Goal: Transaction & Acquisition: Obtain resource

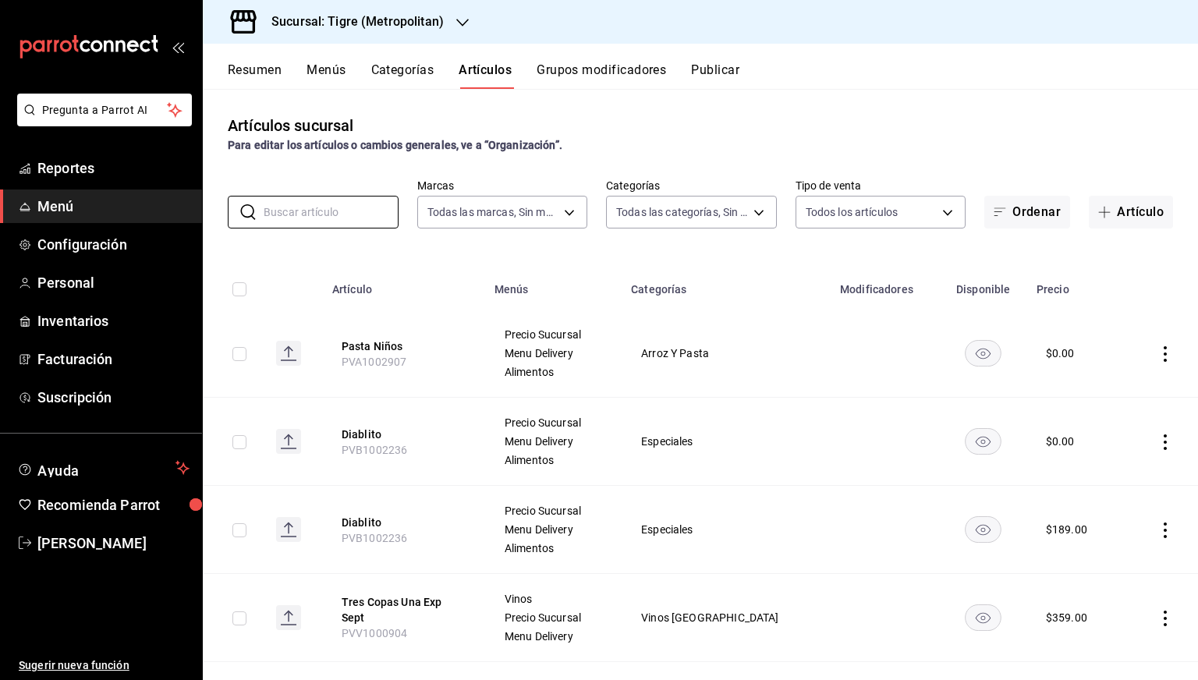
click at [1121, 231] on div "Artículos sucursal Para editar los artículos o cambios generales, ve a “Organiz…" at bounding box center [700, 384] width 995 height 591
click at [1108, 217] on button "Artículo" at bounding box center [1131, 212] width 84 height 33
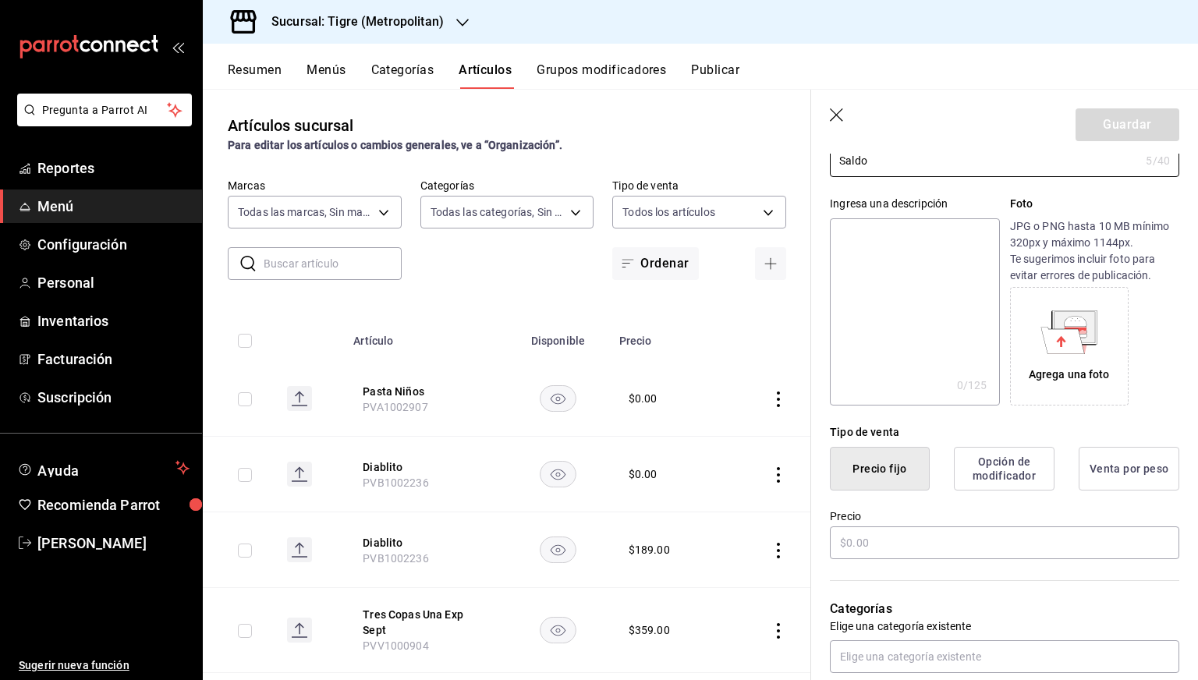
scroll to position [117, 0]
type input "Saldo"
click at [885, 530] on input "text" at bounding box center [1005, 541] width 350 height 33
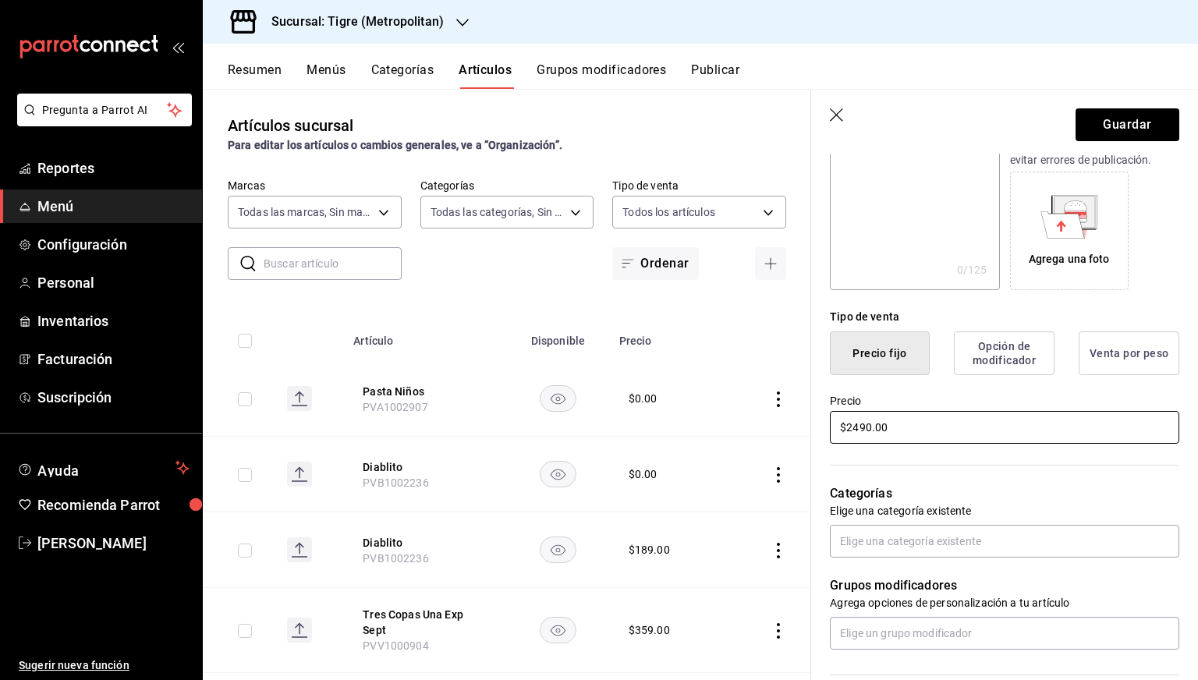
scroll to position [232, 0]
type input "$2490.00"
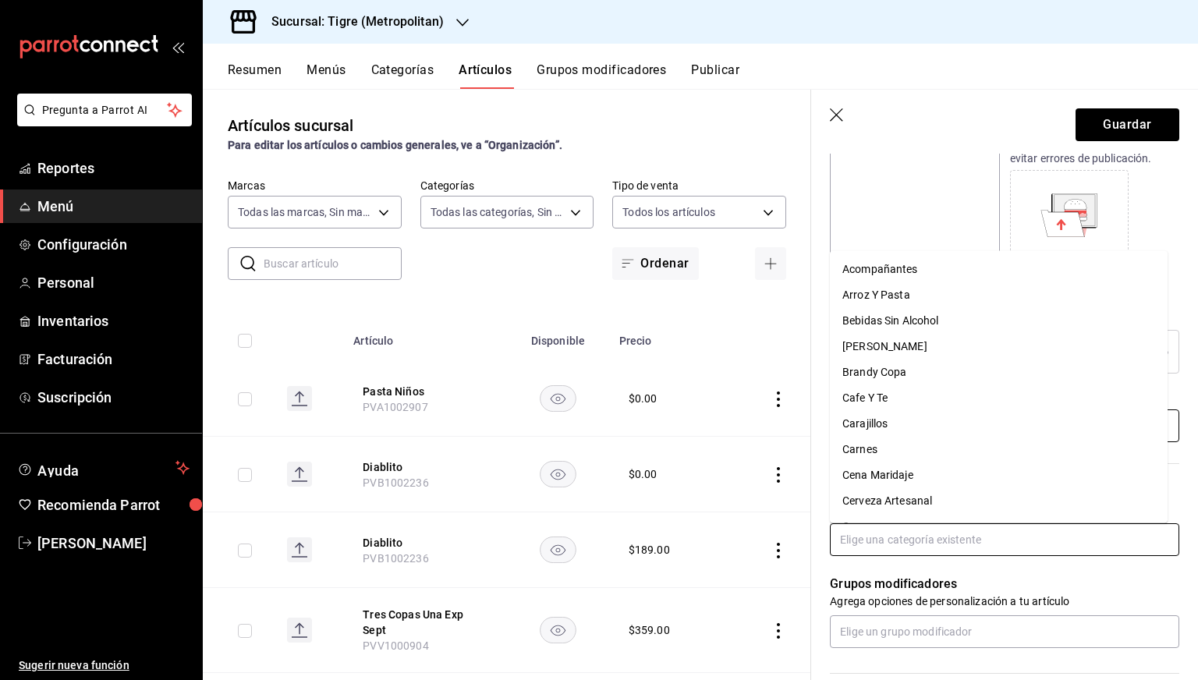
click at [885, 530] on input "text" at bounding box center [1005, 539] width 350 height 33
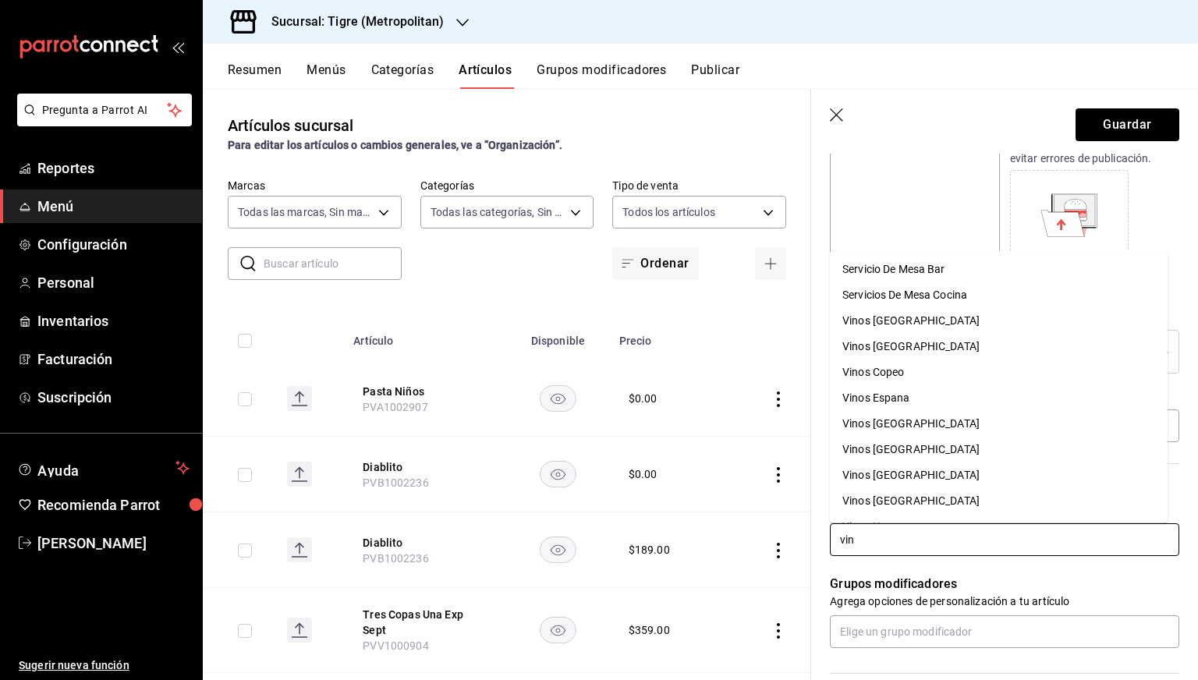
type input "vino"
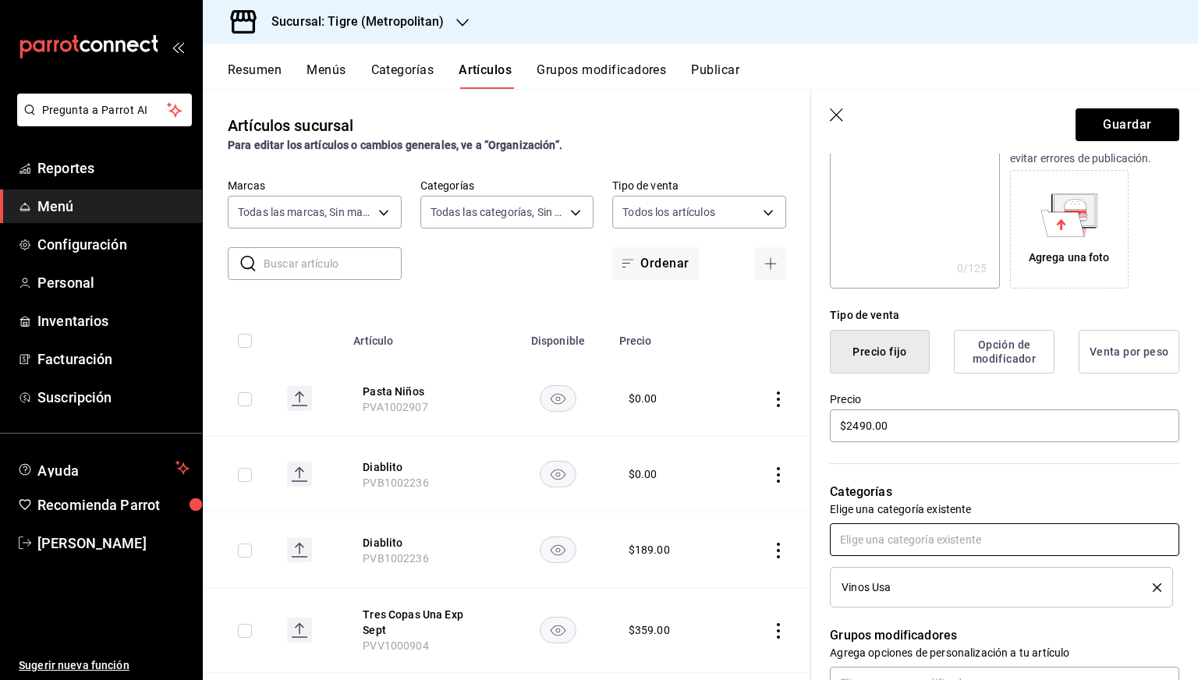
scroll to position [618, 0]
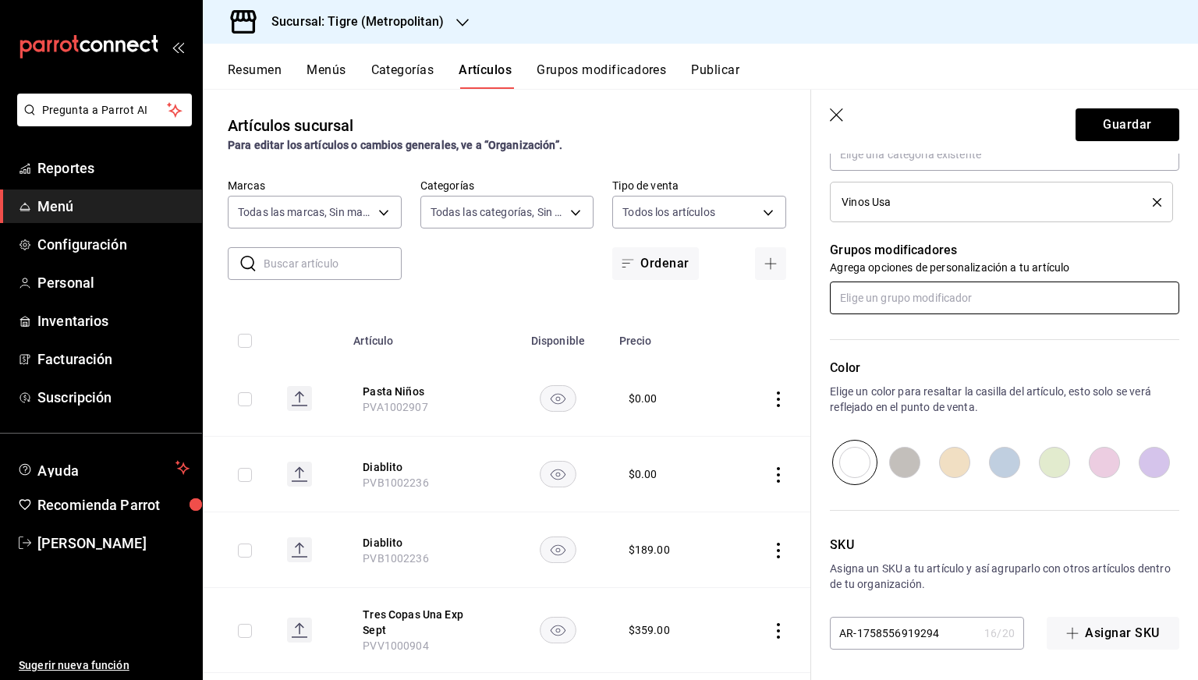
click at [1042, 289] on input "text" at bounding box center [1005, 298] width 350 height 33
click at [1127, 109] on button "Guardar" at bounding box center [1128, 124] width 104 height 33
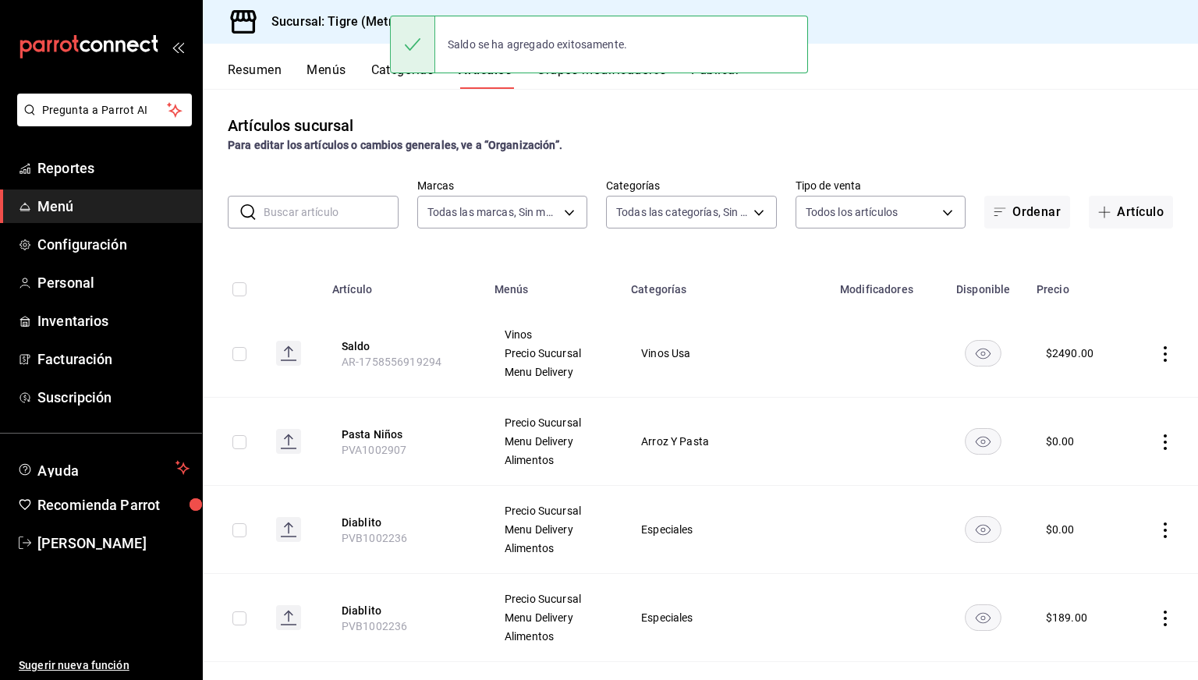
click at [243, 357] on input "checkbox" at bounding box center [239, 354] width 14 height 14
checkbox input "true"
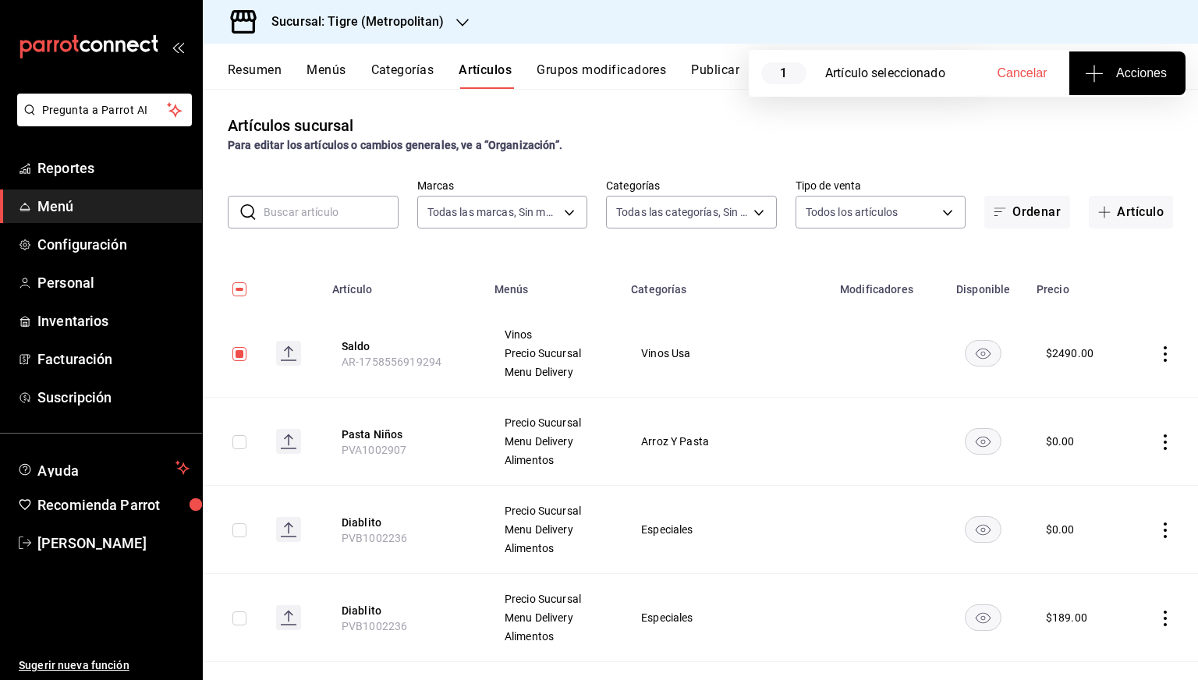
click at [1134, 76] on span "Acciones" at bounding box center [1127, 73] width 79 height 19
click at [1109, 119] on span "Agregar tipo" at bounding box center [1127, 122] width 92 height 16
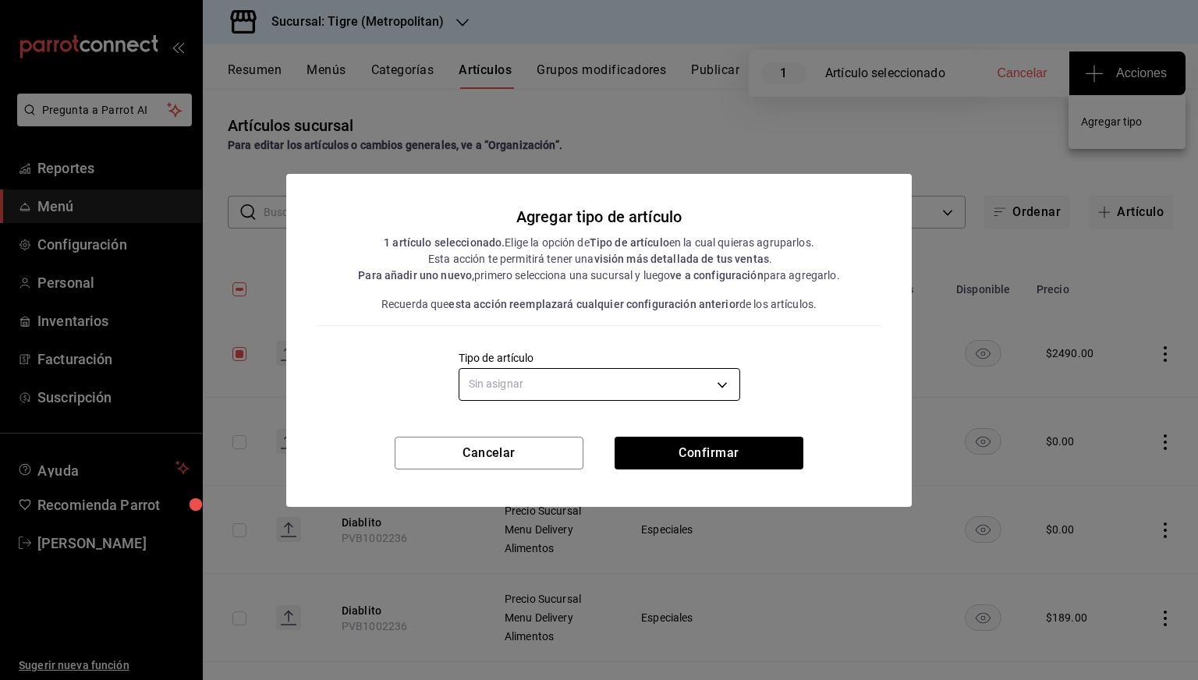
click at [704, 372] on body "Pregunta a Parrot AI Reportes Menú Configuración Personal Inventarios Facturaci…" at bounding box center [599, 340] width 1198 height 680
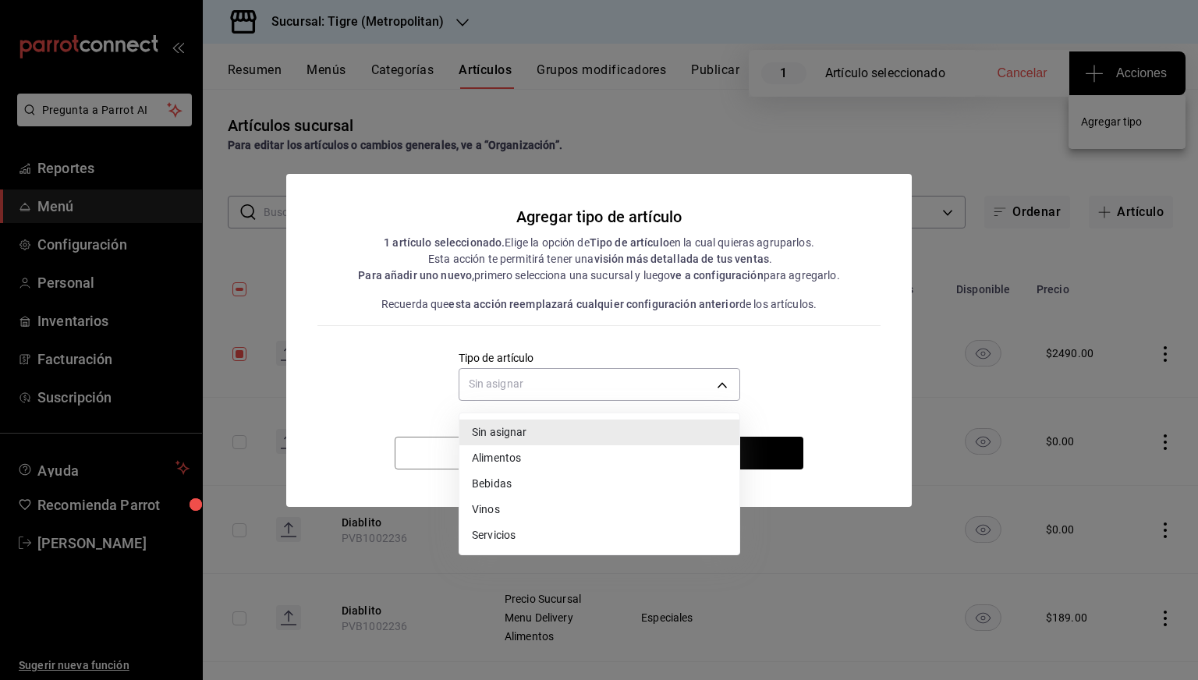
click at [516, 506] on li "Vinos" at bounding box center [600, 510] width 280 height 26
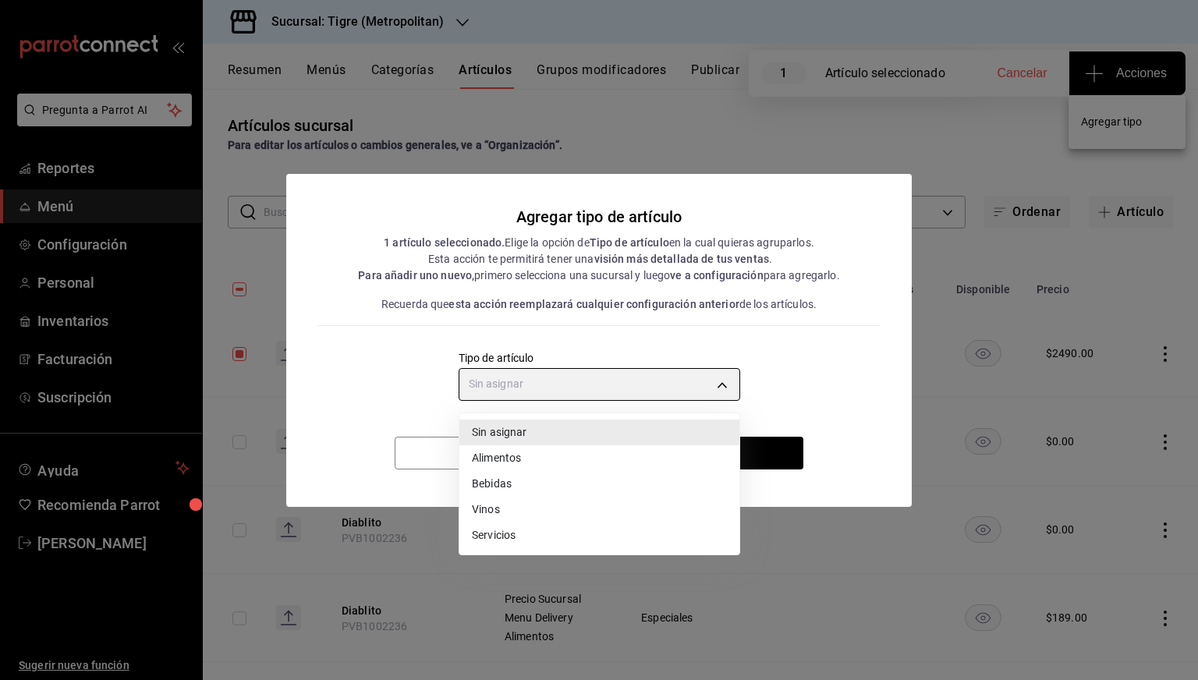
type input "e1bdedcf-fa1f-443e-b5b9-5cb10ad40228"
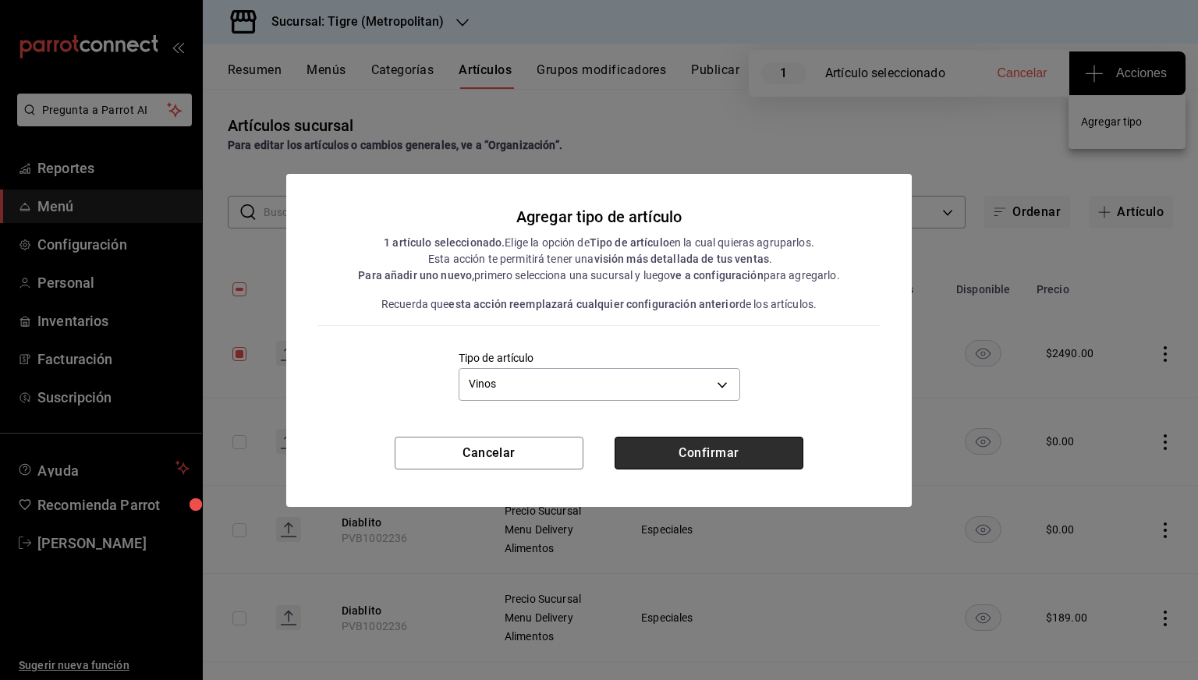
click at [699, 447] on button "Confirmar" at bounding box center [709, 453] width 189 height 33
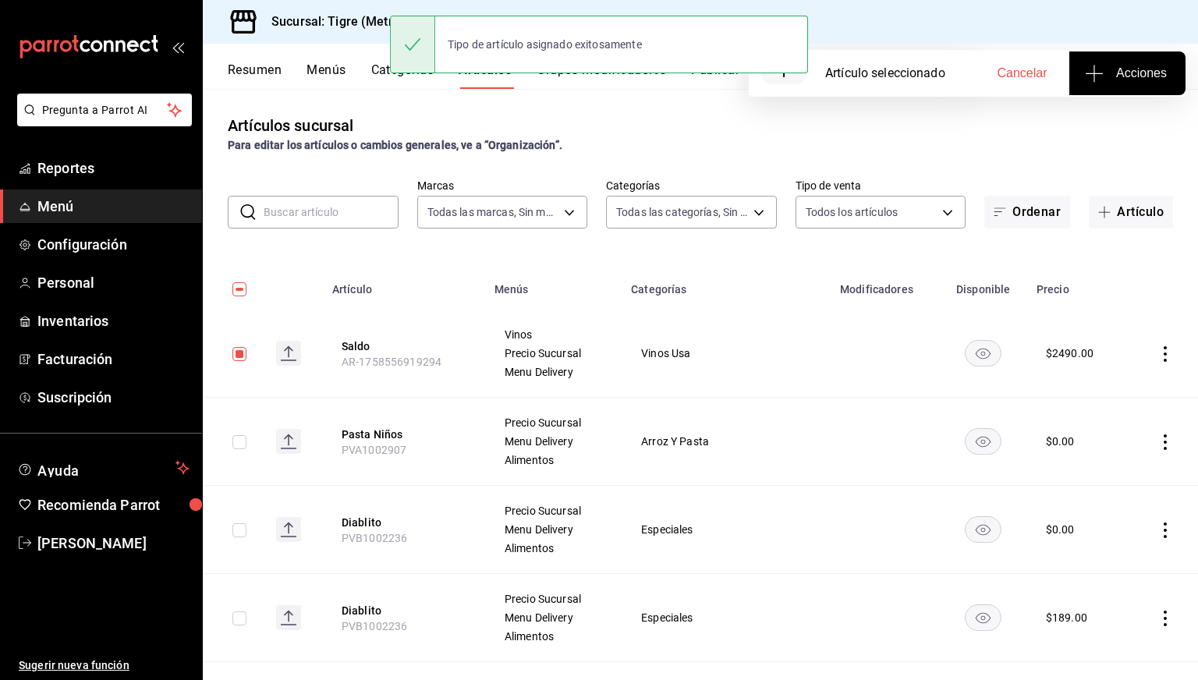
click at [240, 291] on input "checkbox" at bounding box center [239, 289] width 14 height 14
checkbox input "false"
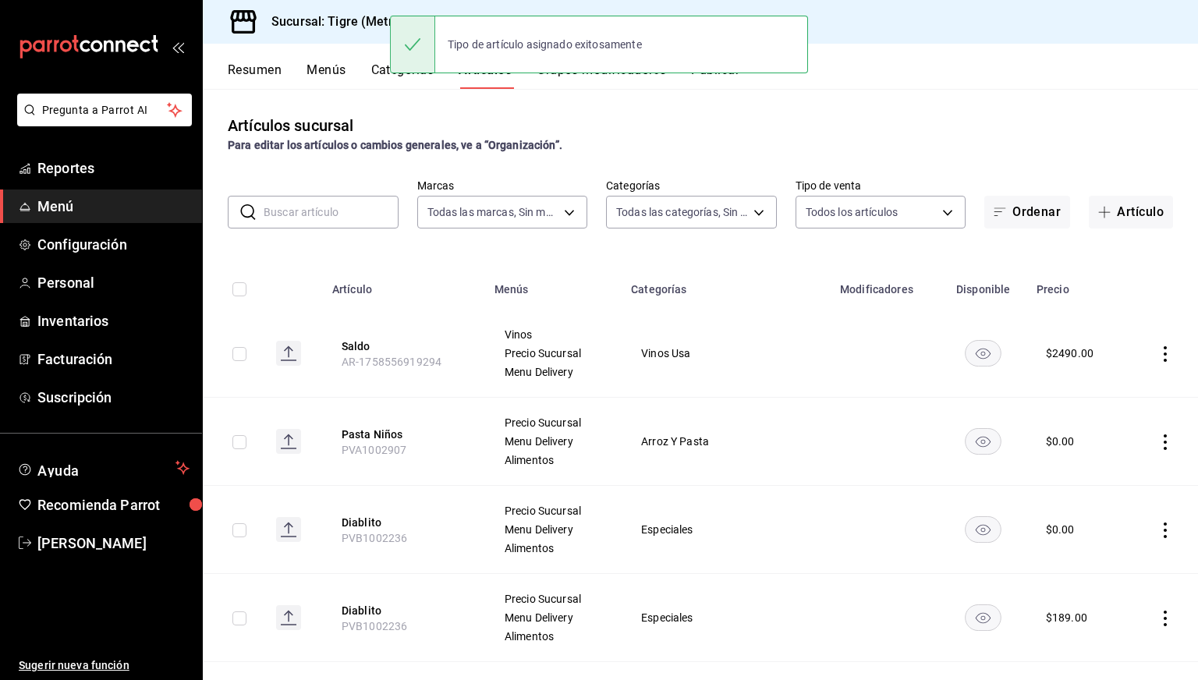
checkbox input "false"
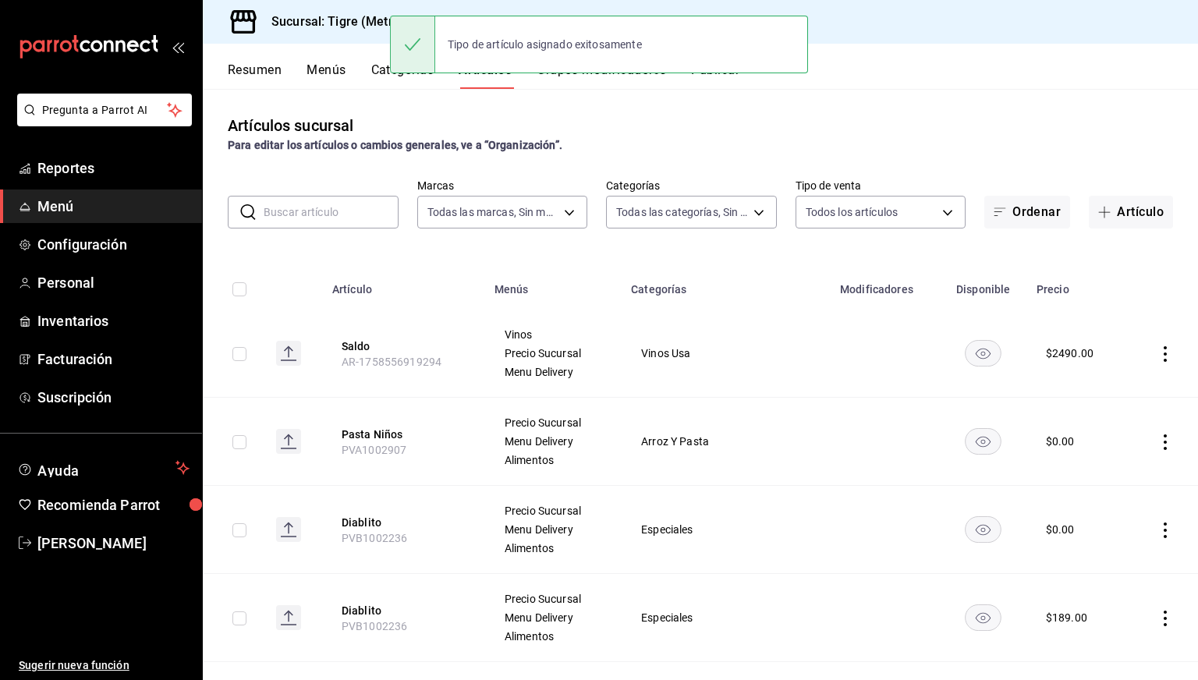
checkbox input "false"
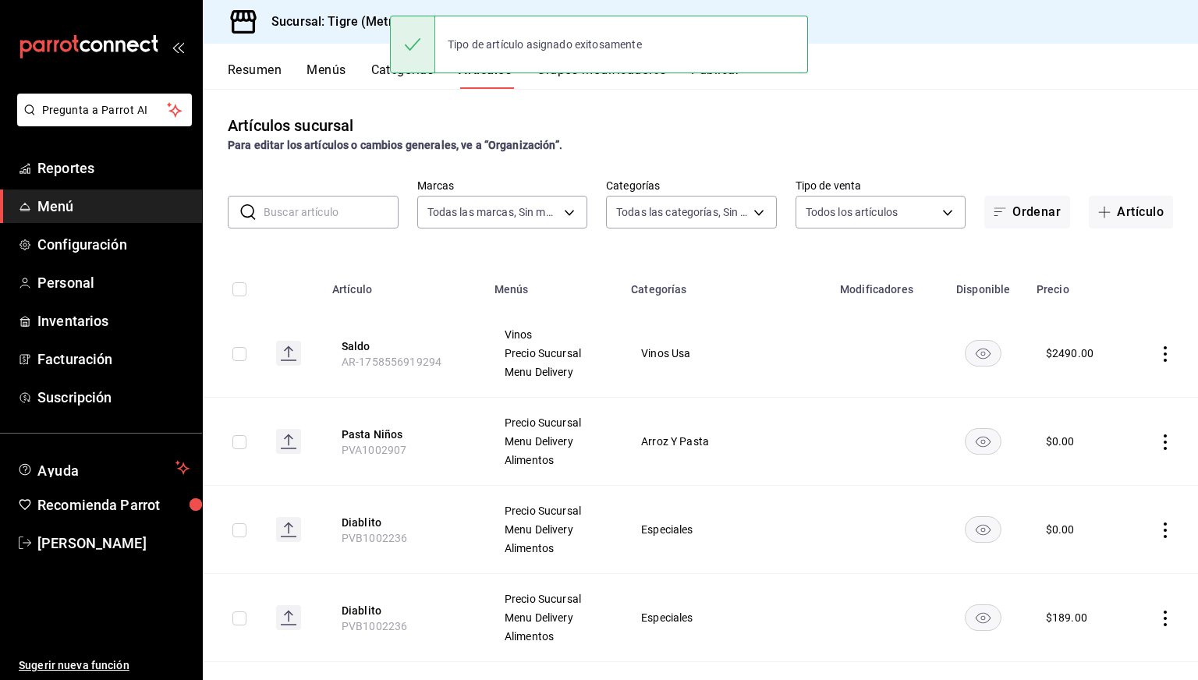
checkbox input "false"
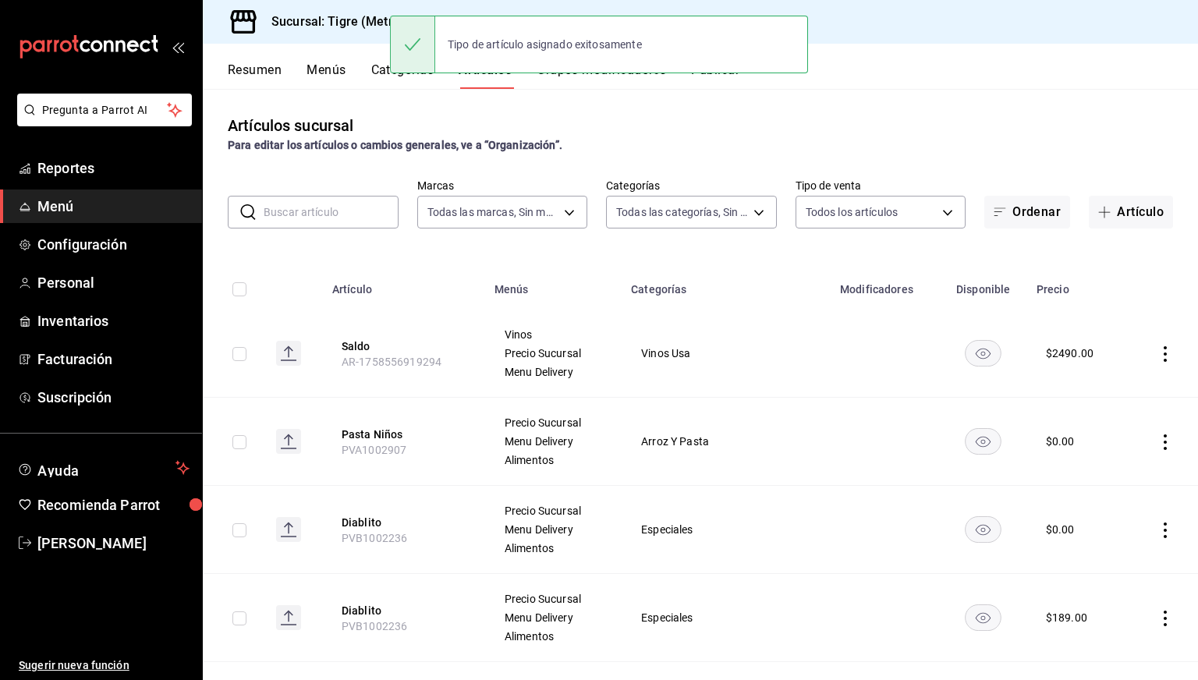
checkbox input "false"
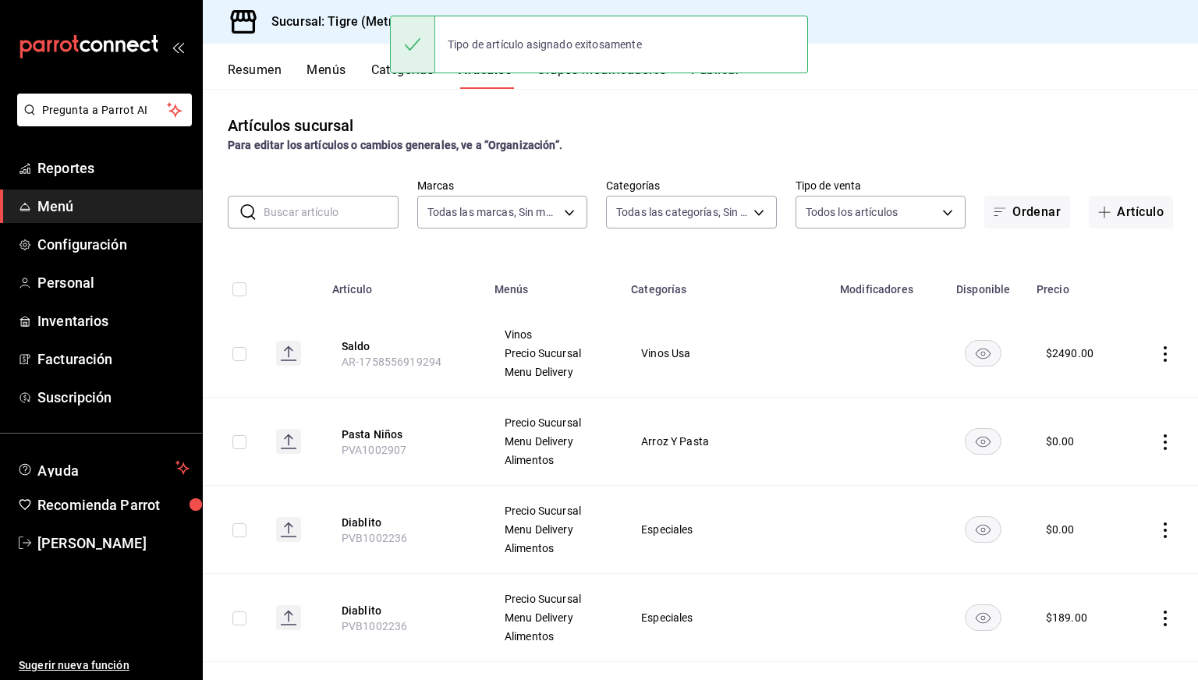
click at [309, 264] on th at bounding box center [293, 285] width 59 height 50
click at [359, 23] on h3 "Sucursal: Tigre (Metropolitan)" at bounding box center [351, 21] width 185 height 19
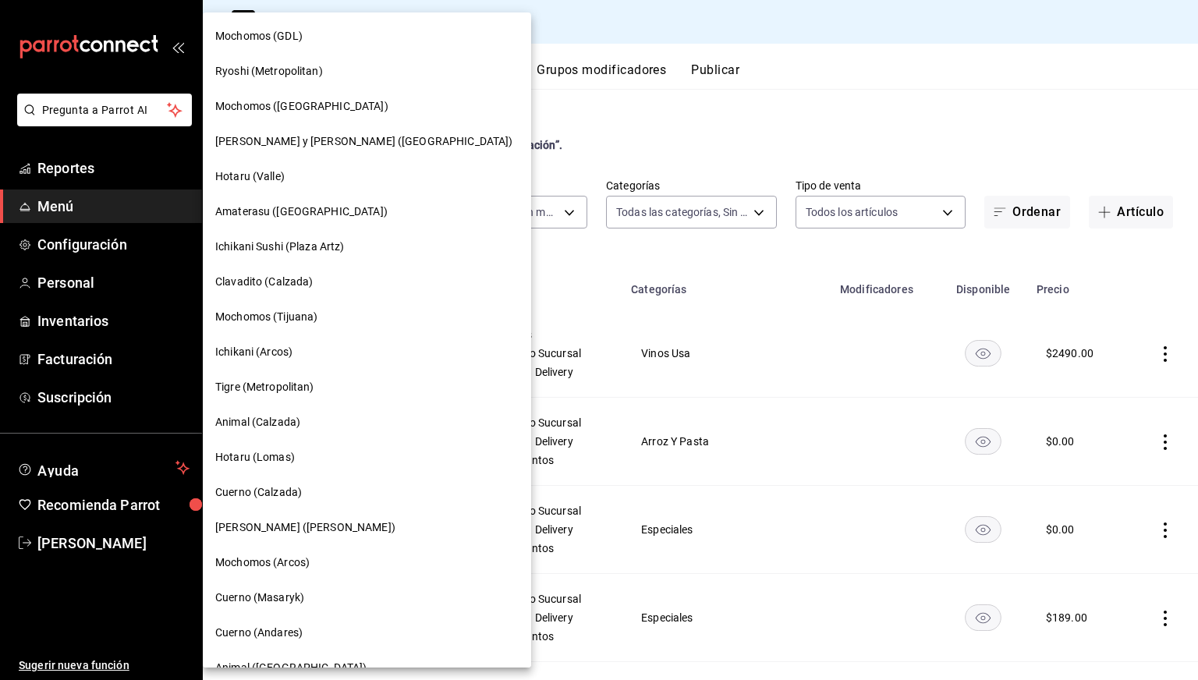
click at [272, 287] on span "Clavadito (Calzada)" at bounding box center [264, 282] width 98 height 16
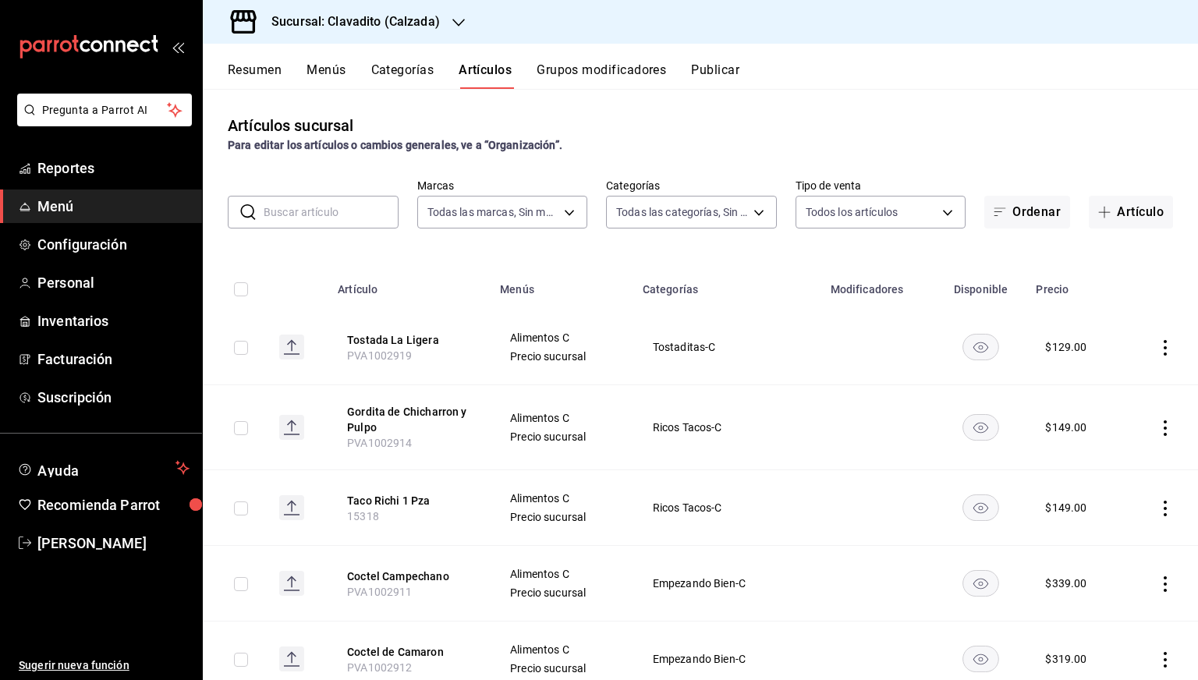
type input "7c6329b2-7c80-4d0a-92e1-359a60270725"
type input "baf57ed1-919f-4c82-8763-5f61bb5ecf6c,a733550a-1833-4f39-b337-4b288d8ef239,37b97…"
click at [1134, 208] on button "Artículo" at bounding box center [1131, 212] width 84 height 33
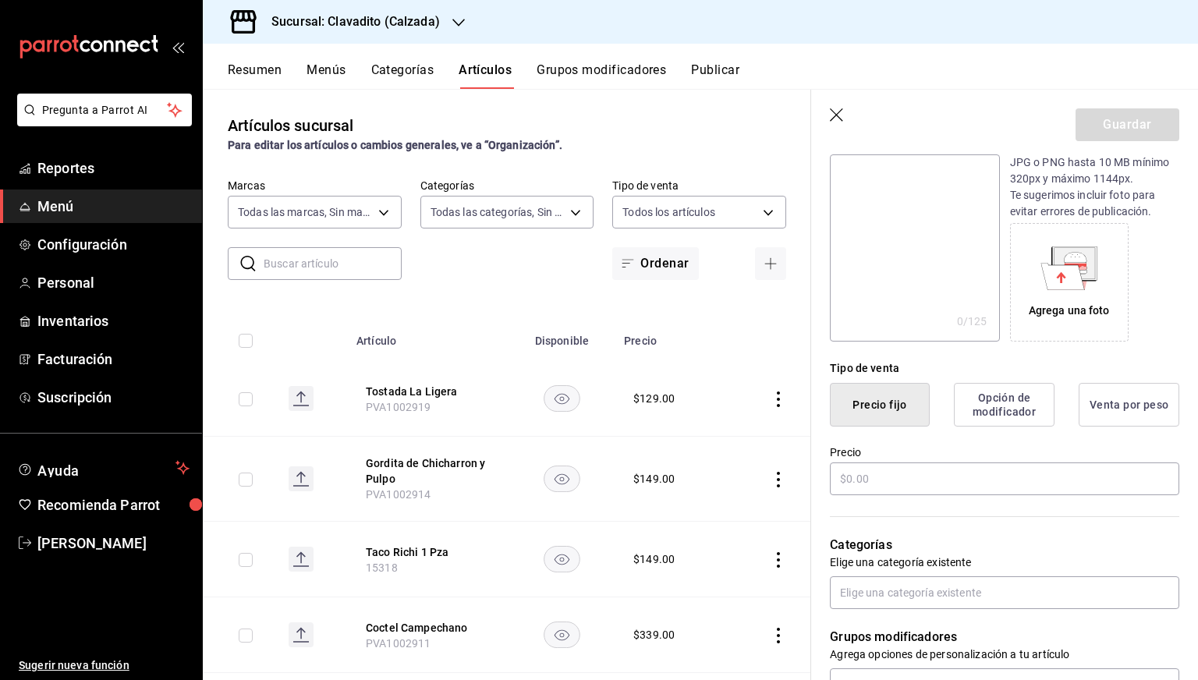
scroll to position [181, 0]
type input "Aguachile de Camaron"
click at [869, 485] on input "text" at bounding box center [1005, 477] width 350 height 33
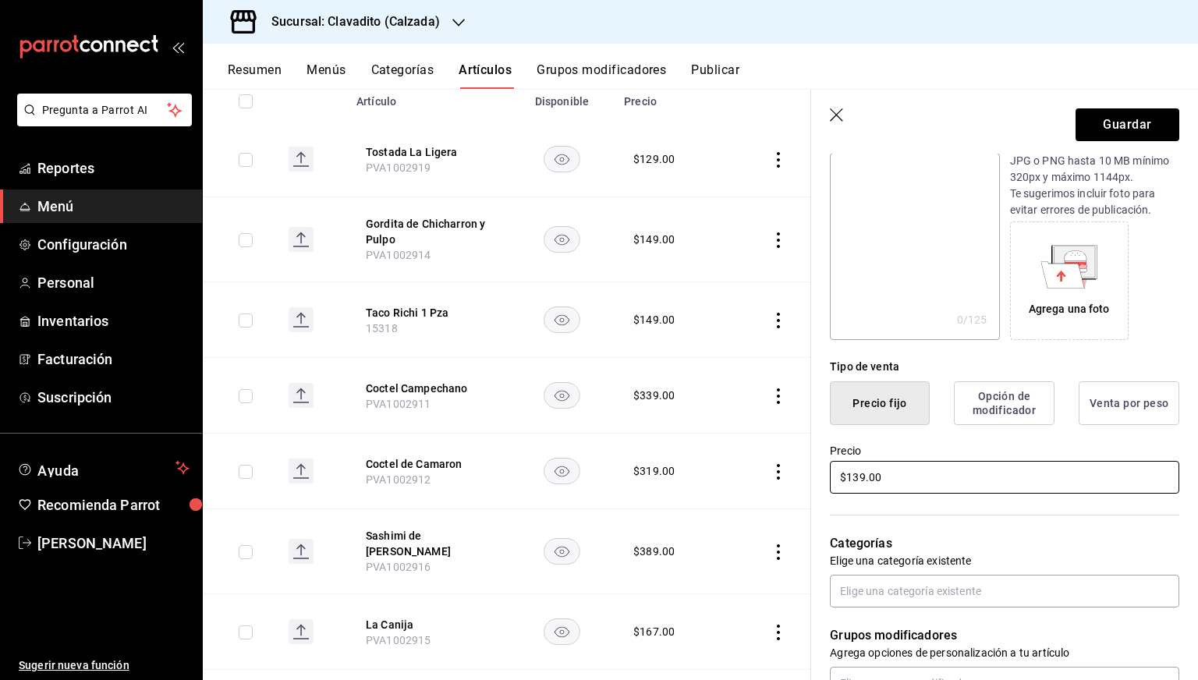
scroll to position [0, 0]
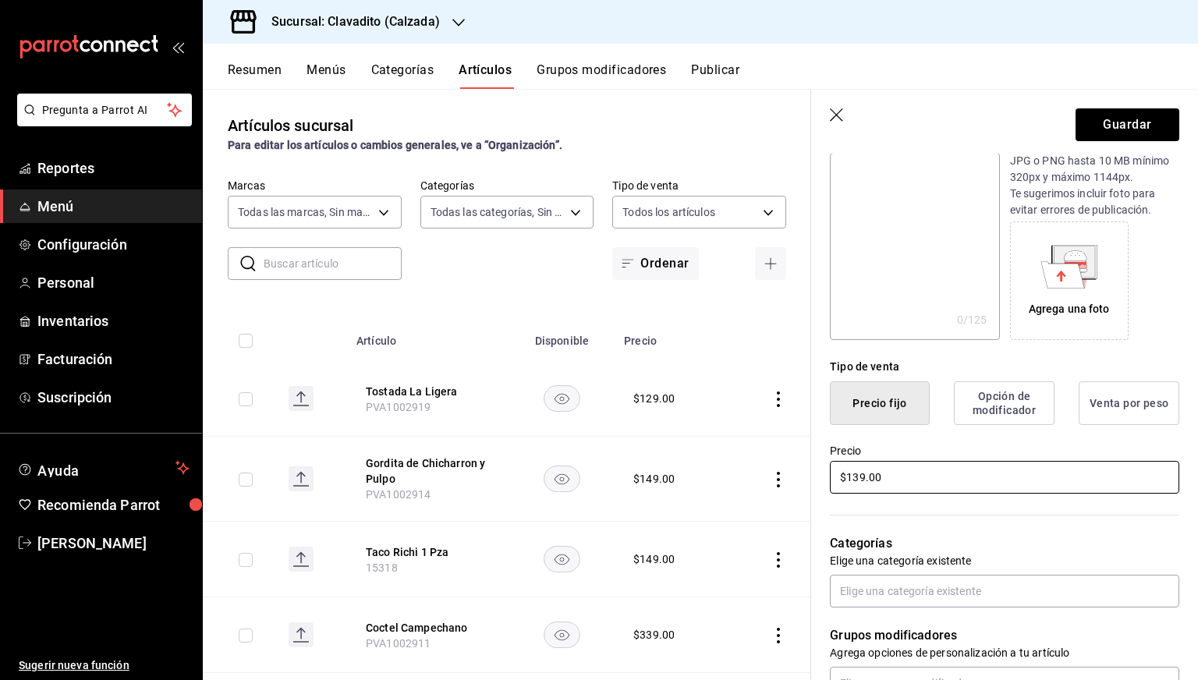
type input "$139.00"
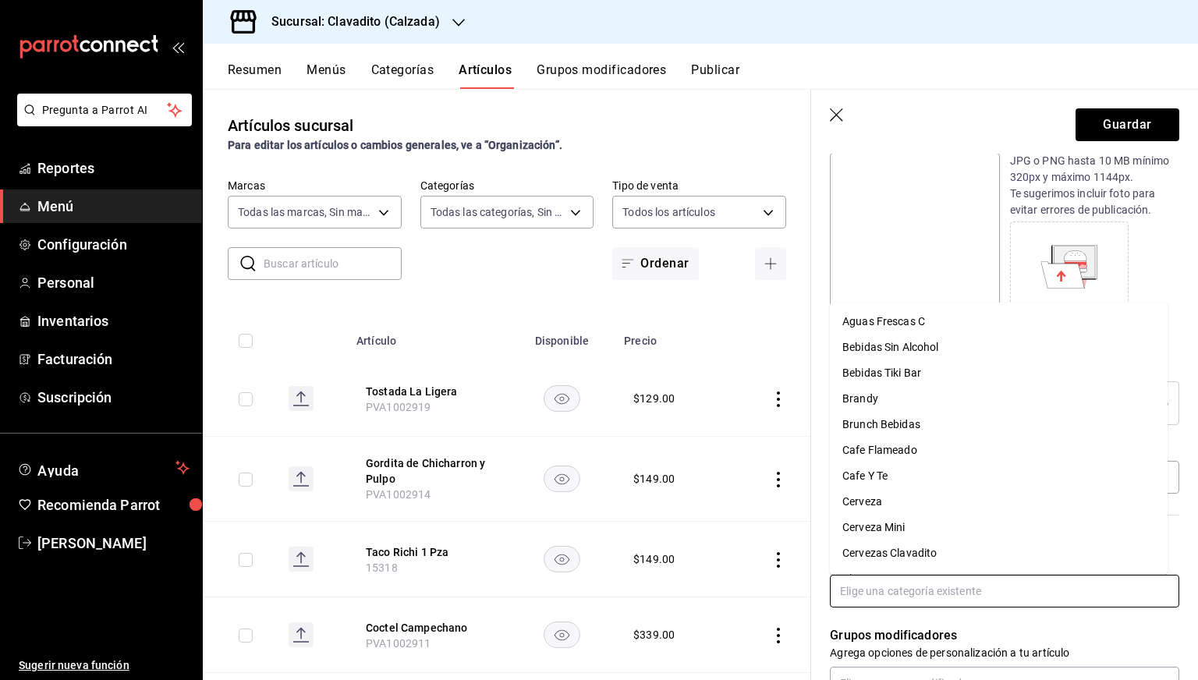
click at [893, 591] on input "text" at bounding box center [1005, 591] width 350 height 33
type input "em"
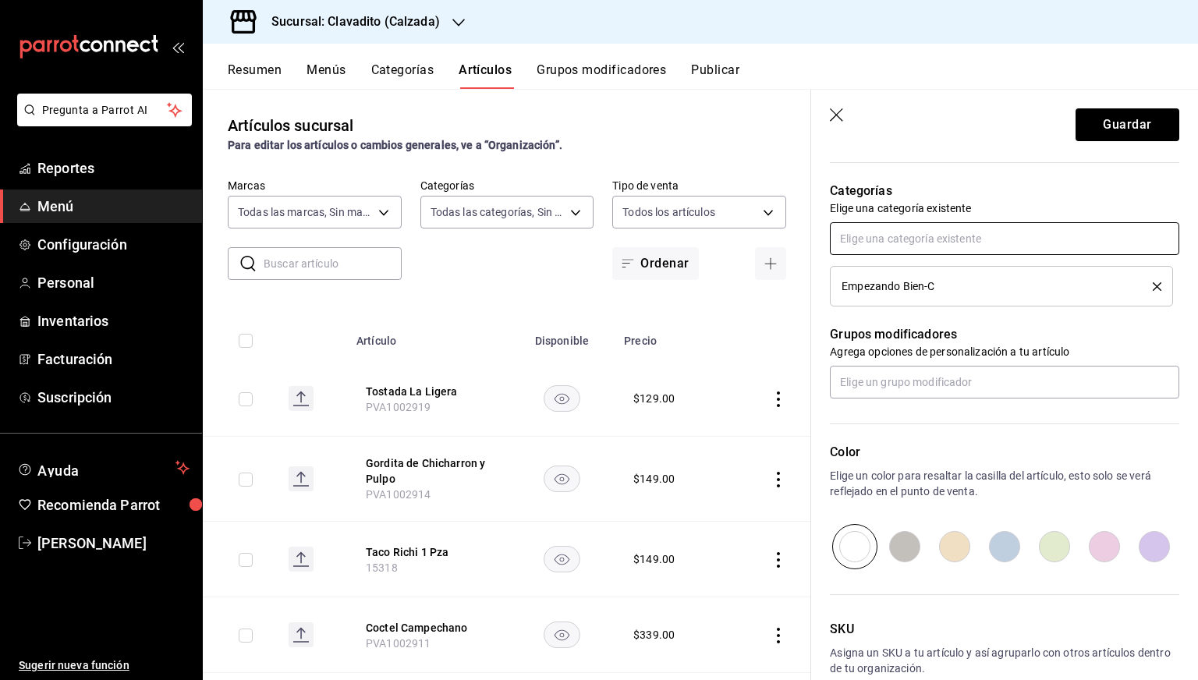
scroll to position [618, 0]
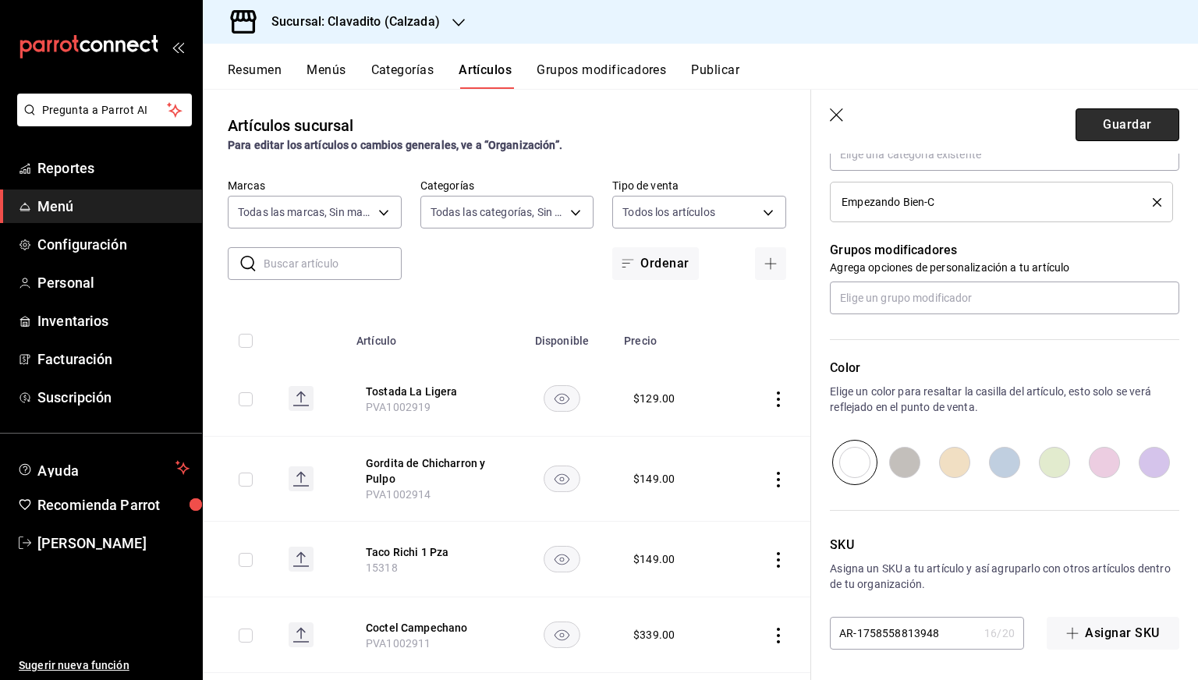
click at [1116, 116] on button "Guardar" at bounding box center [1128, 124] width 104 height 33
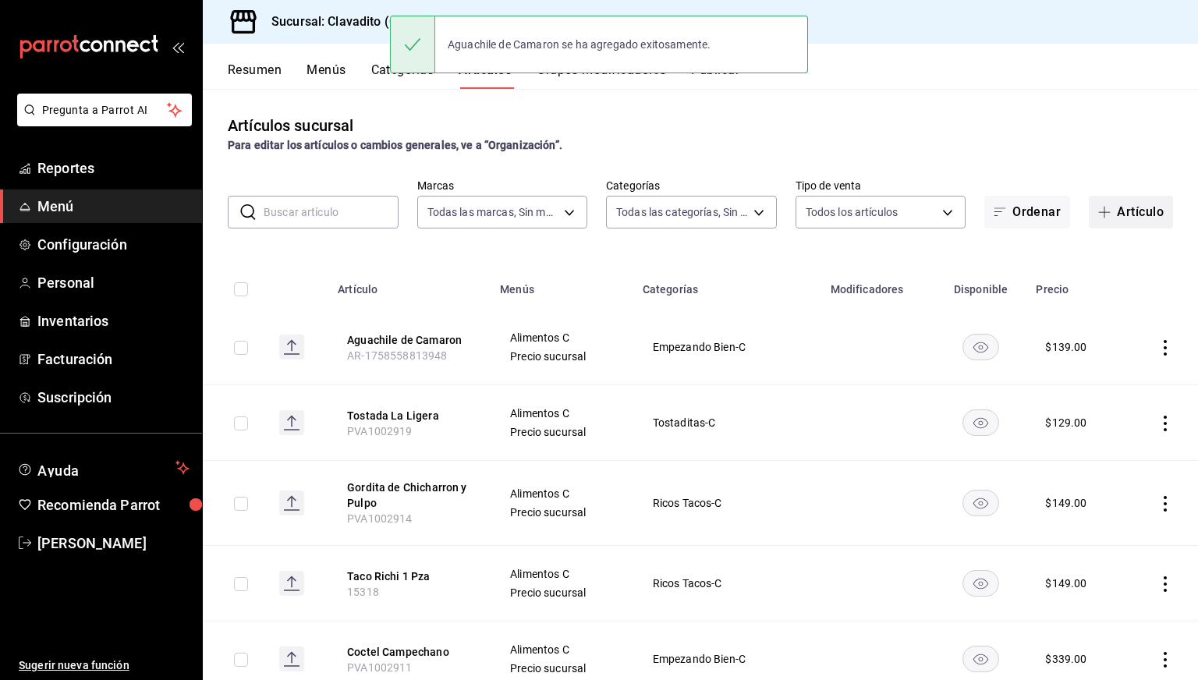
click at [1108, 208] on button "Artículo" at bounding box center [1131, 212] width 84 height 33
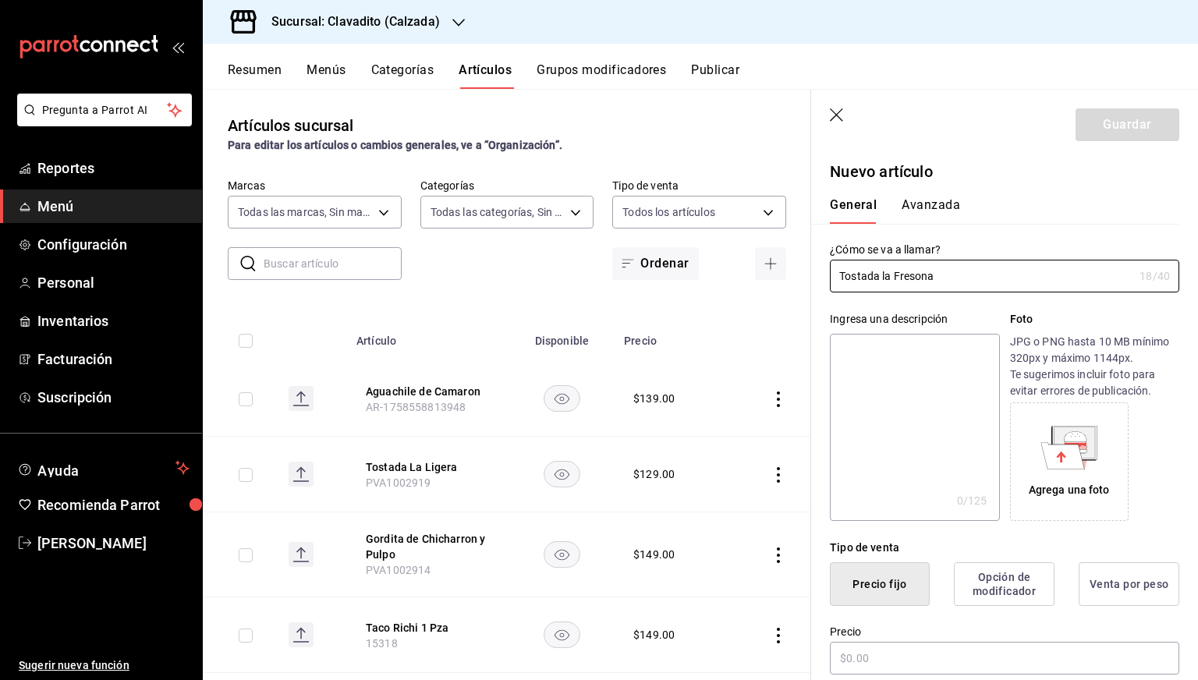
scroll to position [233, 0]
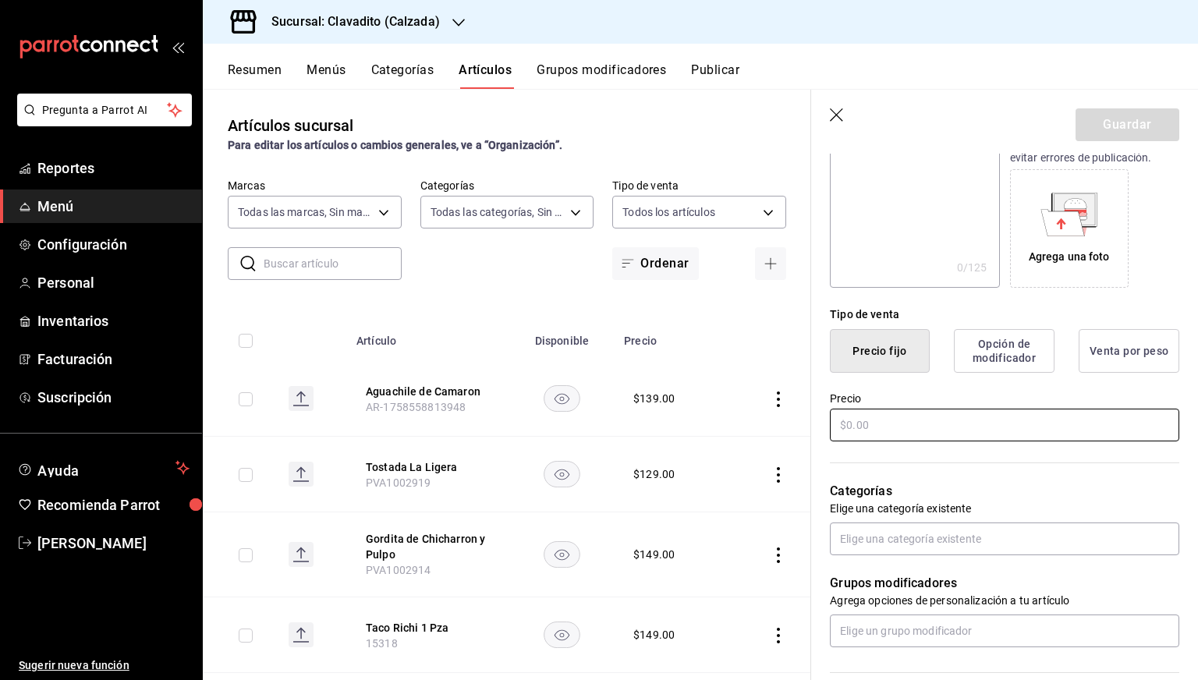
type input "Tostada la Fresona"
click at [884, 428] on input "text" at bounding box center [1005, 425] width 350 height 33
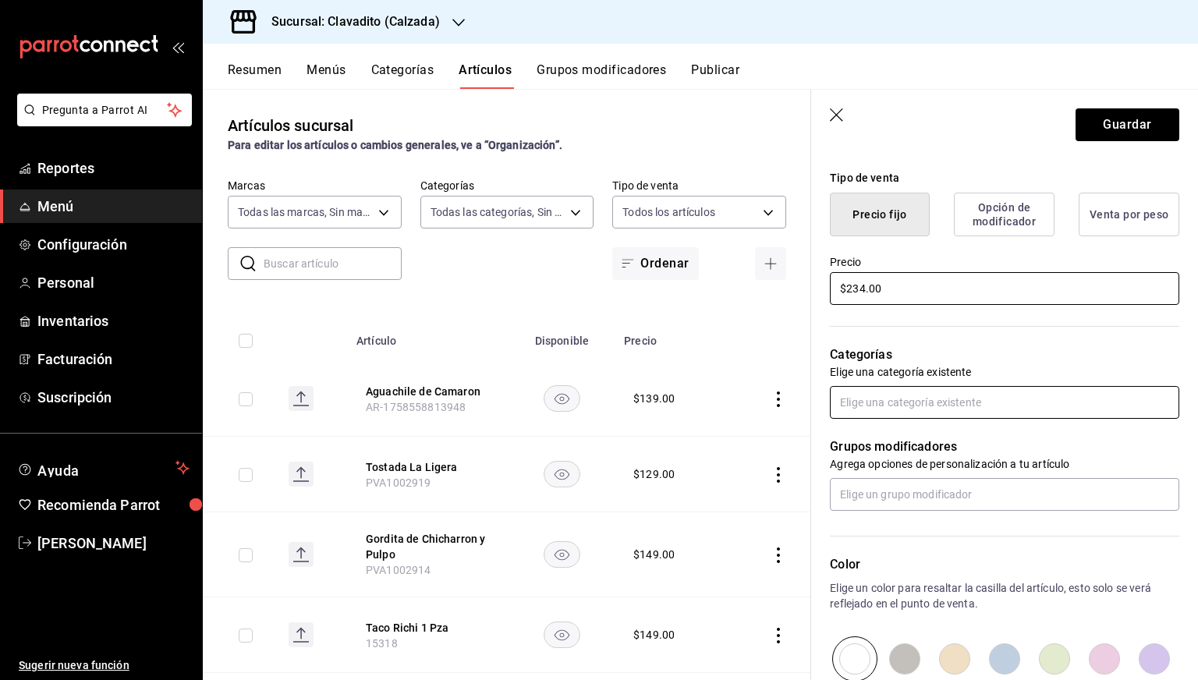
type input "$234.00"
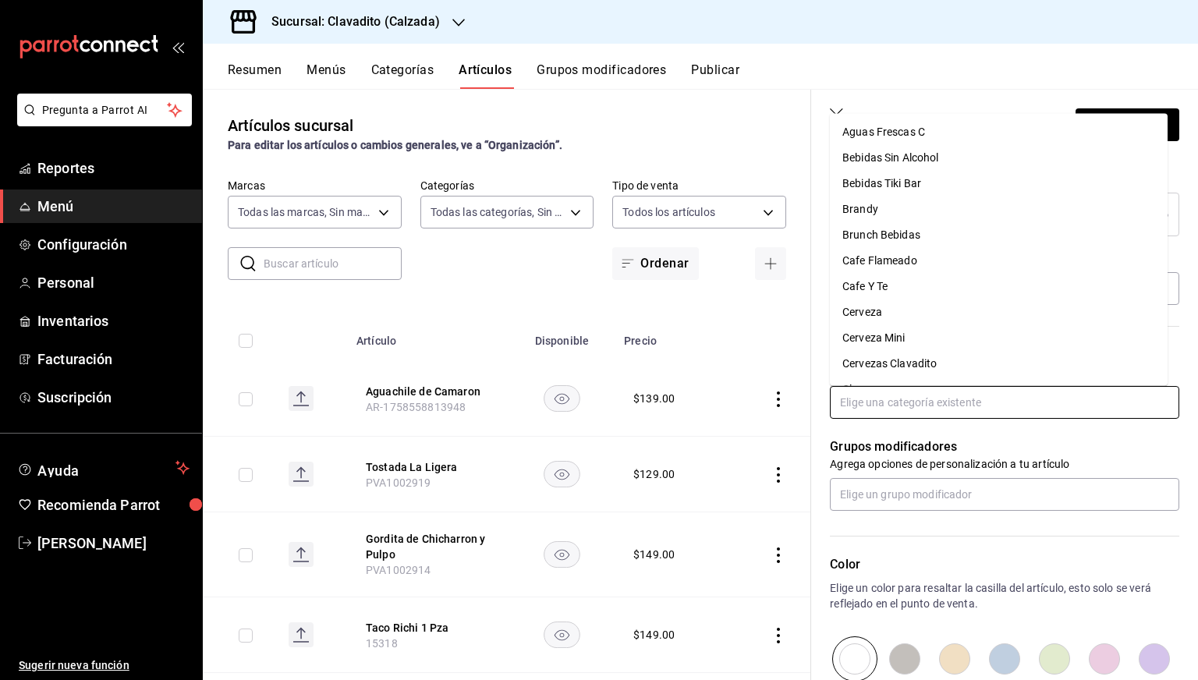
click at [885, 406] on input "text" at bounding box center [1005, 402] width 350 height 33
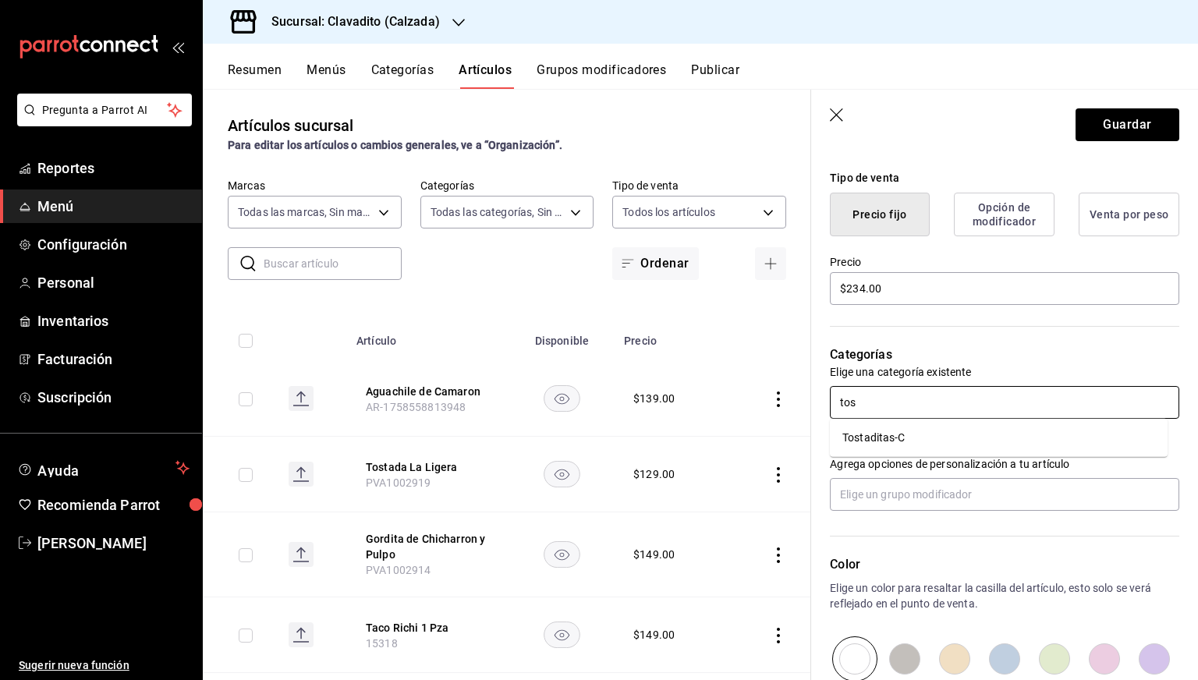
type input "tost"
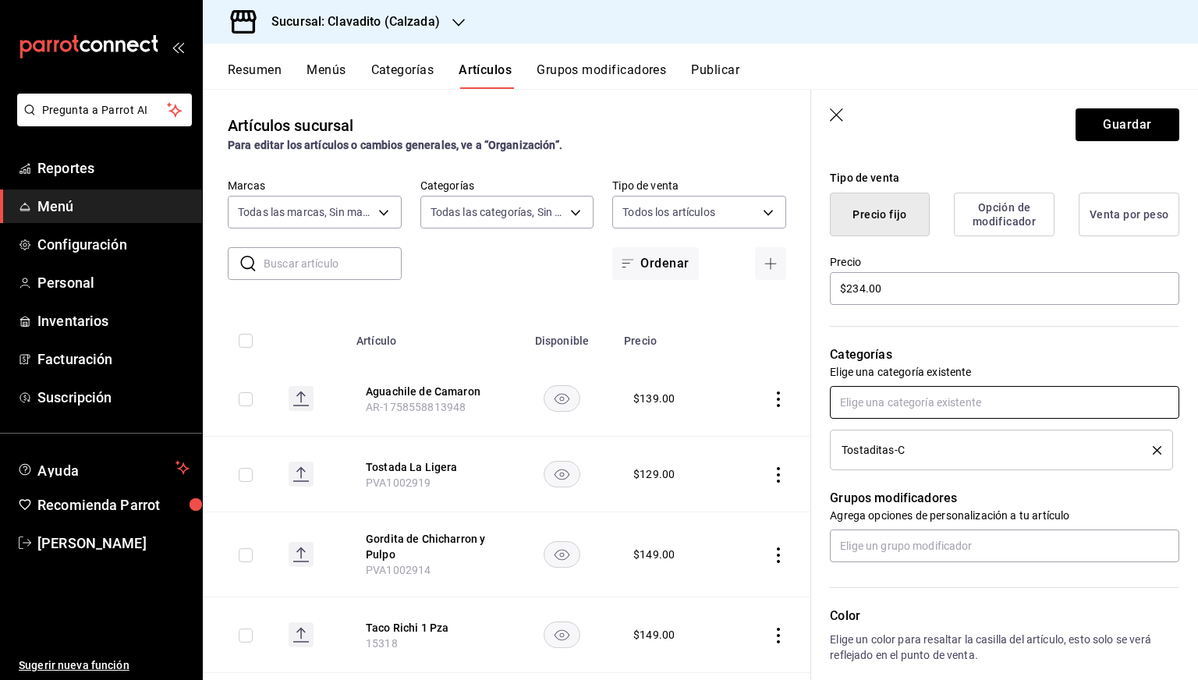
scroll to position [618, 0]
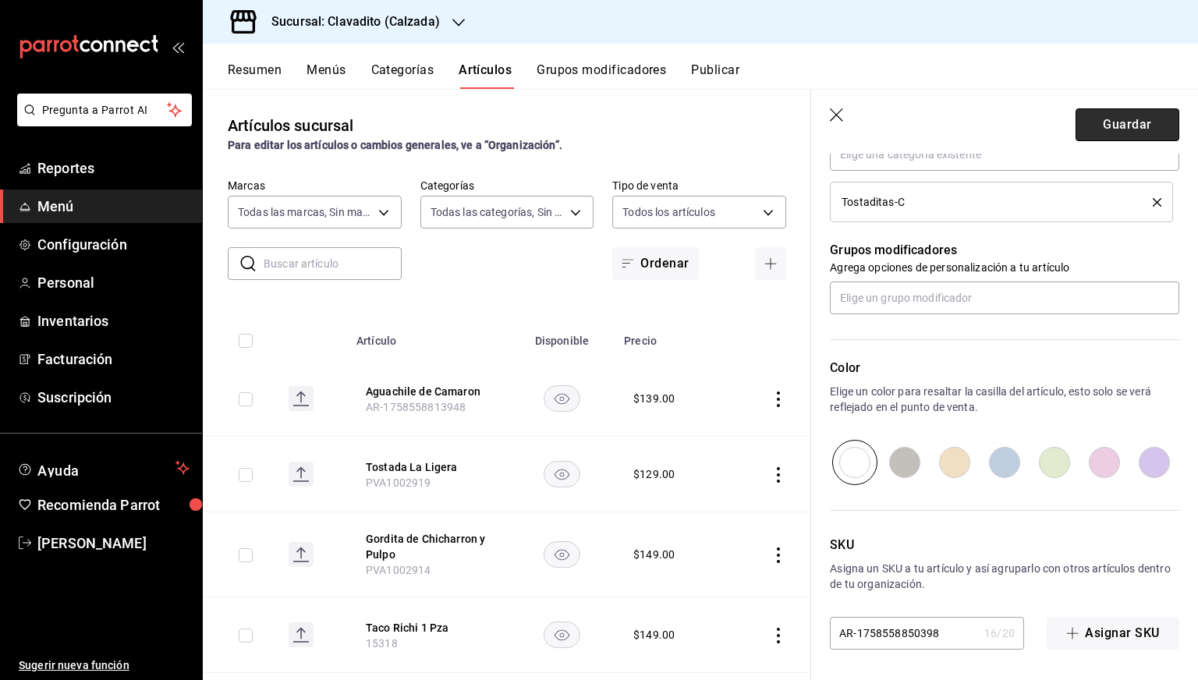
click at [1111, 118] on button "Guardar" at bounding box center [1128, 124] width 104 height 33
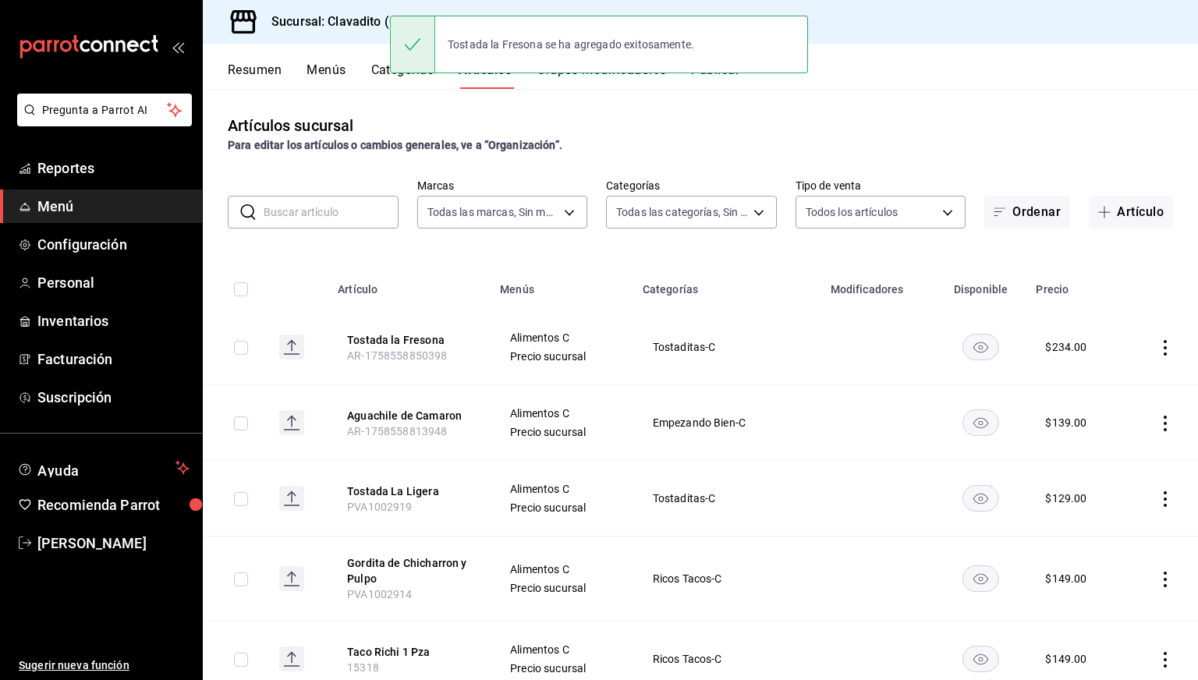
click at [240, 355] on td at bounding box center [235, 348] width 64 height 76
click at [245, 425] on input "checkbox" at bounding box center [241, 424] width 14 height 14
checkbox input "true"
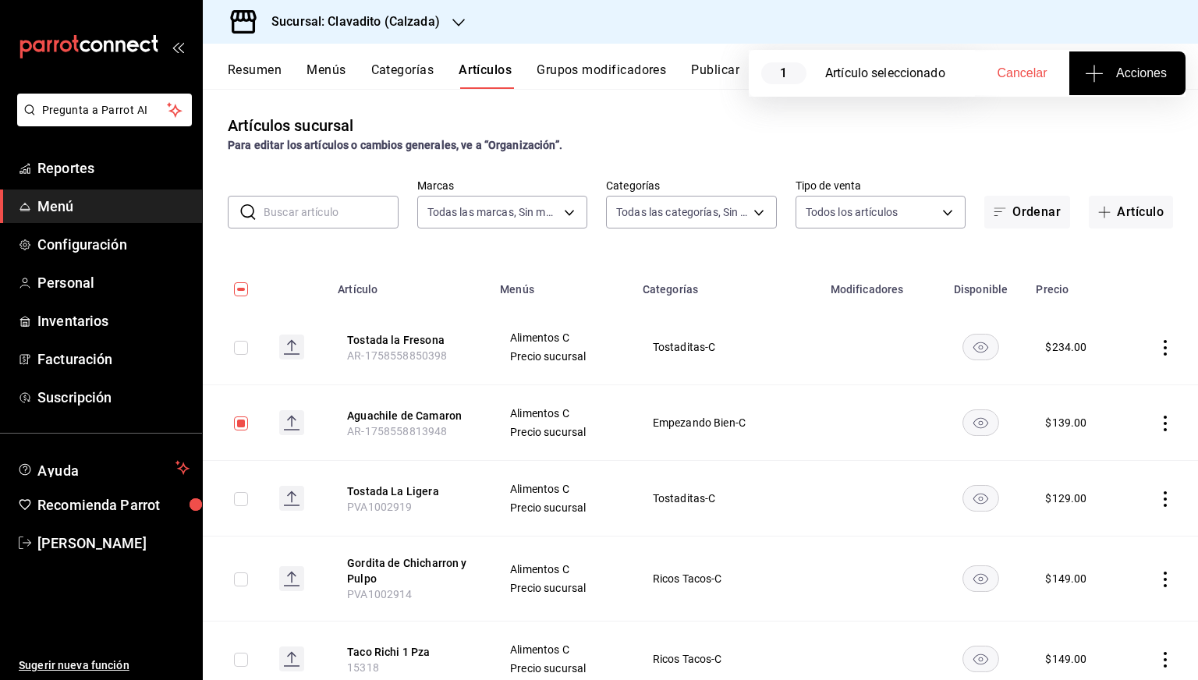
click at [243, 343] on input "checkbox" at bounding box center [241, 348] width 14 height 14
checkbox input "true"
click at [1152, 76] on span "Acciones" at bounding box center [1127, 73] width 79 height 19
click at [1104, 122] on span "Agregar tipo" at bounding box center [1127, 122] width 92 height 16
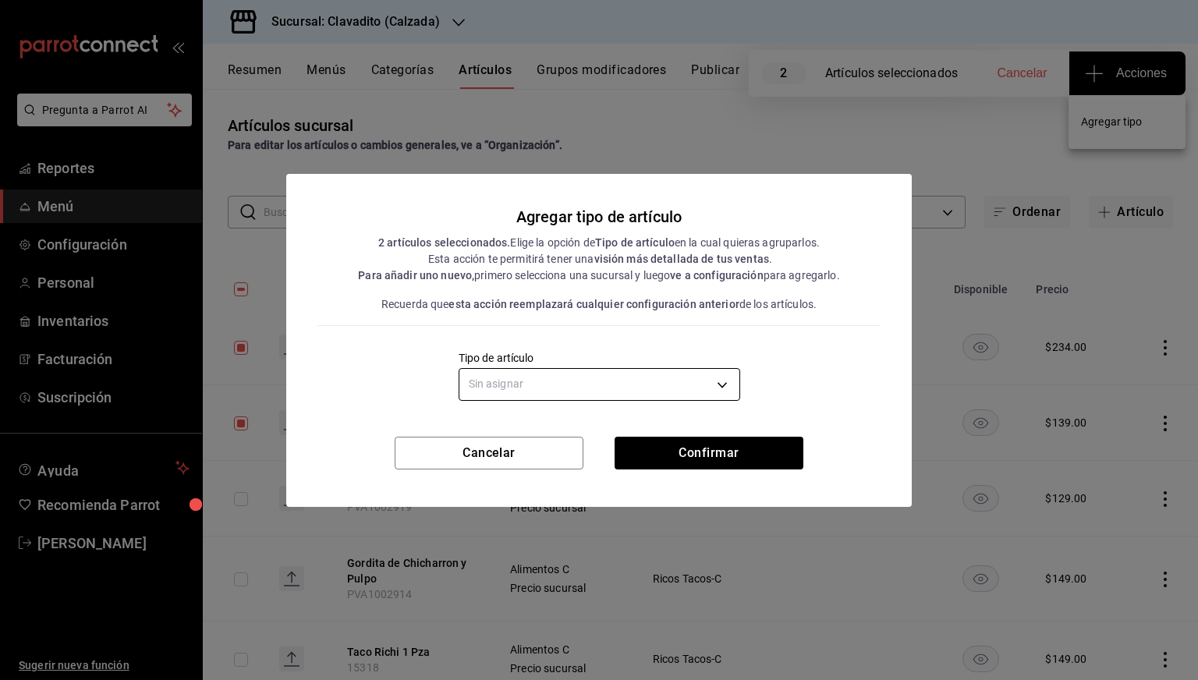
click at [646, 385] on body "Pregunta a Parrot AI Reportes Menú Configuración Personal Inventarios Facturaci…" at bounding box center [599, 340] width 1198 height 680
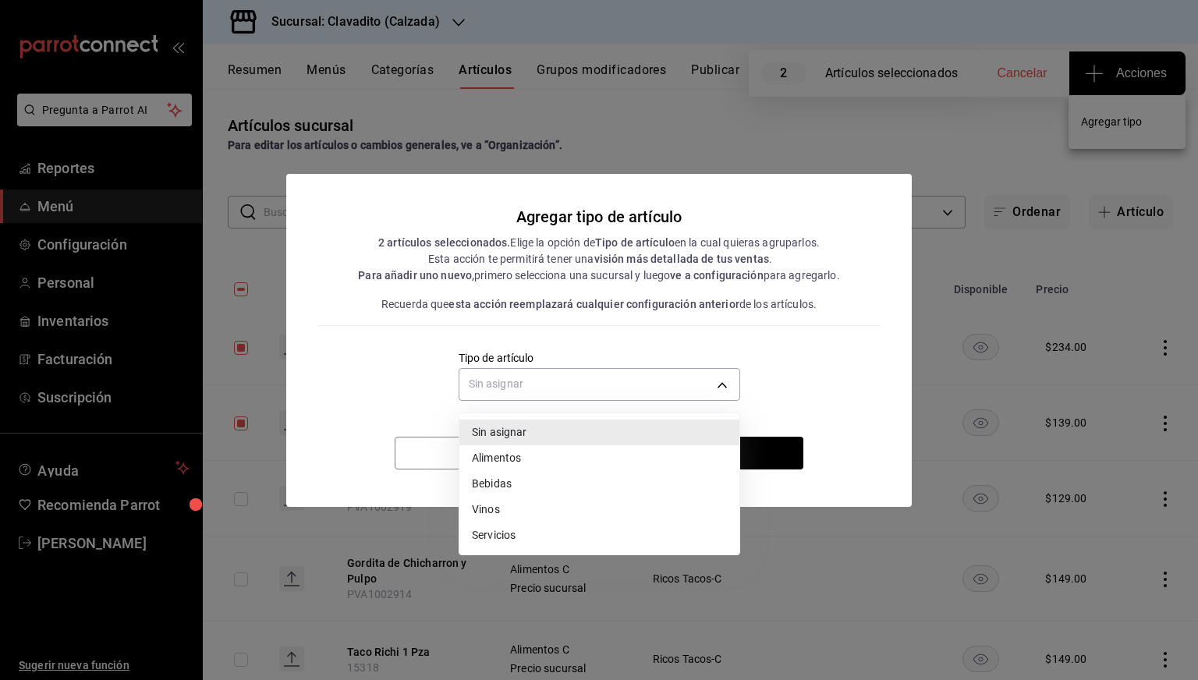
click at [523, 453] on li "Alimentos" at bounding box center [600, 458] width 280 height 26
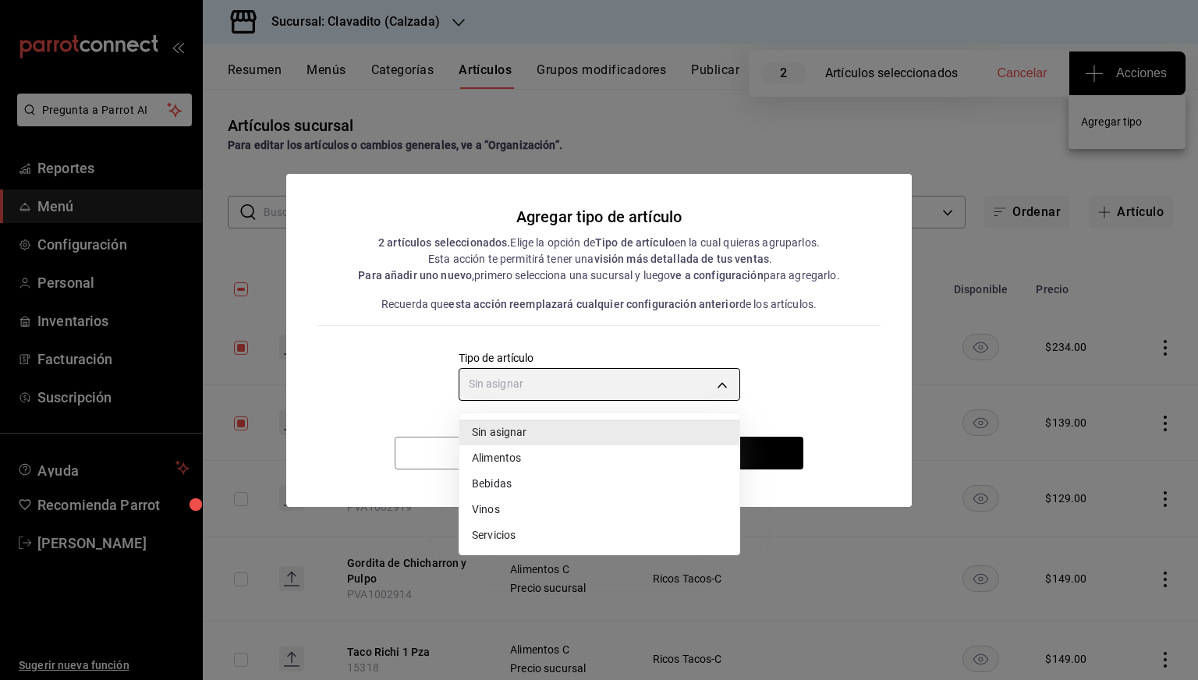
type input "a9c5c5d7-09f7-4d61-88a6-a13d33eec0fd"
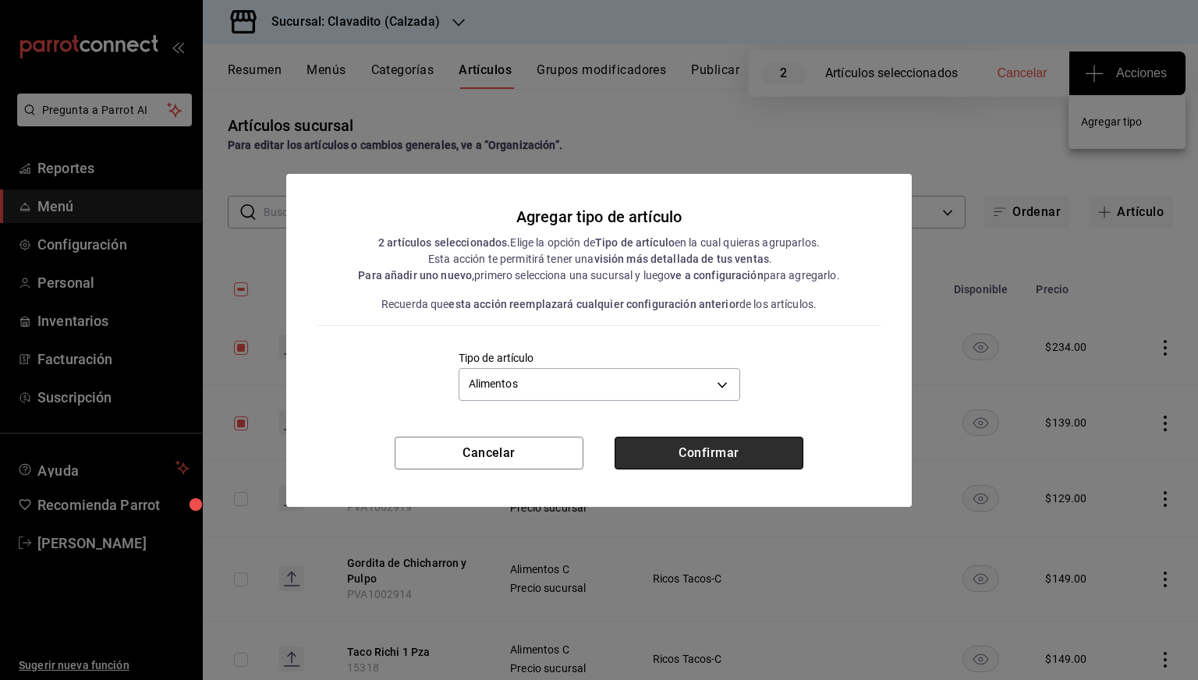
click at [687, 456] on button "Confirmar" at bounding box center [709, 453] width 189 height 33
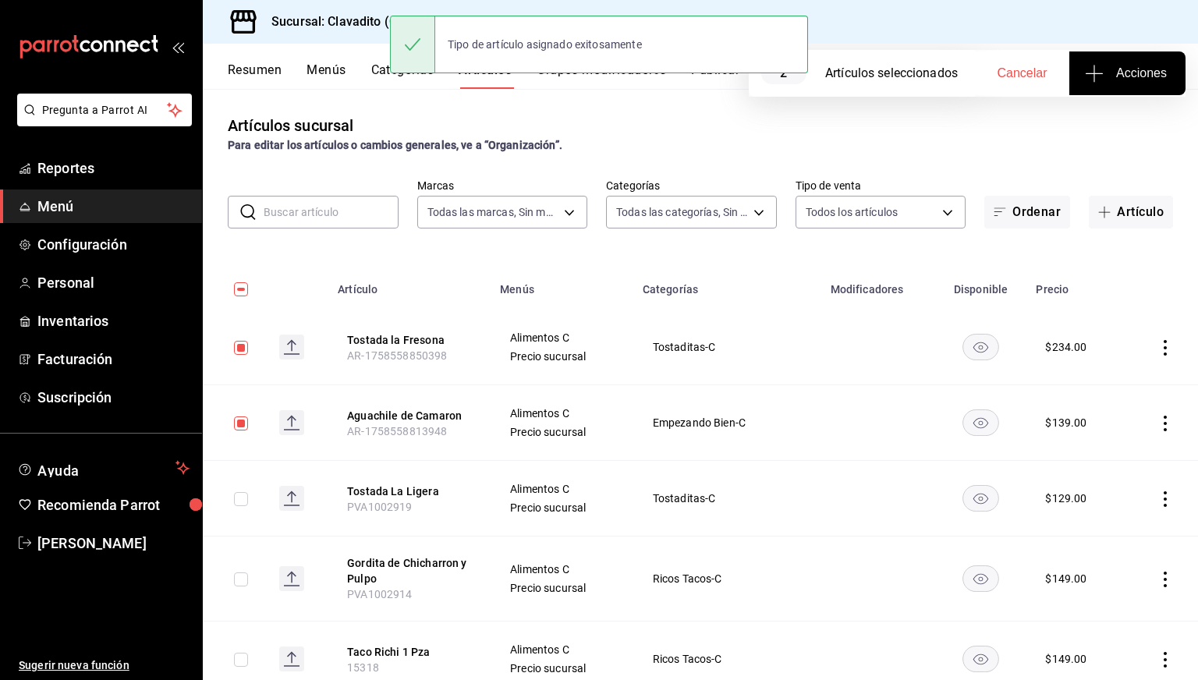
click at [241, 350] on input "checkbox" at bounding box center [241, 348] width 14 height 14
checkbox input "false"
click at [240, 429] on input "checkbox" at bounding box center [241, 424] width 14 height 14
checkbox input "false"
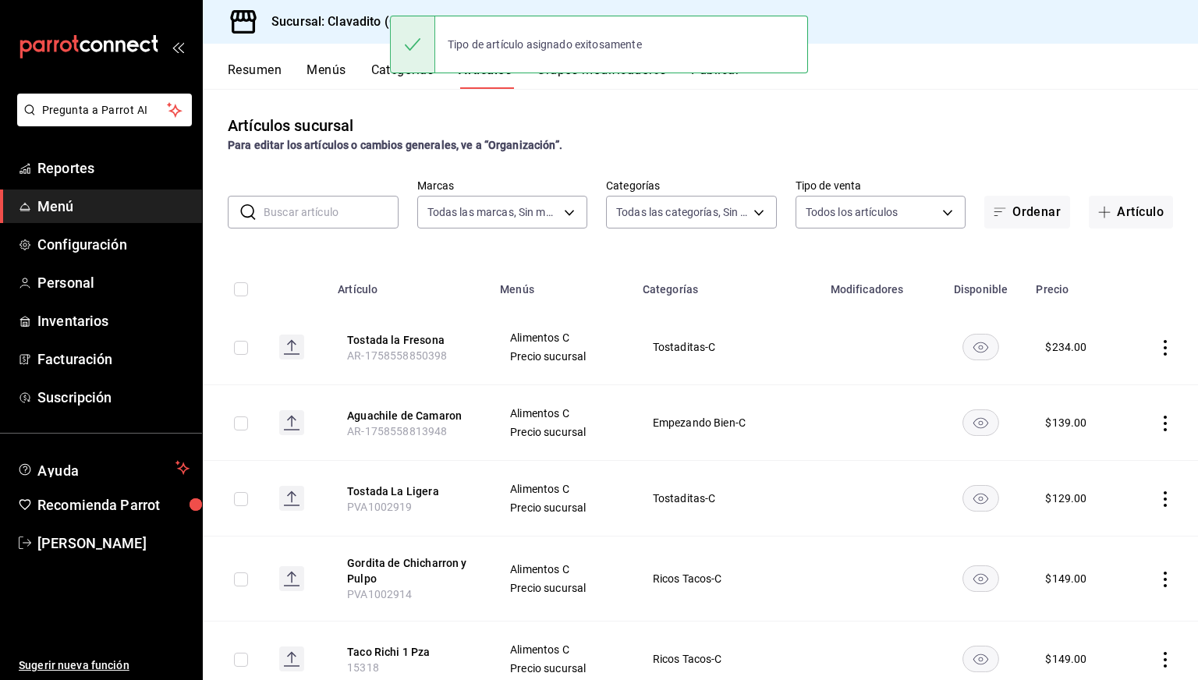
click at [277, 282] on th at bounding box center [298, 285] width 62 height 50
click at [330, 17] on h3 "Sucursal: Clavadito (Calzada)" at bounding box center [349, 21] width 181 height 19
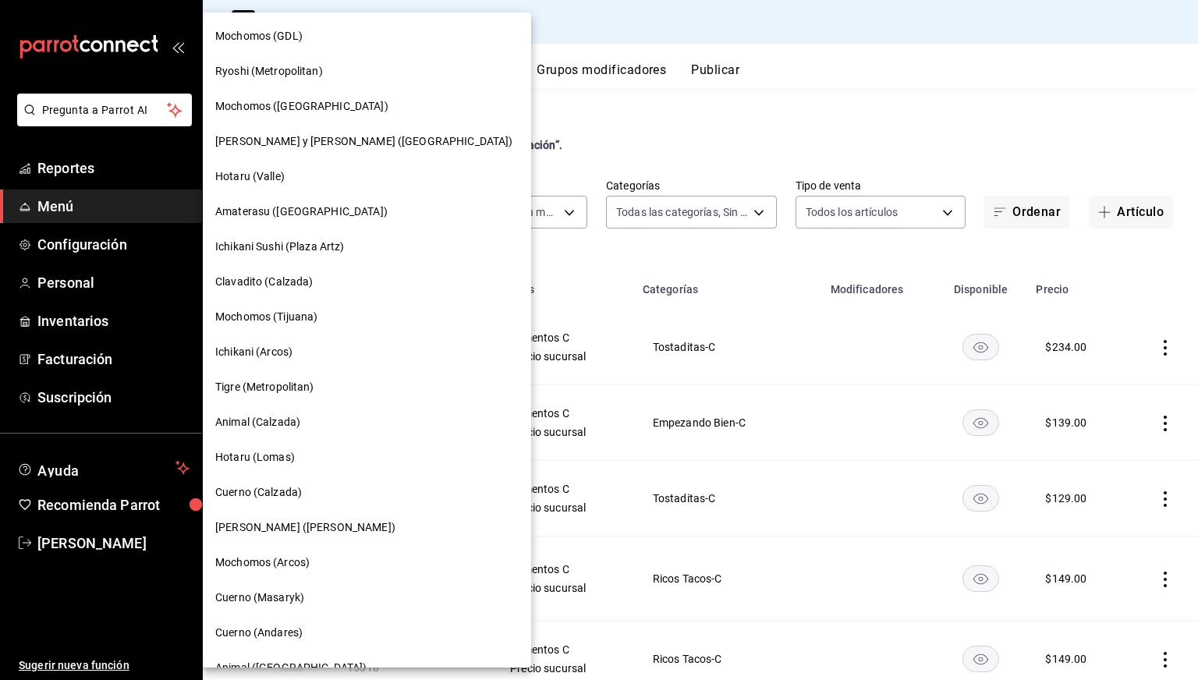
click at [269, 353] on span "Ichikani (Arcos)" at bounding box center [253, 352] width 77 height 16
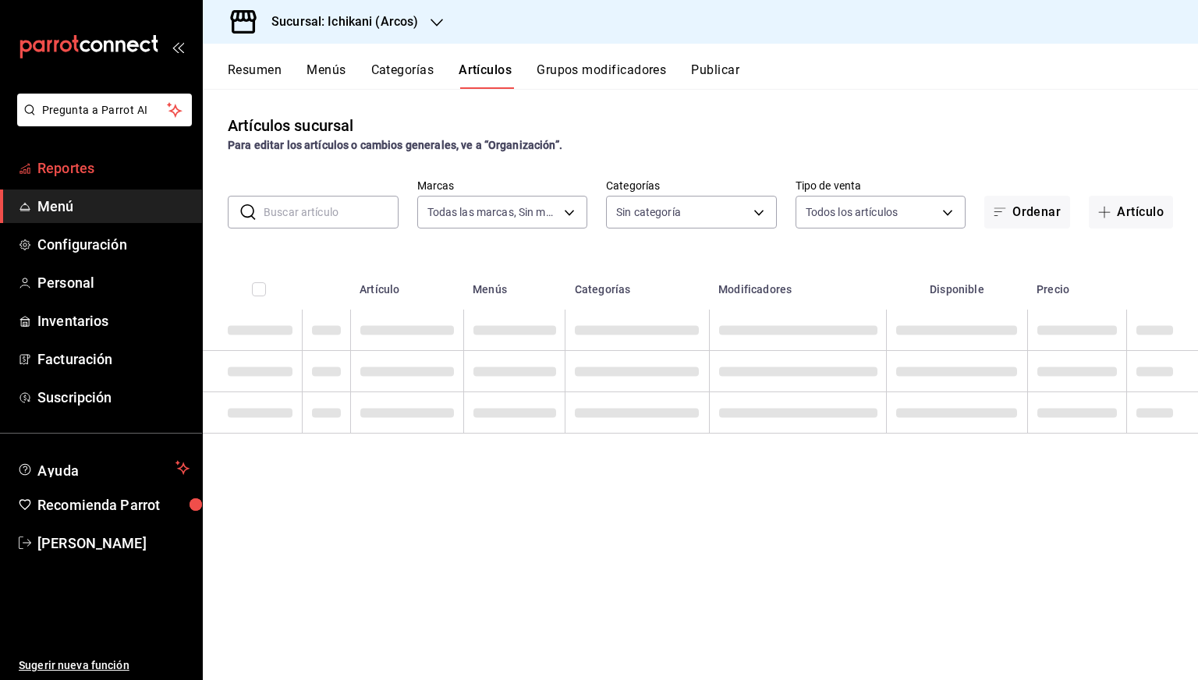
click at [117, 165] on span "Reportes" at bounding box center [113, 168] width 152 height 21
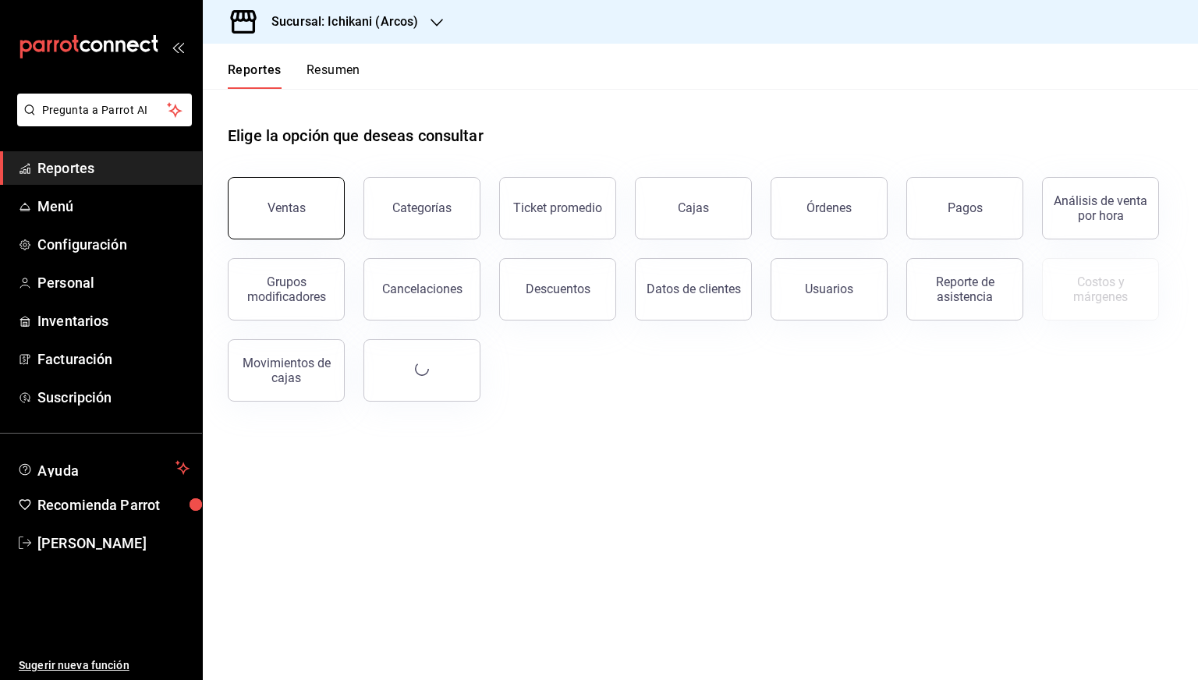
click at [301, 227] on button "Ventas" at bounding box center [286, 208] width 117 height 62
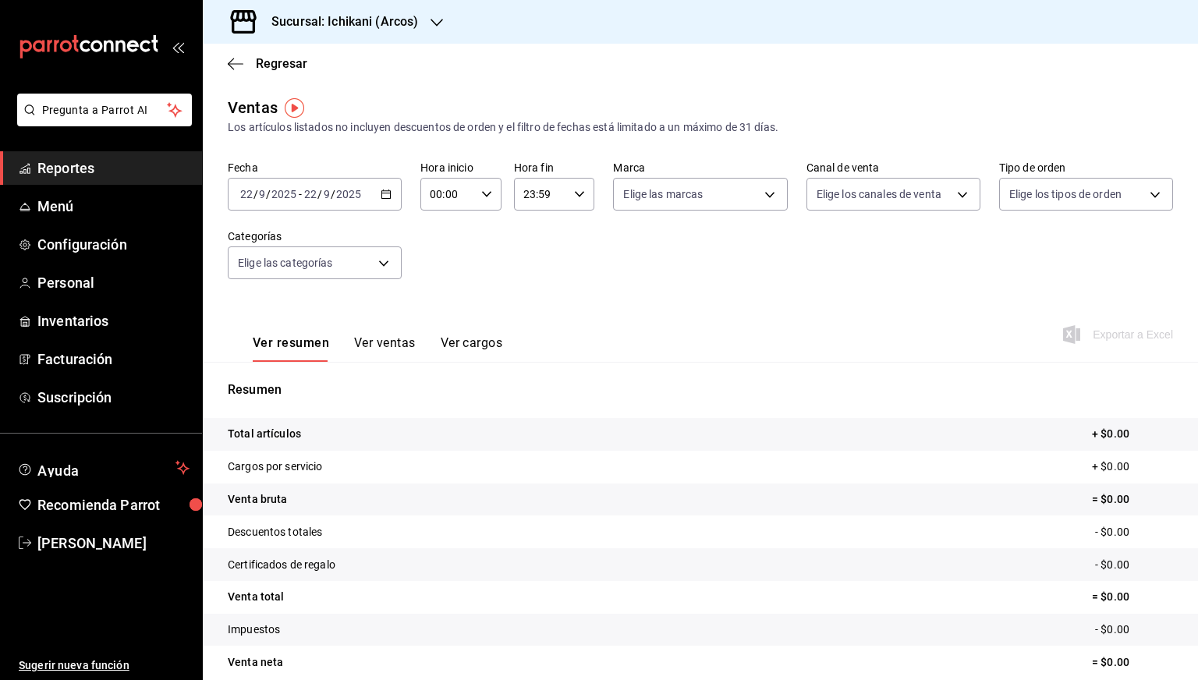
click at [388, 201] on div "[DATE] [DATE] - [DATE] [DATE]" at bounding box center [315, 194] width 174 height 33
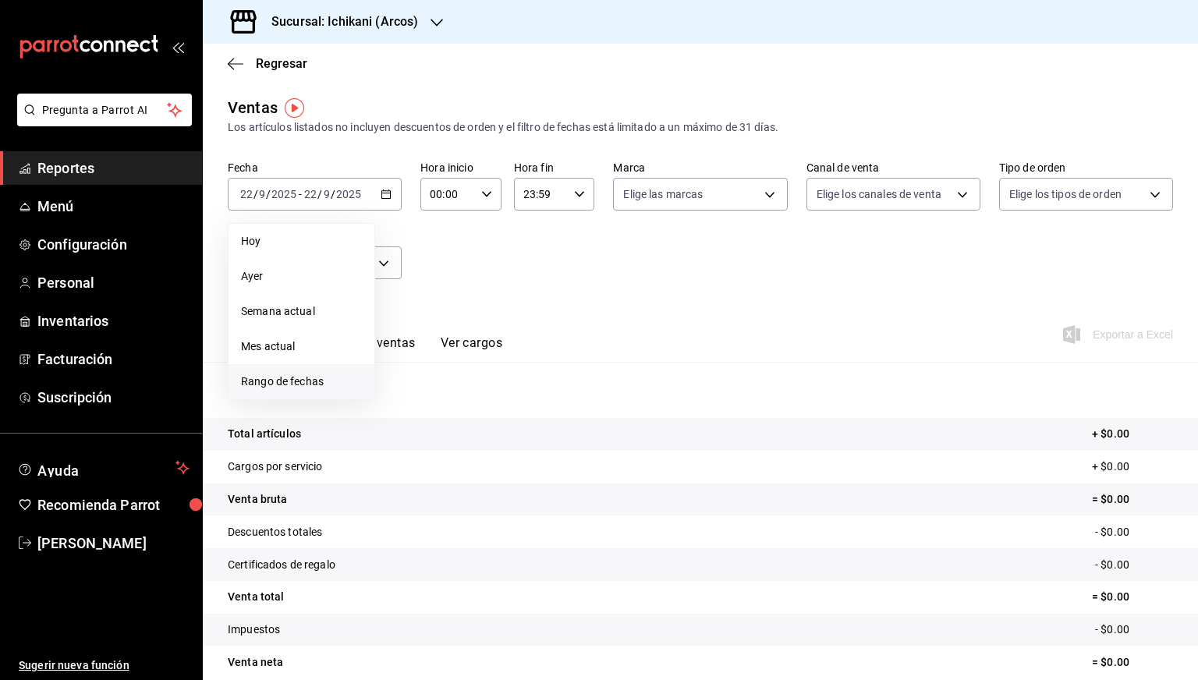
click at [289, 380] on span "Rango de fechas" at bounding box center [301, 382] width 121 height 16
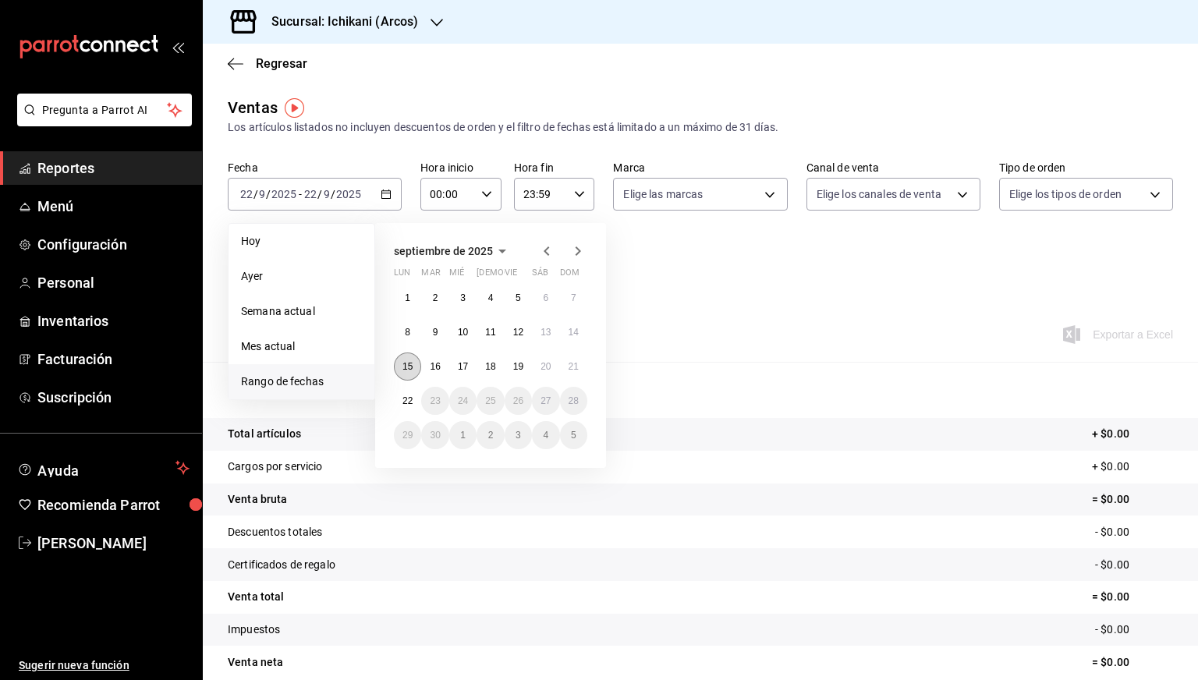
click at [412, 366] on abbr "15" at bounding box center [408, 366] width 10 height 11
click at [412, 399] on abbr "22" at bounding box center [408, 401] width 10 height 11
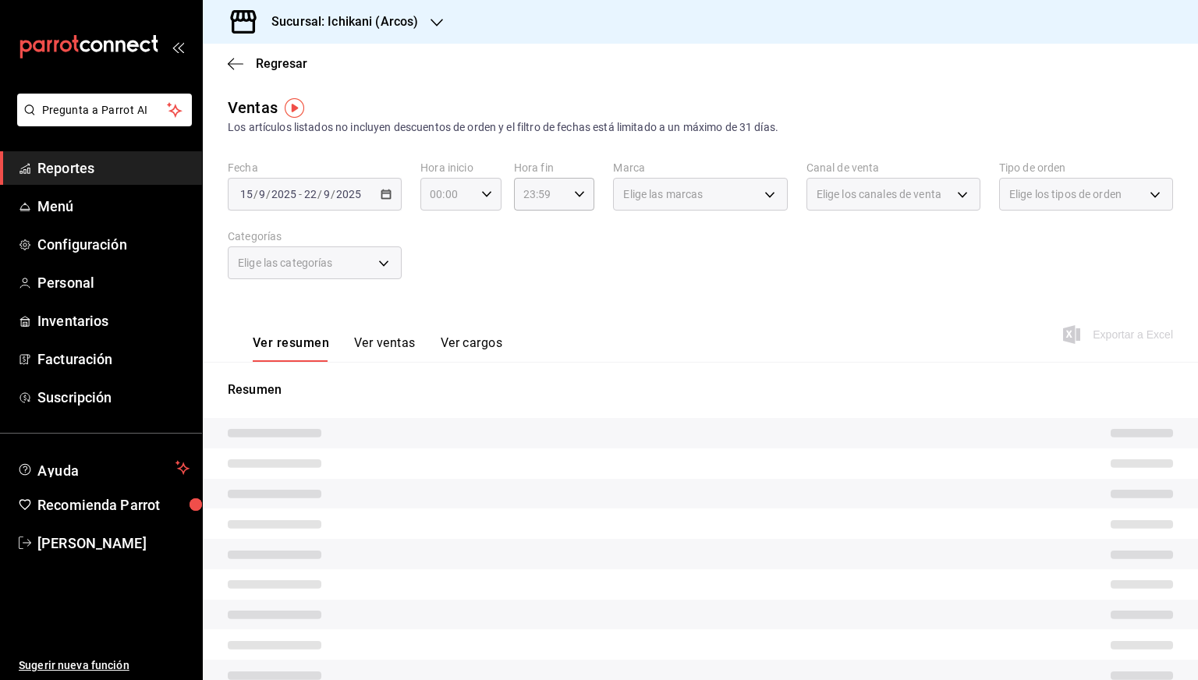
click at [484, 191] on icon "button" at bounding box center [486, 194] width 11 height 11
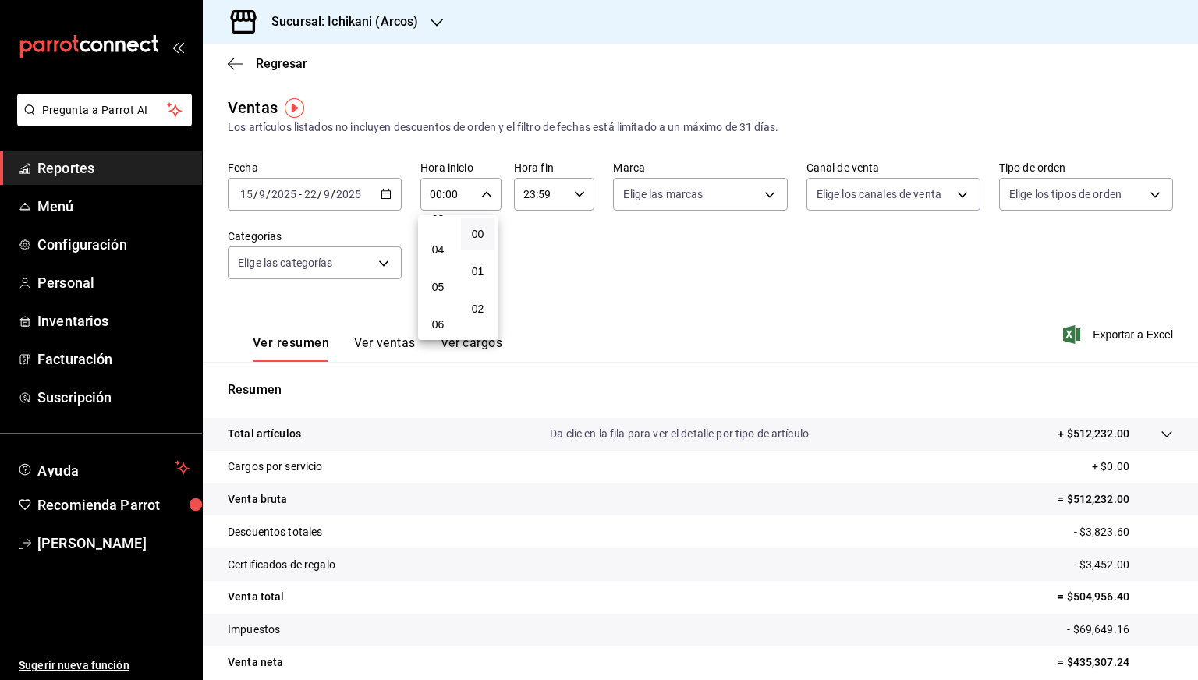
scroll to position [137, 0]
click at [442, 283] on span "05" at bounding box center [438, 285] width 15 height 12
type input "05:00"
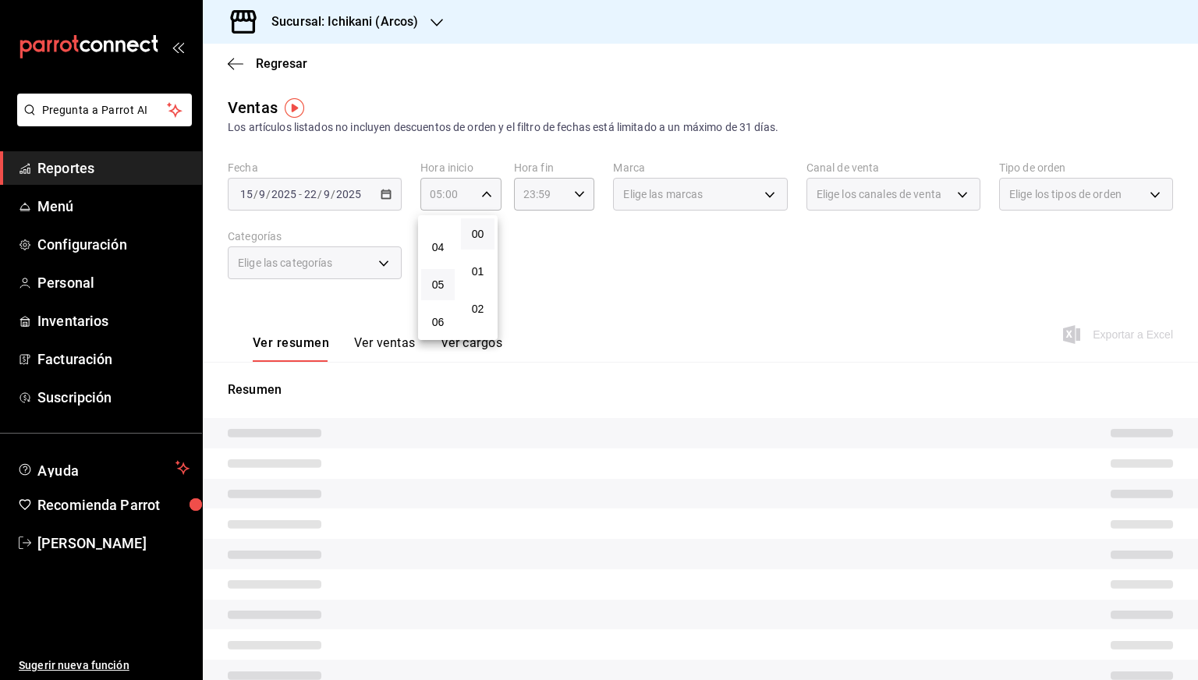
click at [560, 210] on div at bounding box center [599, 340] width 1198 height 680
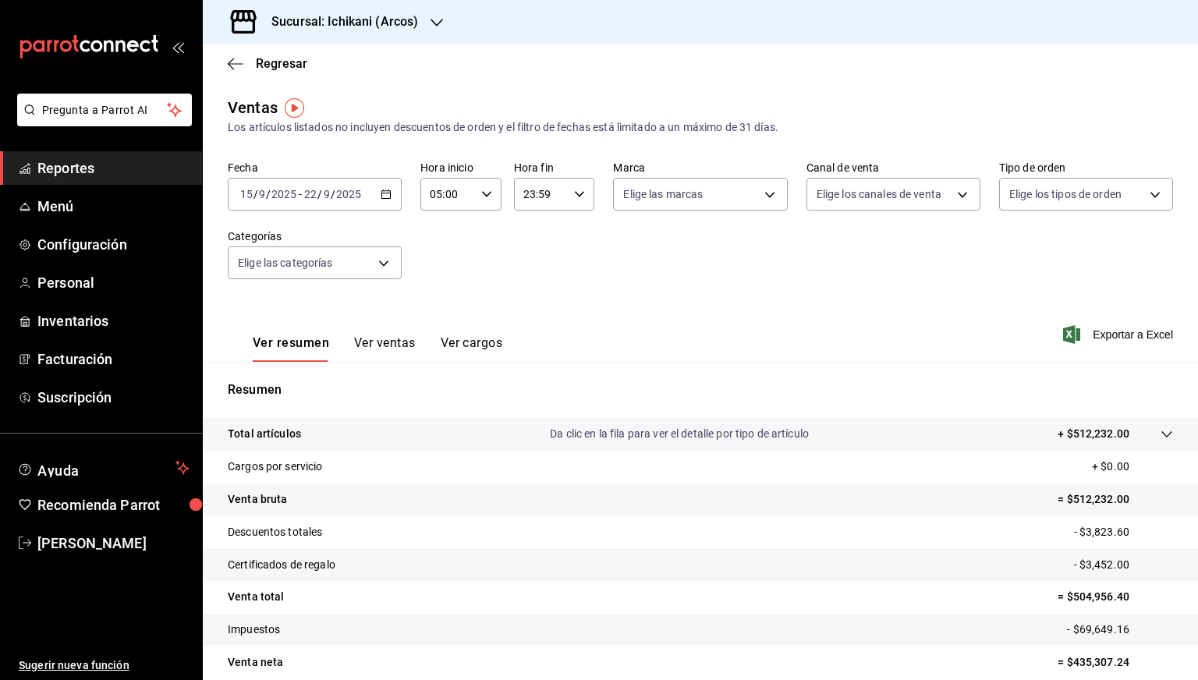
click at [579, 197] on icon "button" at bounding box center [579, 194] width 11 height 11
click at [531, 238] on span "05" at bounding box center [530, 235] width 15 height 12
click at [565, 244] on button "00" at bounding box center [570, 233] width 34 height 31
type input "05:00"
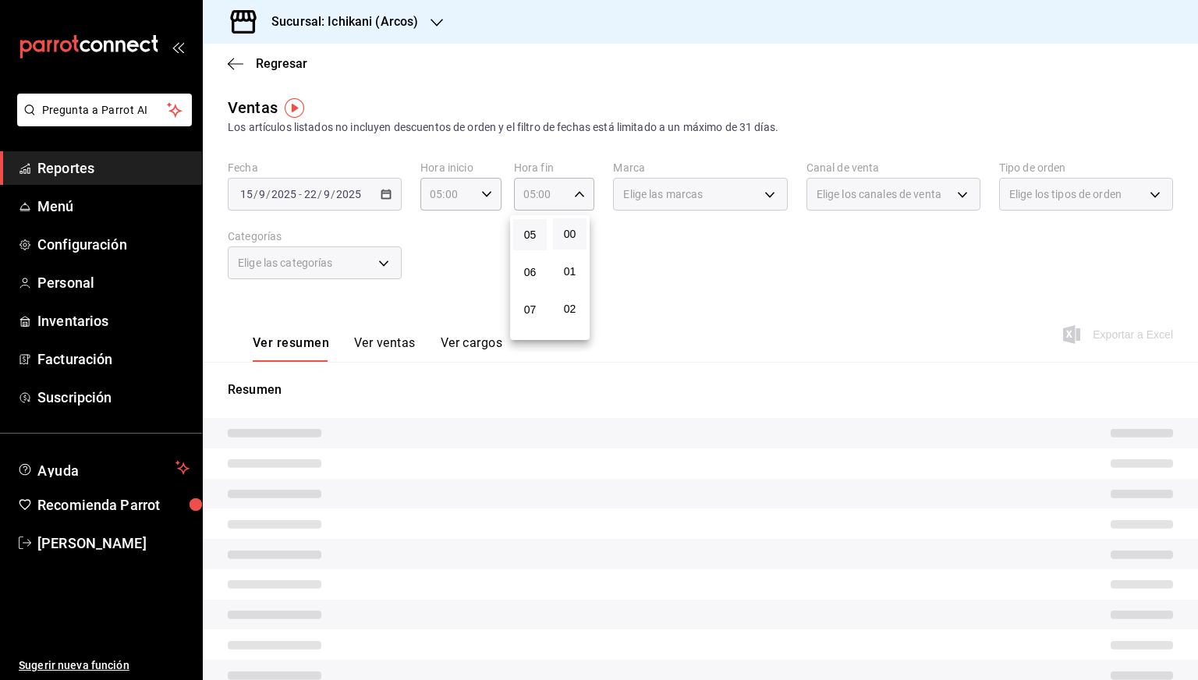
click at [795, 282] on div at bounding box center [599, 340] width 1198 height 680
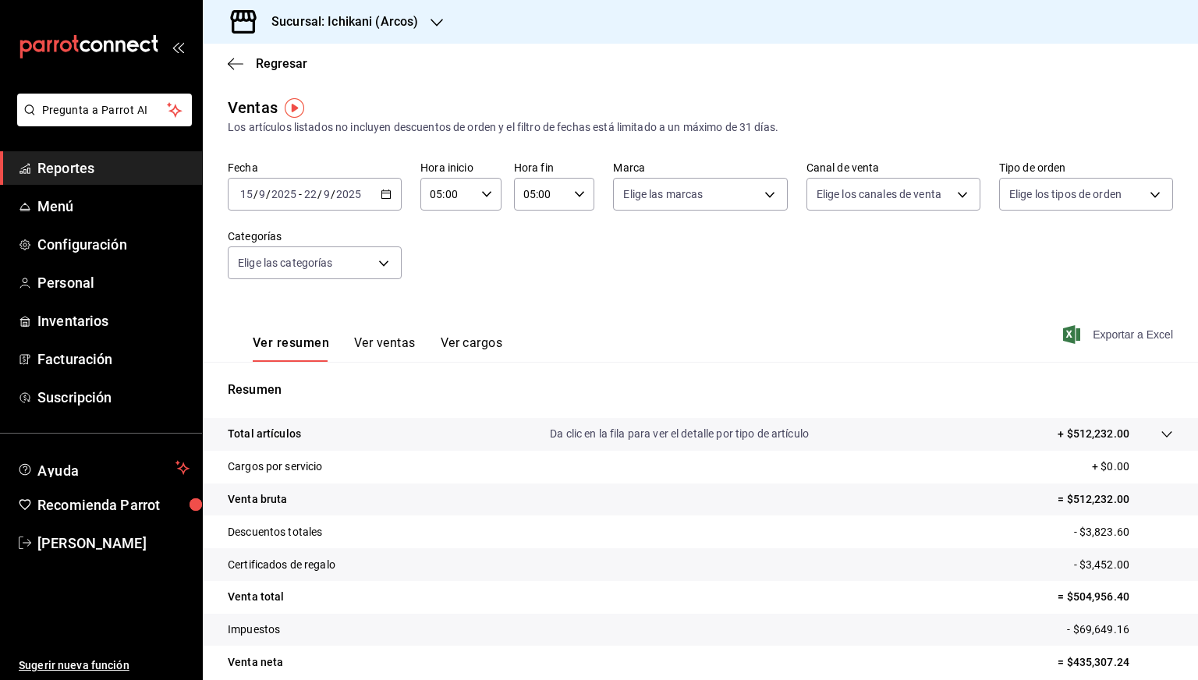
click at [1110, 338] on span "Exportar a Excel" at bounding box center [1119, 334] width 107 height 19
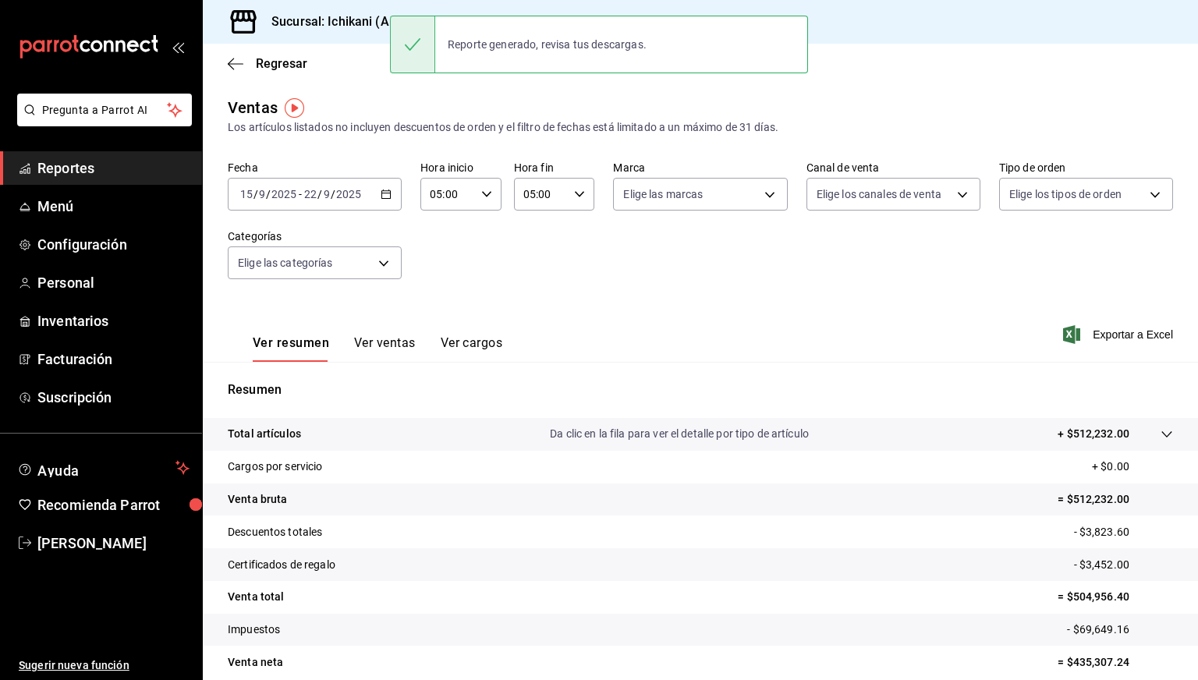
click at [360, 13] on h3 "Sucursal: Ichikani (Arcos)" at bounding box center [338, 21] width 159 height 19
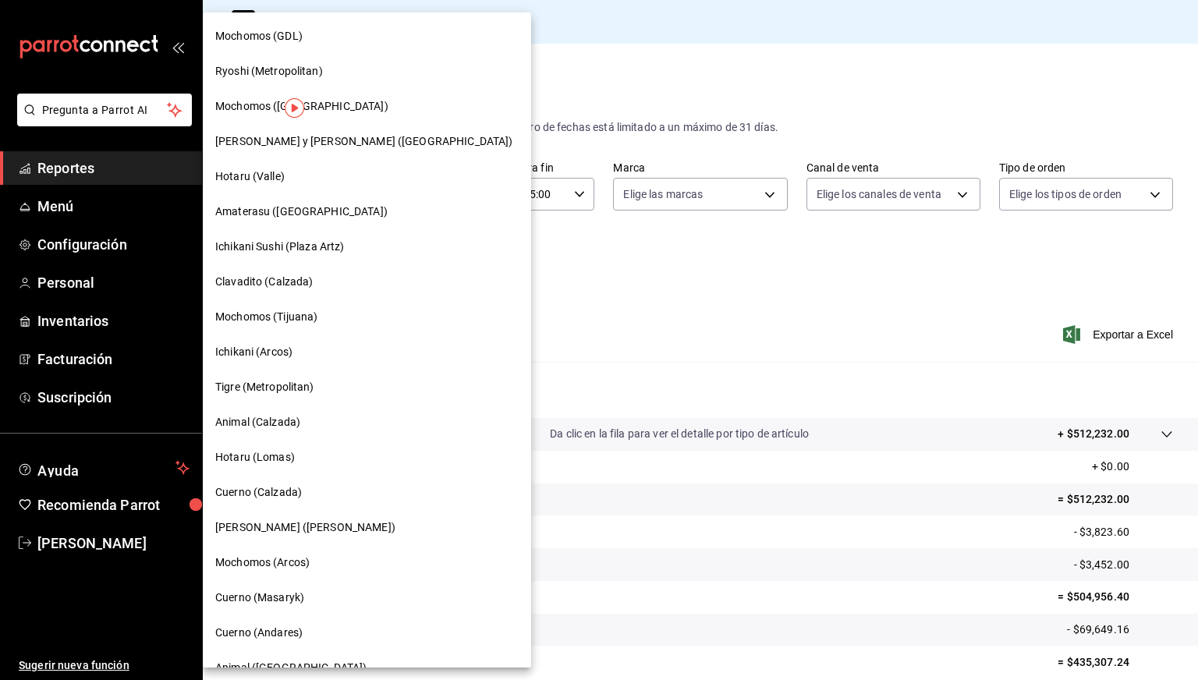
click at [289, 48] on div "Mochomos (GDL)" at bounding box center [367, 36] width 328 height 35
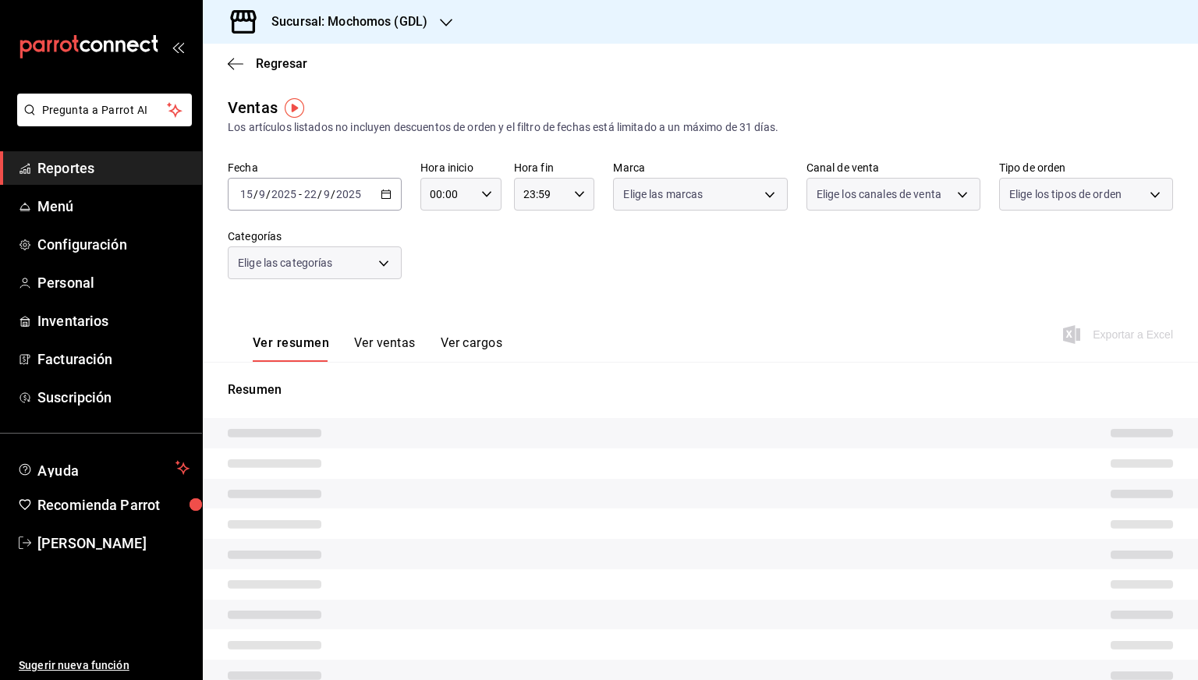
type input "05:00"
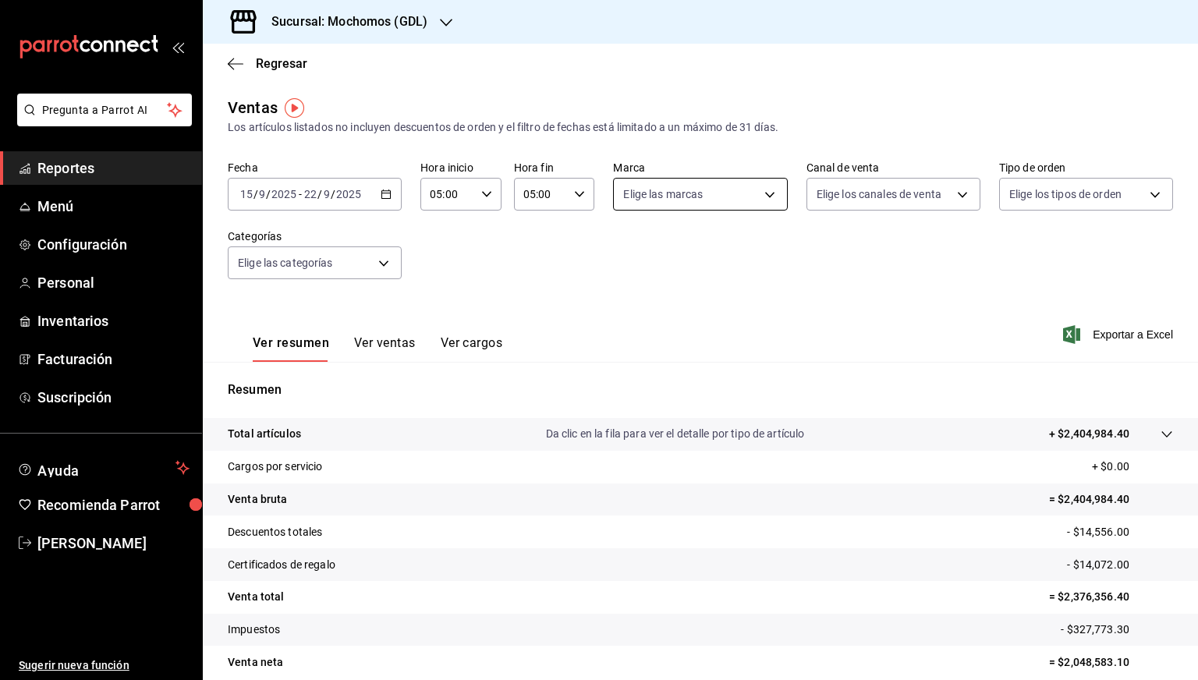
click at [758, 201] on body "Pregunta a Parrot AI Reportes Menú Configuración Personal Inventarios Facturaci…" at bounding box center [599, 340] width 1198 height 680
click at [680, 341] on span "[PERSON_NAME] (GDL)" at bounding box center [712, 342] width 122 height 16
type input "9cac9703-0c5a-4d8b-addd-5b6b571d65b9"
checkbox input "true"
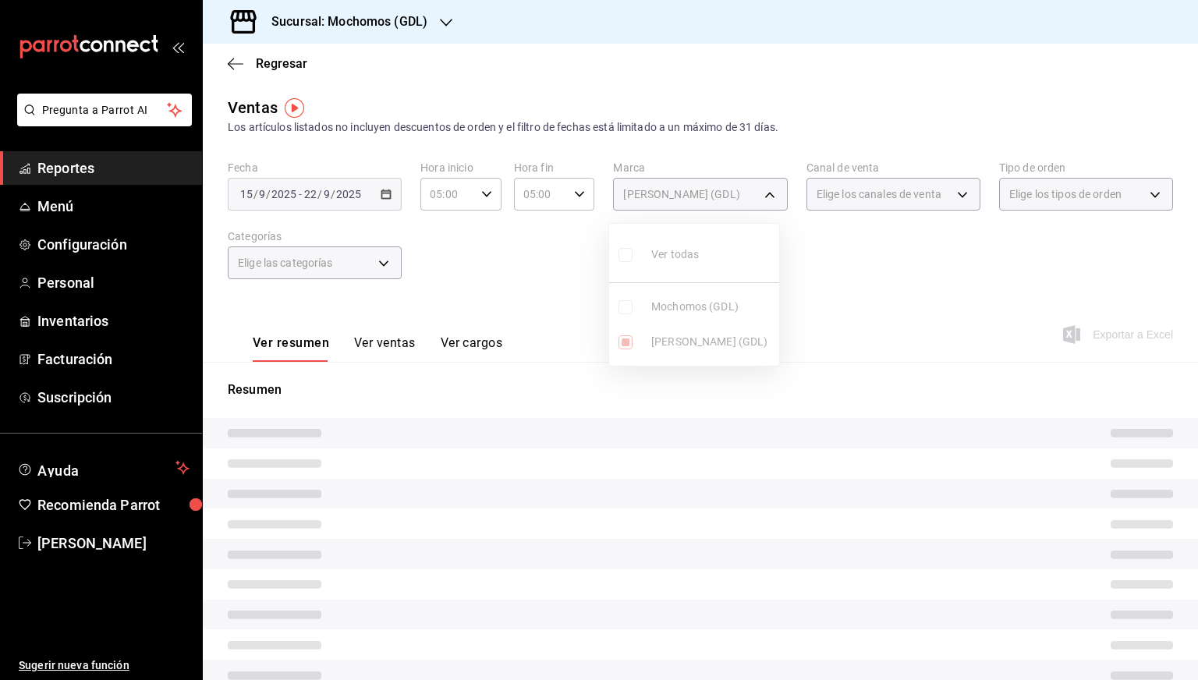
click at [864, 296] on div at bounding box center [599, 340] width 1198 height 680
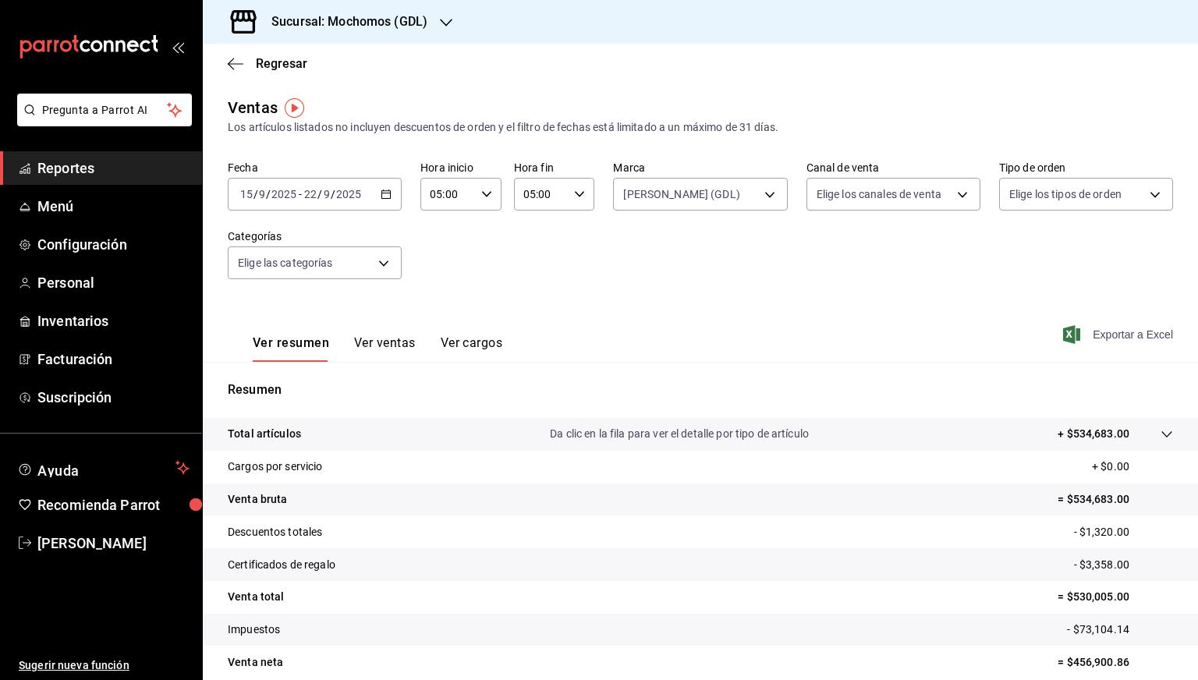
click at [1102, 332] on span "Exportar a Excel" at bounding box center [1119, 334] width 107 height 19
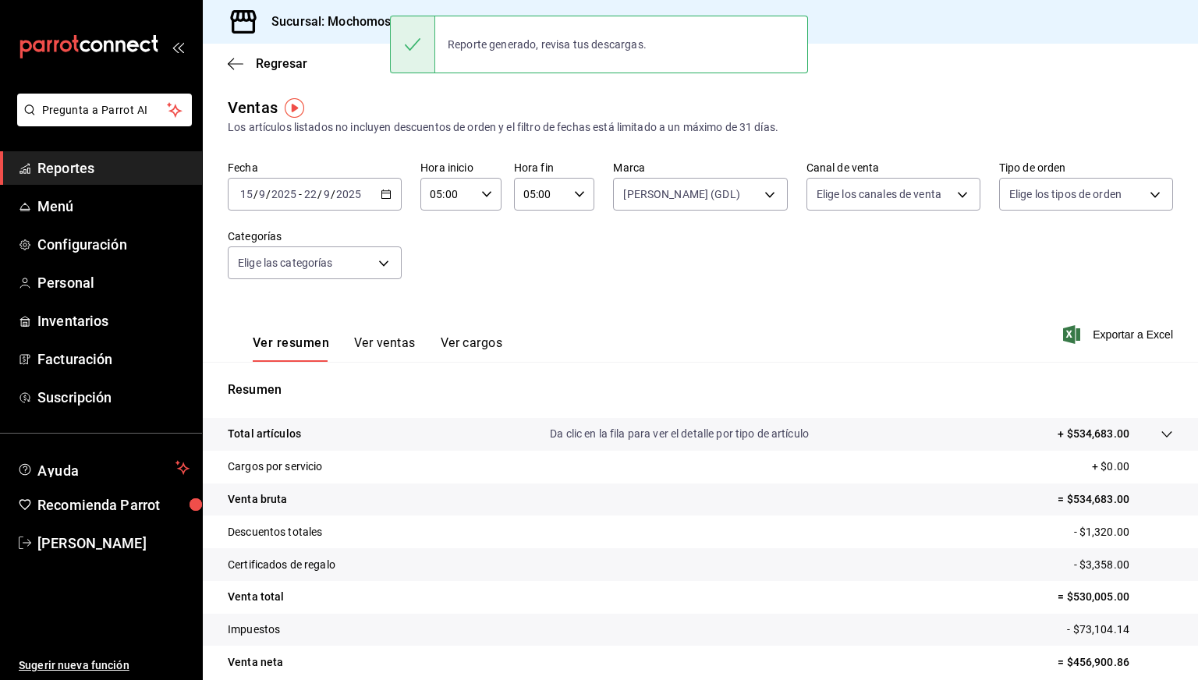
click at [232, 73] on div "Regresar" at bounding box center [700, 64] width 995 height 40
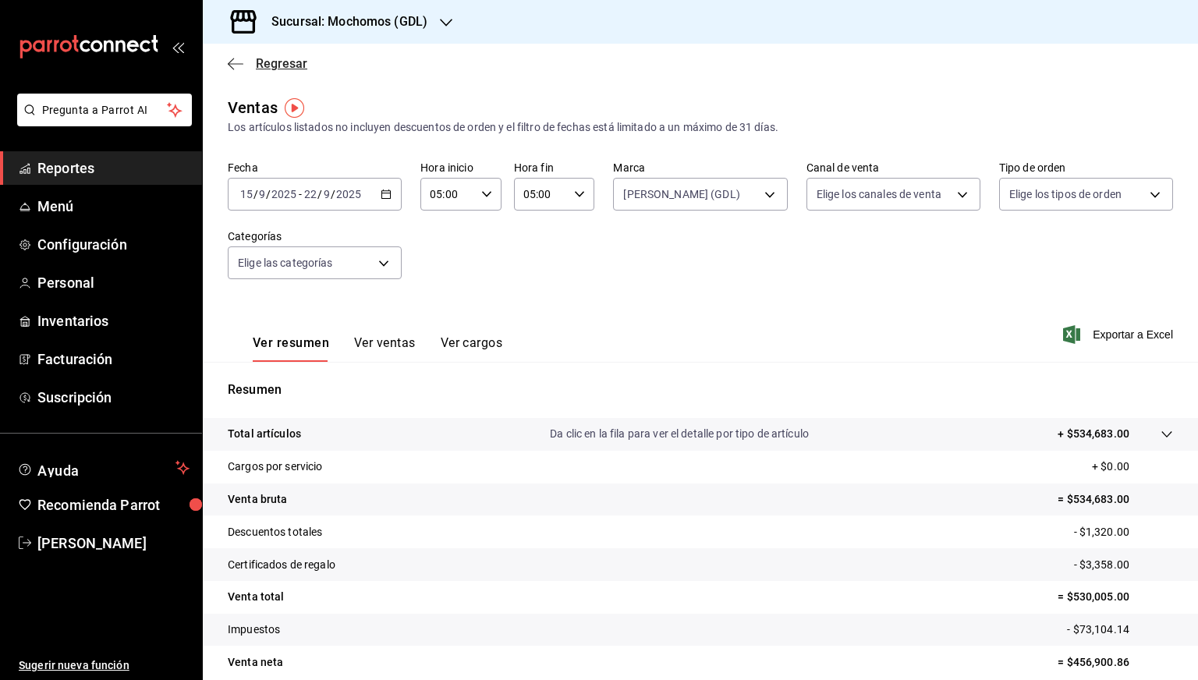
click at [234, 70] on span "Regresar" at bounding box center [268, 63] width 80 height 15
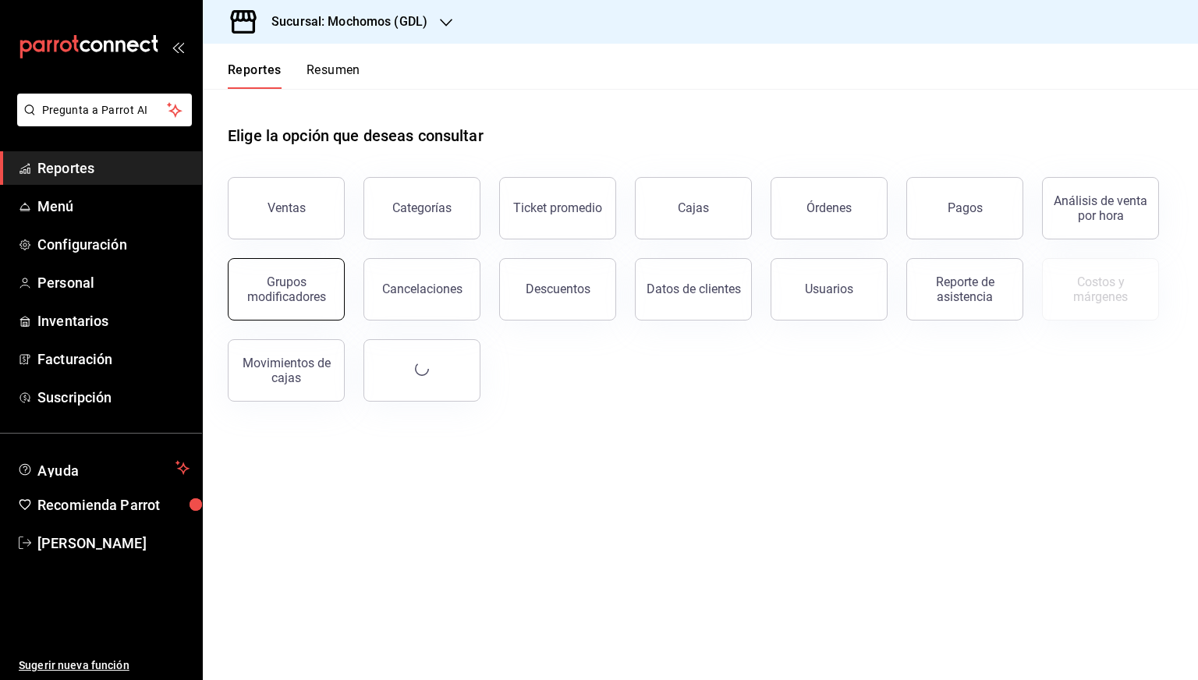
click at [296, 279] on div "Grupos modificadores" at bounding box center [286, 290] width 97 height 30
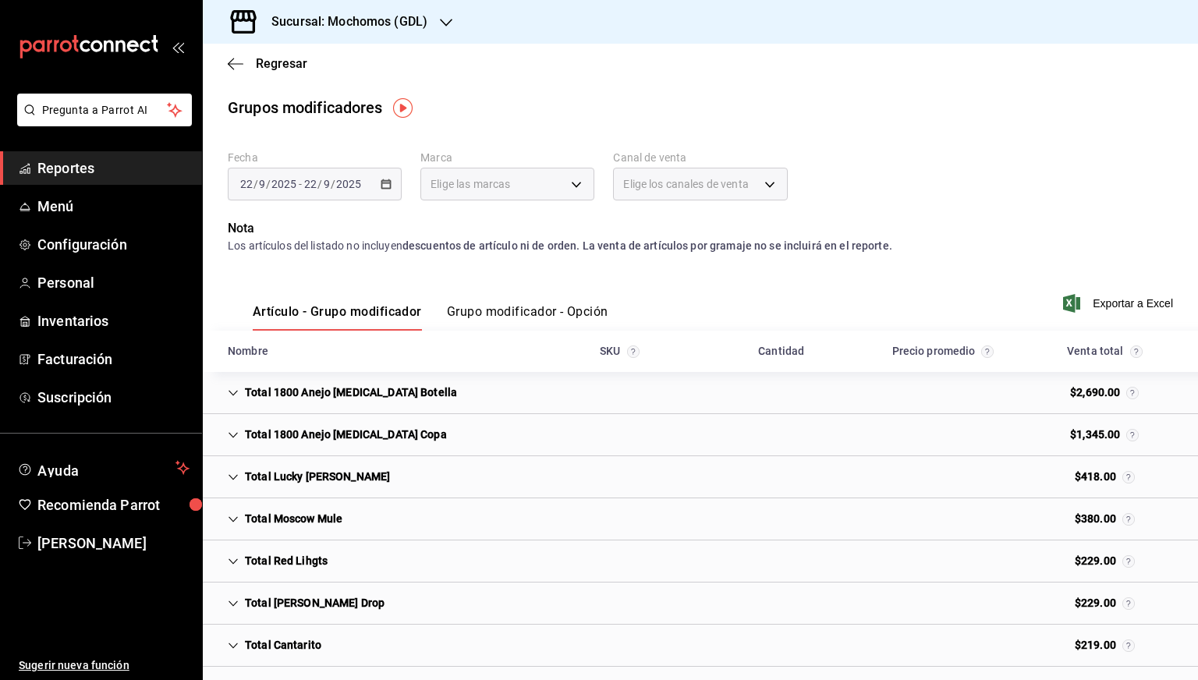
click at [378, 190] on div "[DATE] [DATE] - [DATE] [DATE]" at bounding box center [315, 184] width 174 height 33
click at [382, 186] on icon "button" at bounding box center [386, 184] width 11 height 11
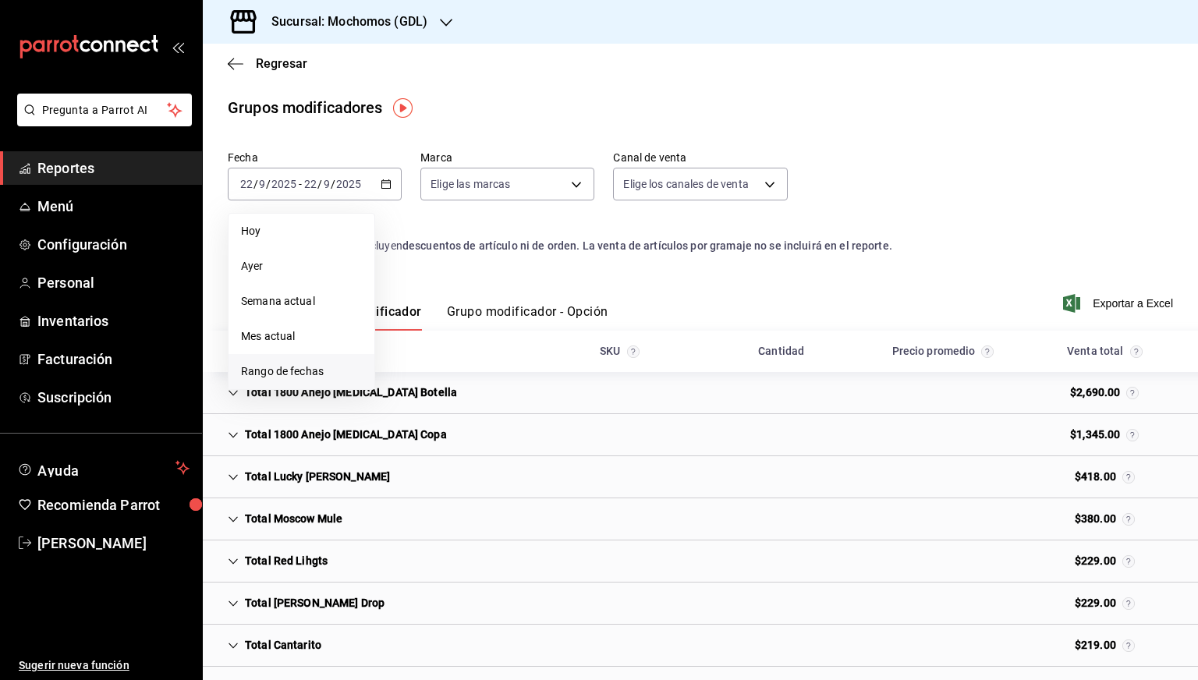
click at [294, 366] on span "Rango de fechas" at bounding box center [301, 372] width 121 height 16
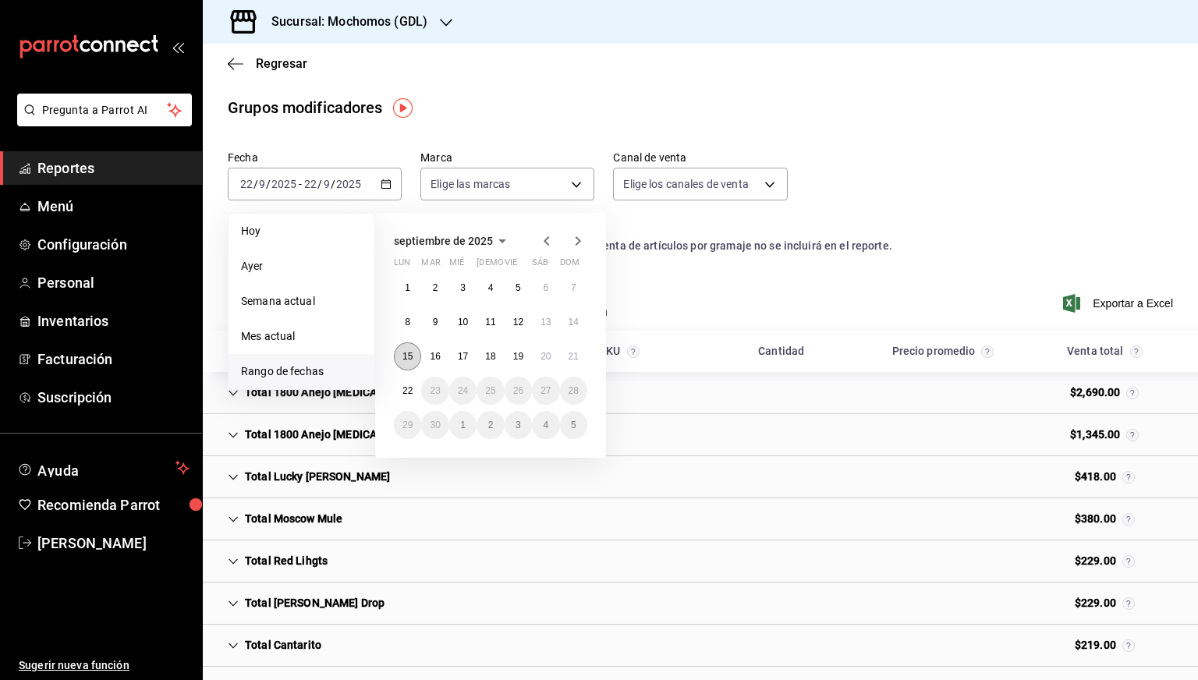
click at [404, 359] on abbr "15" at bounding box center [408, 356] width 10 height 11
click at [564, 357] on button "21" at bounding box center [573, 356] width 27 height 28
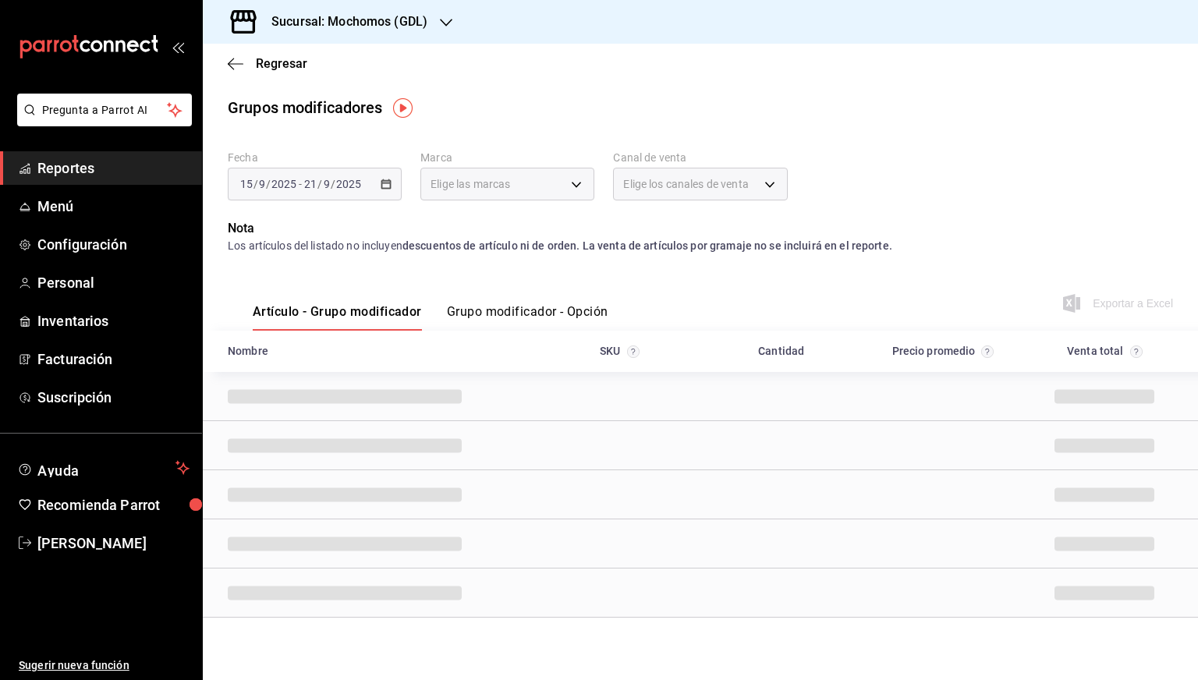
click at [939, 188] on div "Fecha [DATE] [DATE] - [DATE] [DATE] Marca Elige las marcas Canal de venta Elige…" at bounding box center [701, 181] width 946 height 75
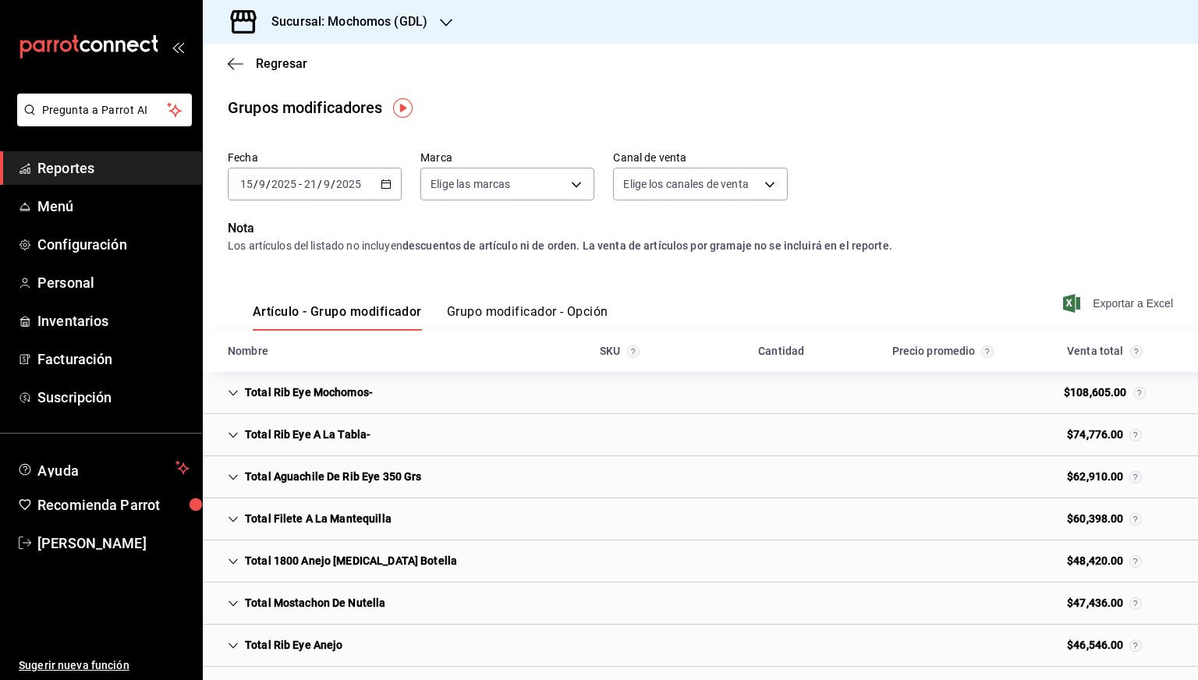
click at [1112, 306] on span "Exportar a Excel" at bounding box center [1119, 303] width 107 height 19
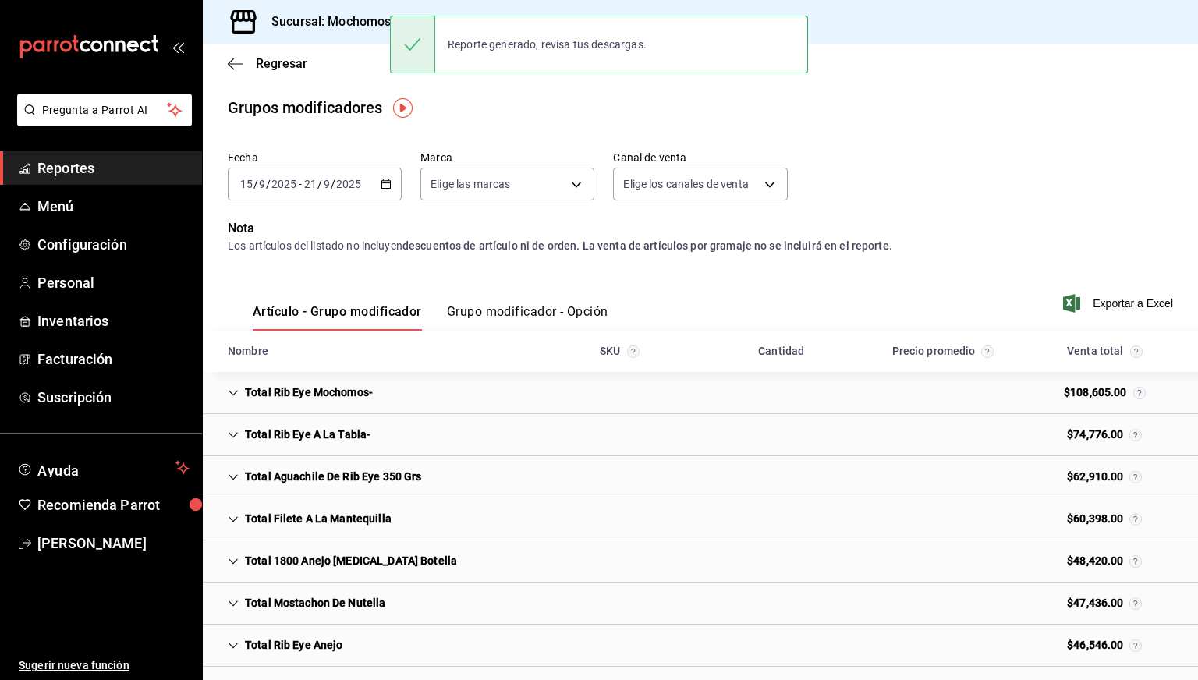
click at [565, 202] on div "Fecha [DATE] [DATE] - [DATE] [DATE] Marca Elige las marcas Canal de venta Elige…" at bounding box center [701, 181] width 946 height 75
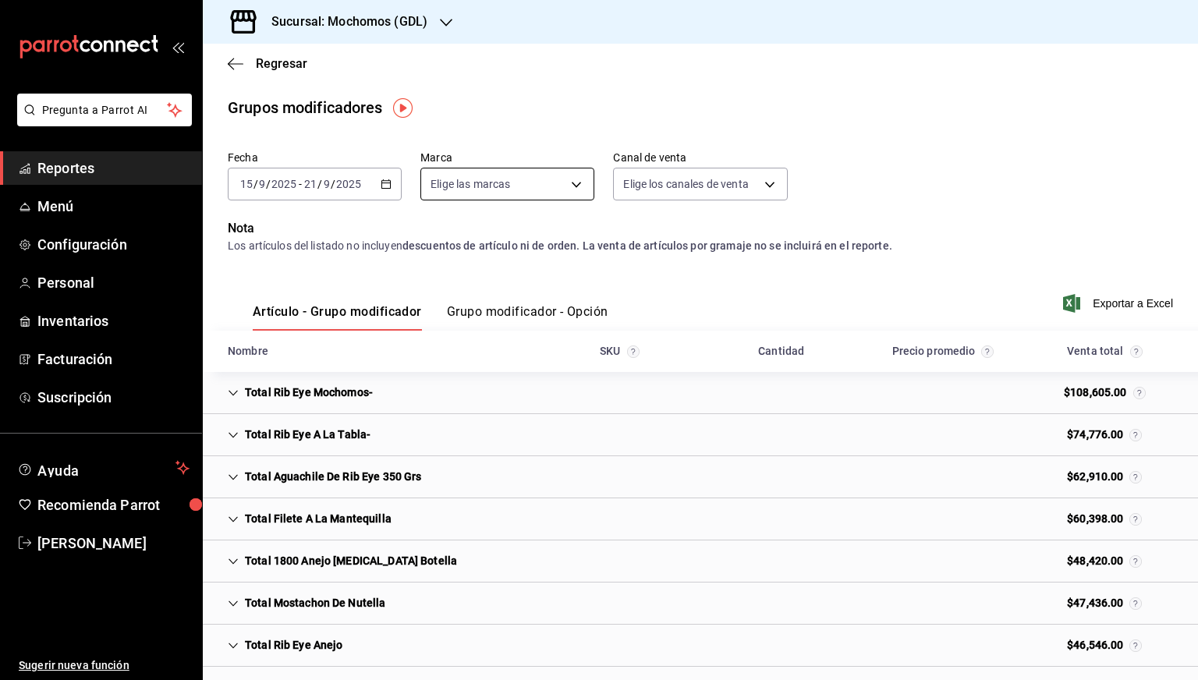
click at [545, 190] on body "Pregunta a Parrot AI Reportes Menú Configuración Personal Inventarios Facturaci…" at bounding box center [599, 340] width 1198 height 680
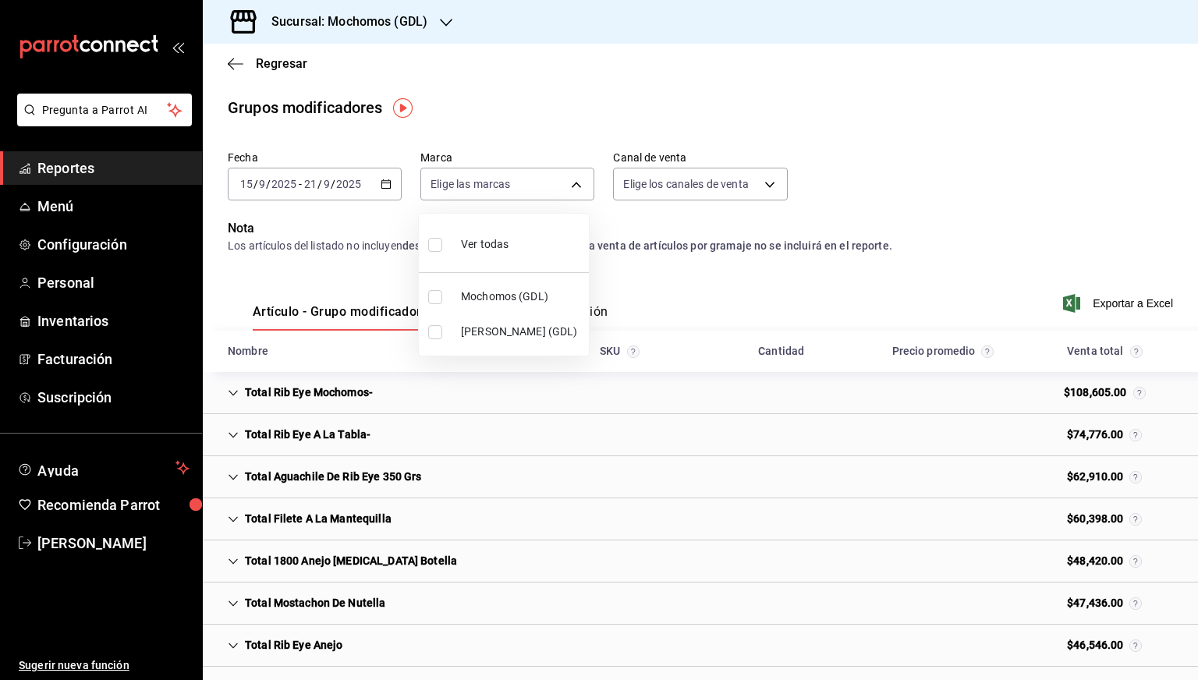
click at [477, 328] on span "[PERSON_NAME] (GDL)" at bounding box center [522, 332] width 122 height 16
type input "9cac9703-0c5a-4d8b-addd-5b6b571d65b9"
checkbox input "true"
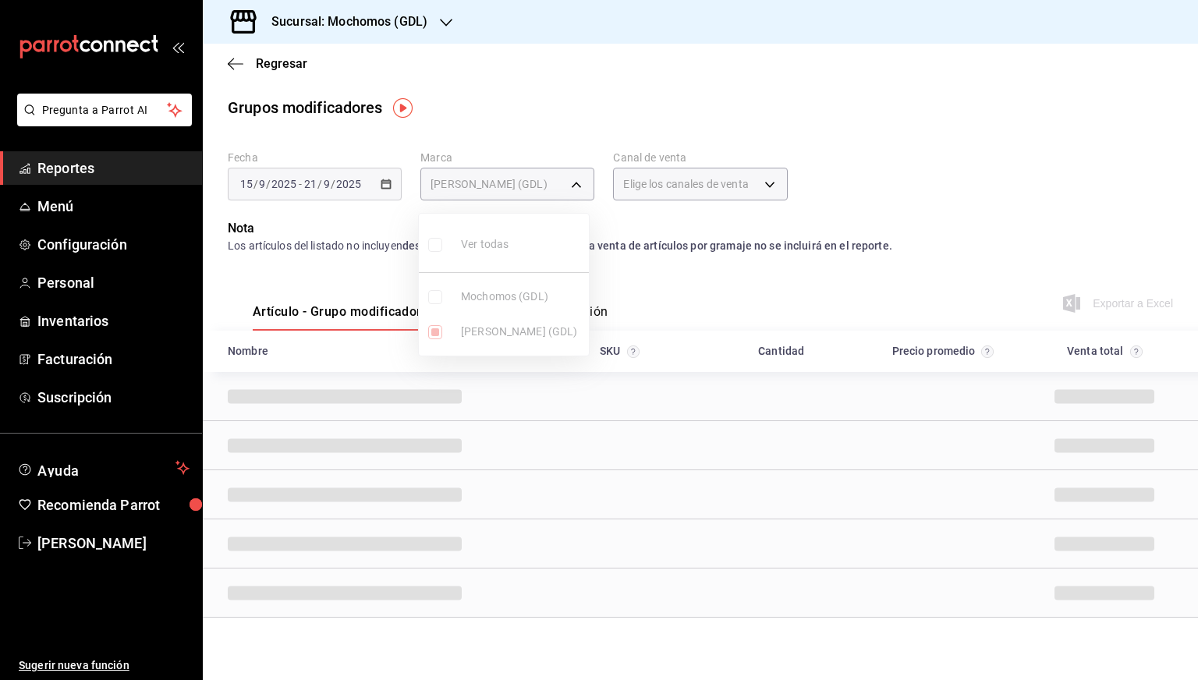
click at [940, 206] on div at bounding box center [599, 340] width 1198 height 680
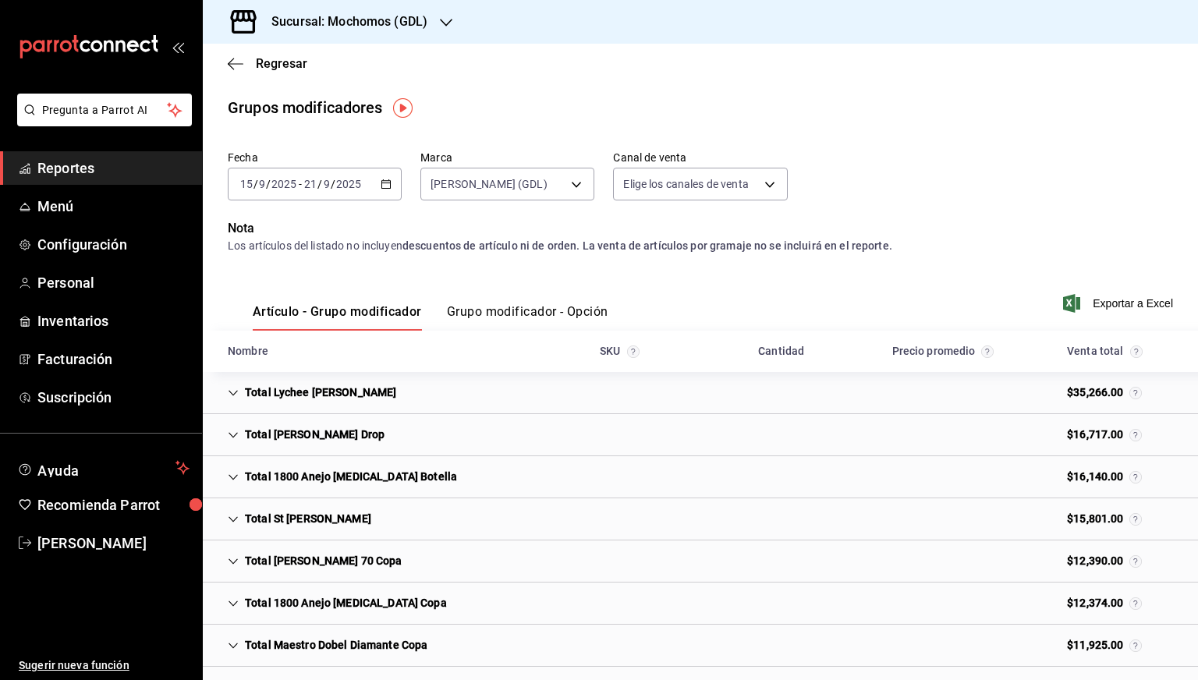
click at [549, 323] on button "Grupo modificador - Opción" at bounding box center [527, 317] width 161 height 27
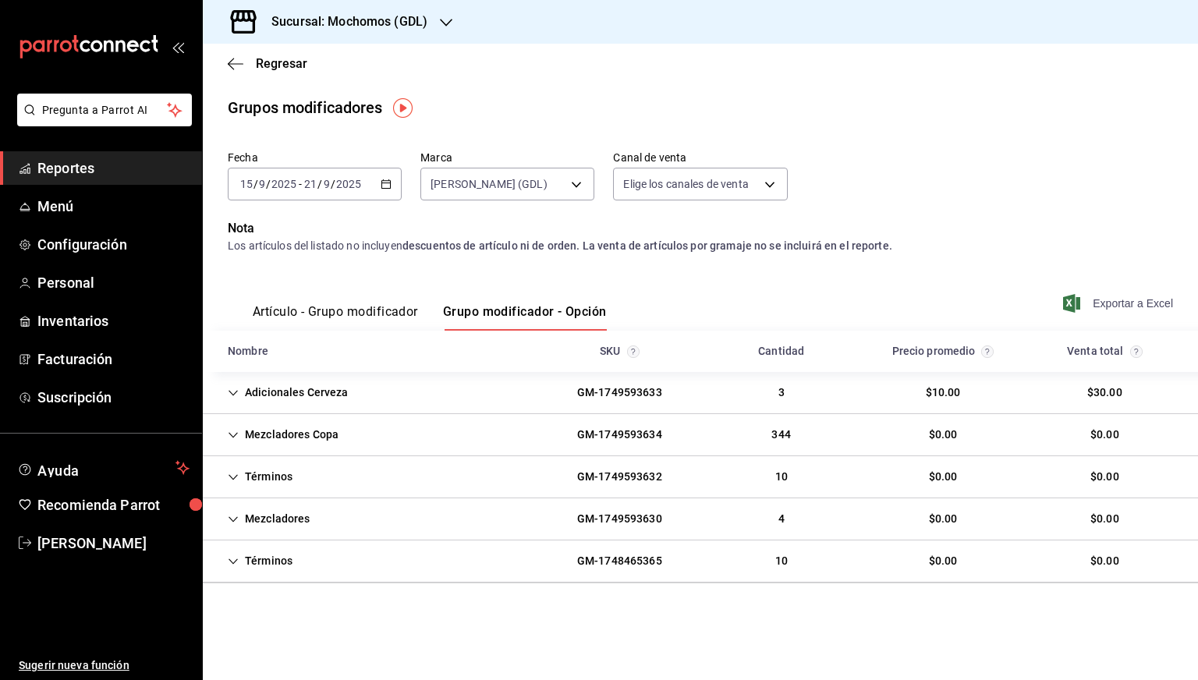
click at [1101, 305] on span "Exportar a Excel" at bounding box center [1119, 303] width 107 height 19
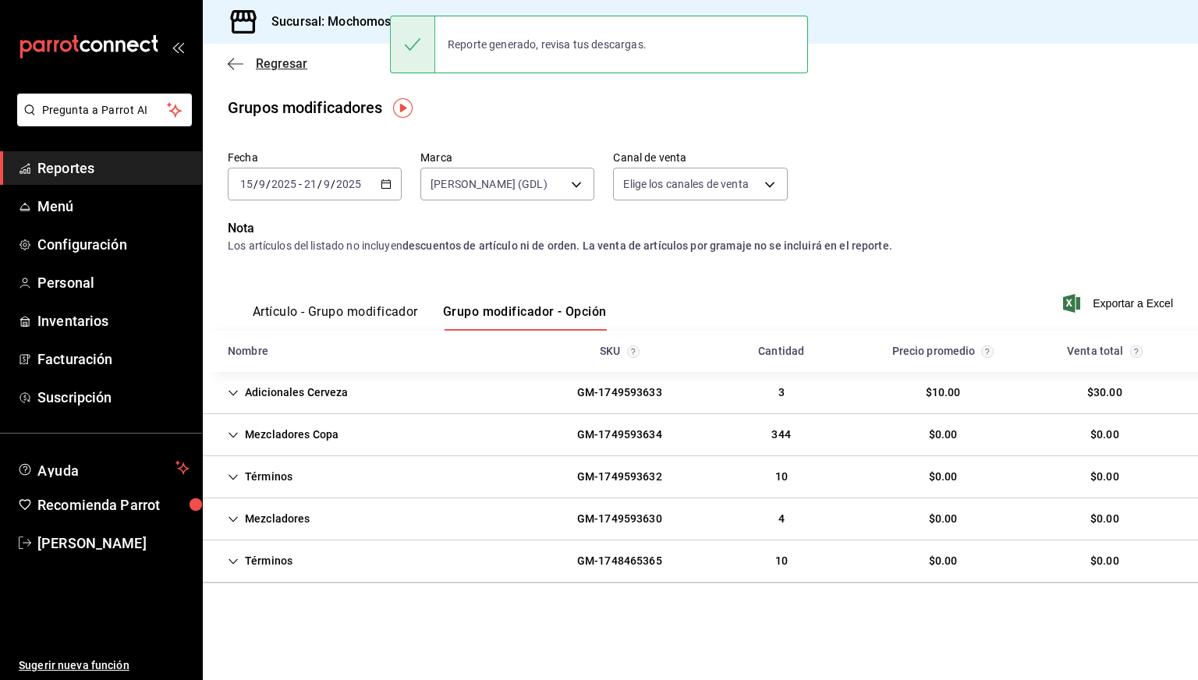
click at [271, 70] on span "Regresar" at bounding box center [281, 63] width 51 height 15
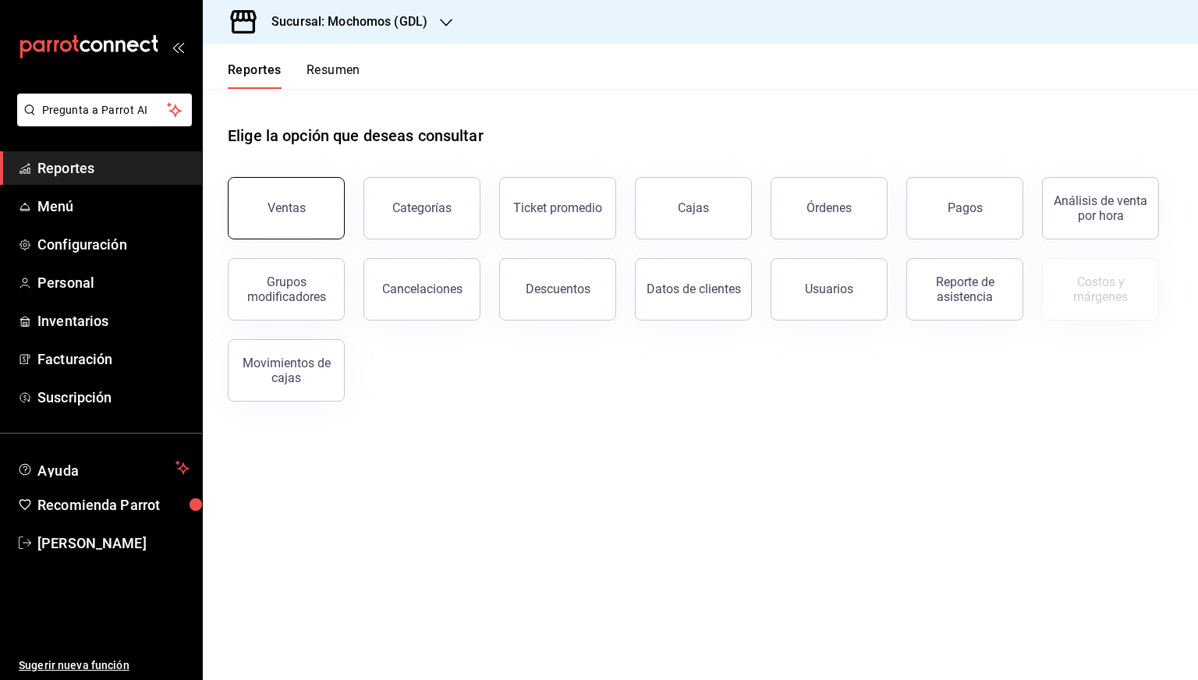
click at [272, 176] on div "Ventas" at bounding box center [277, 198] width 136 height 81
click at [380, 17] on h3 "Sucursal: Mochomos (GDL)" at bounding box center [343, 21] width 169 height 19
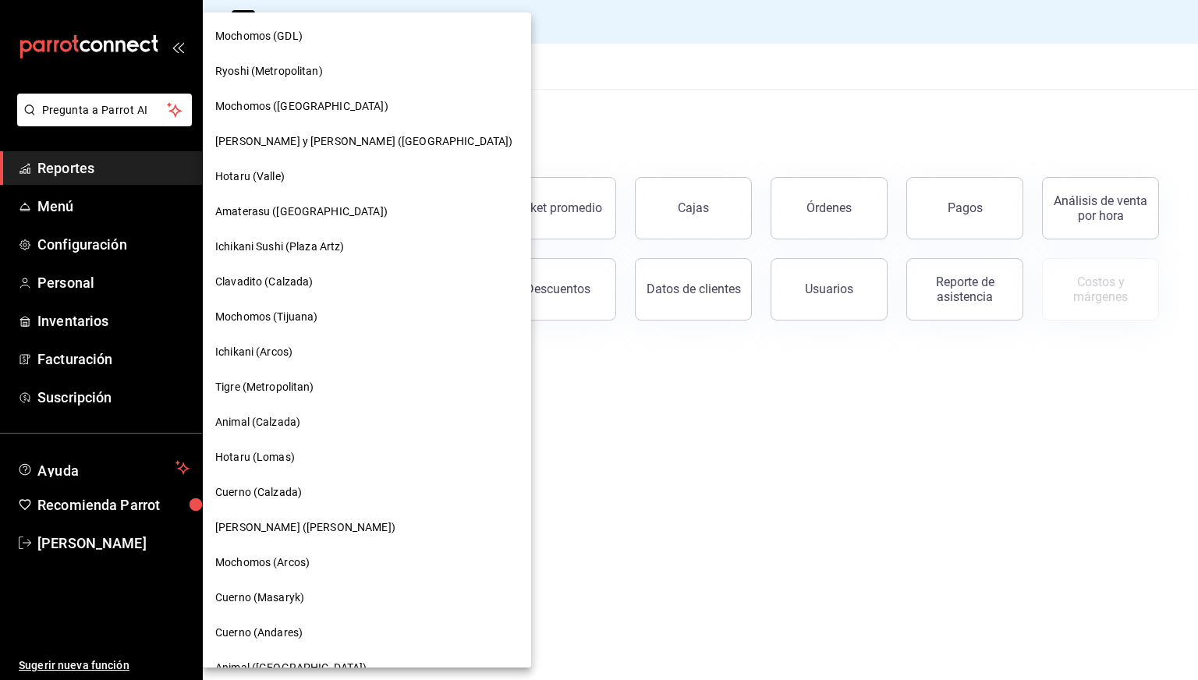
click at [280, 289] on span "Clavadito (Calzada)" at bounding box center [264, 282] width 98 height 16
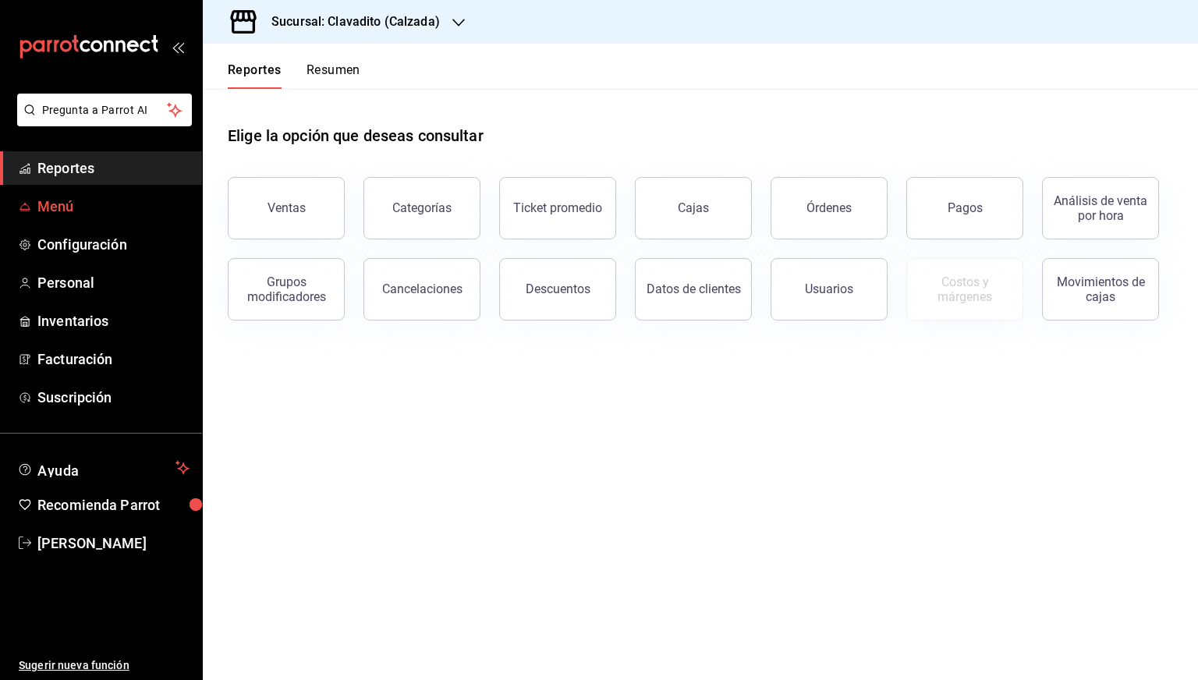
click at [55, 211] on span "Menú" at bounding box center [113, 206] width 152 height 21
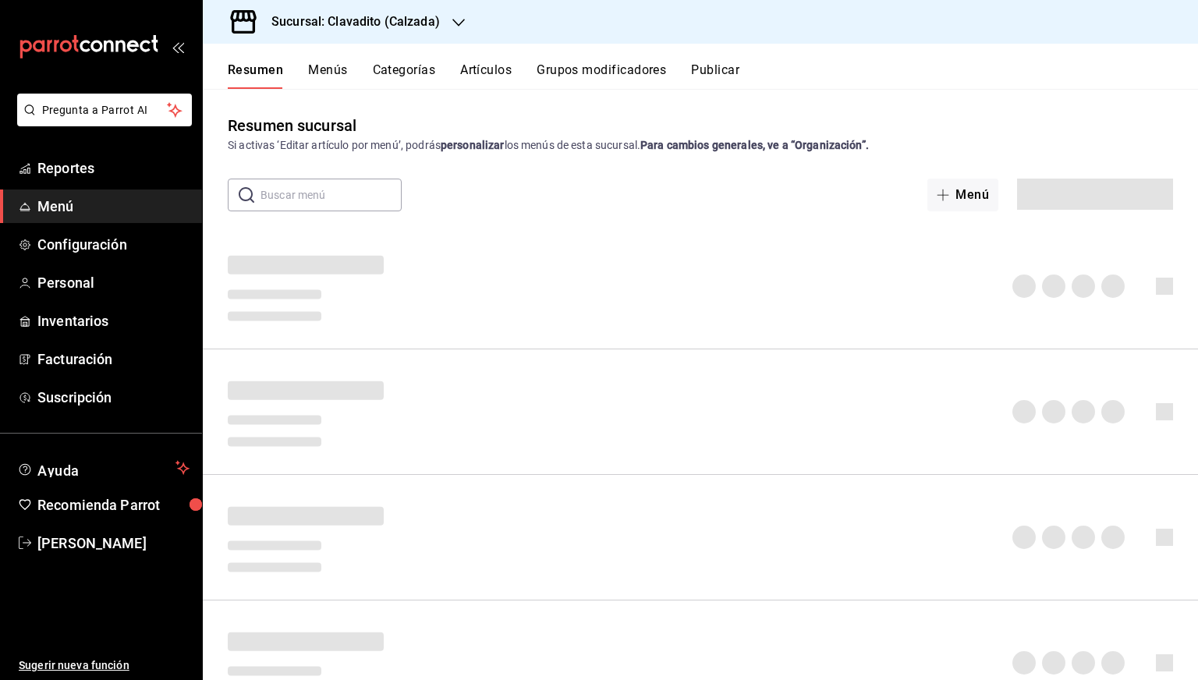
click at [469, 75] on button "Artículos" at bounding box center [485, 75] width 51 height 27
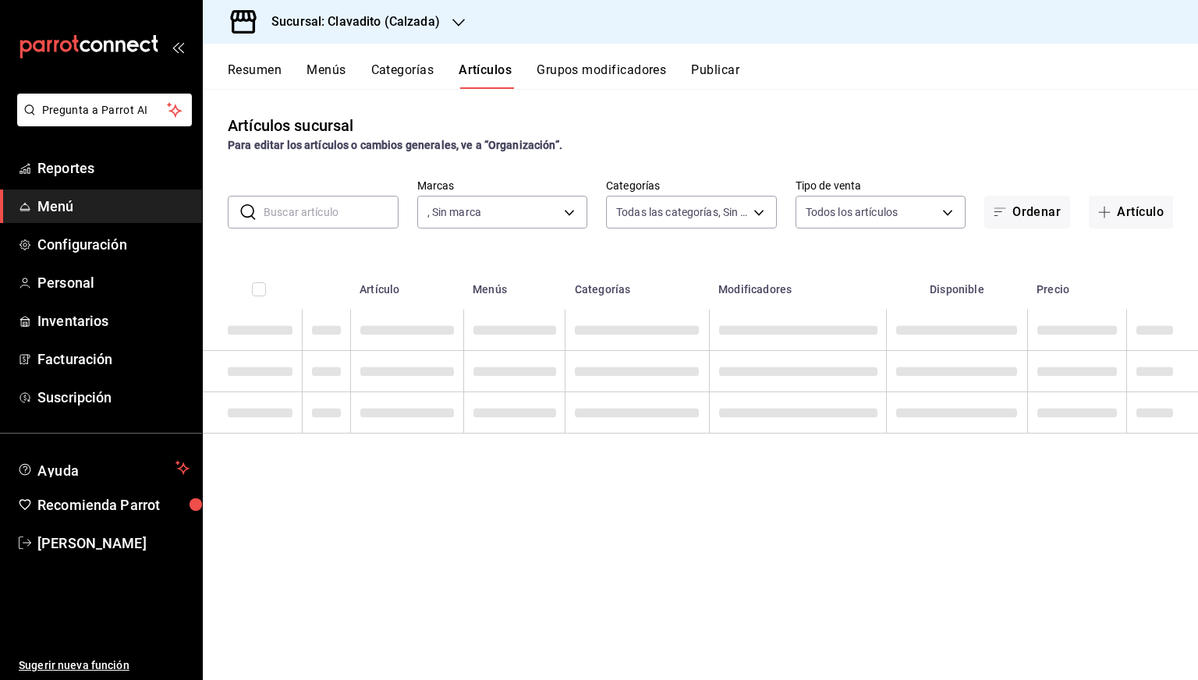
type input "7c6329b2-7c80-4d0a-92e1-359a60270725"
paste input "Sangria Preparada"
type input "Sangria Preparada"
type input "7c6329b2-7c80-4d0a-92e1-359a60270725"
type input "baf57ed1-919f-4c82-8763-5f61bb5ecf6c,a733550a-1833-4f39-b337-4b288d8ef239,37b97…"
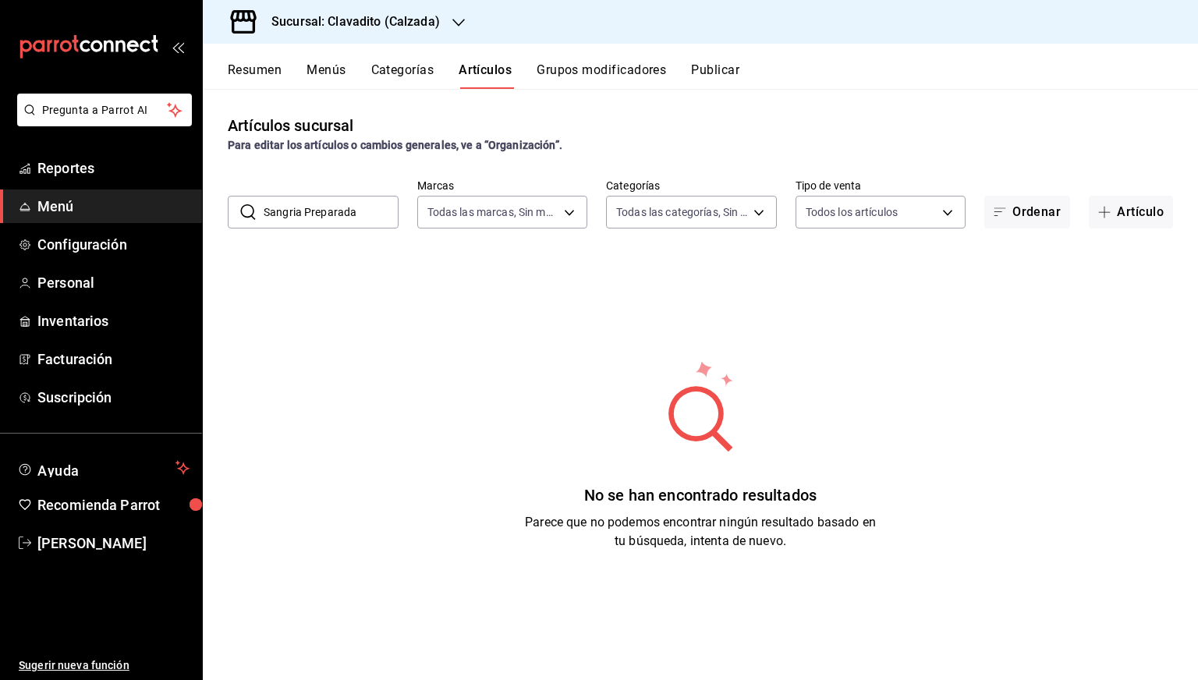
click at [378, 214] on input "Sangria Preparada" at bounding box center [331, 212] width 135 height 31
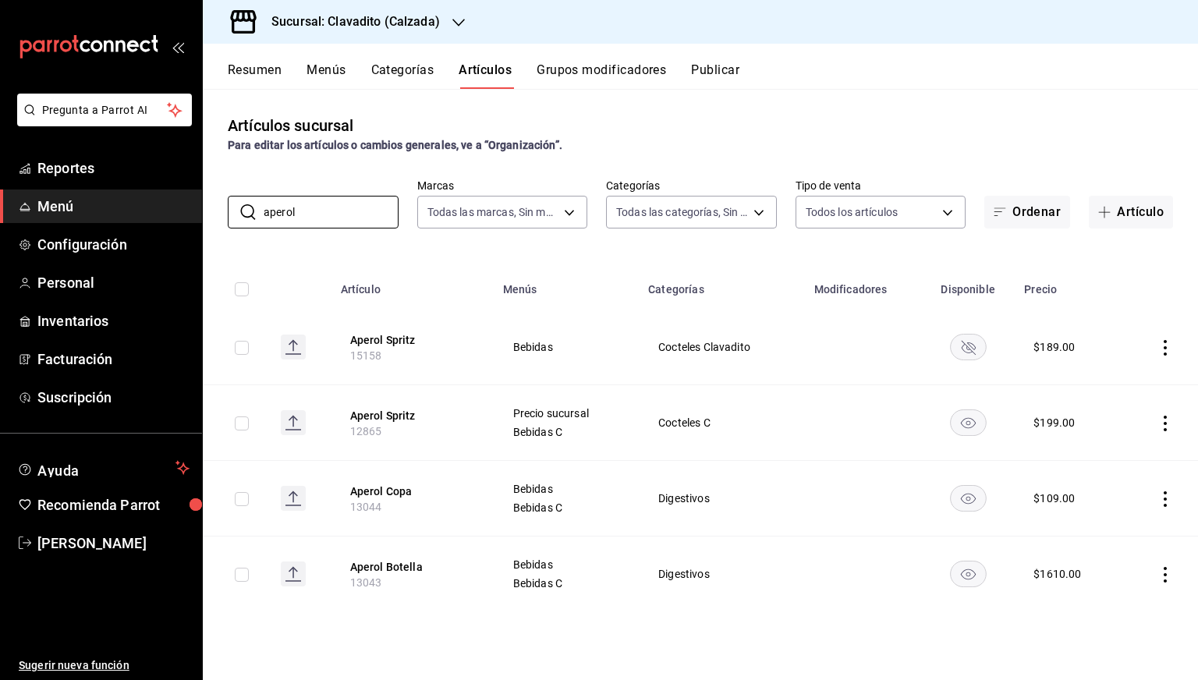
type input "aperol"
click at [399, 416] on button "Aperol Spritz" at bounding box center [412, 416] width 125 height 16
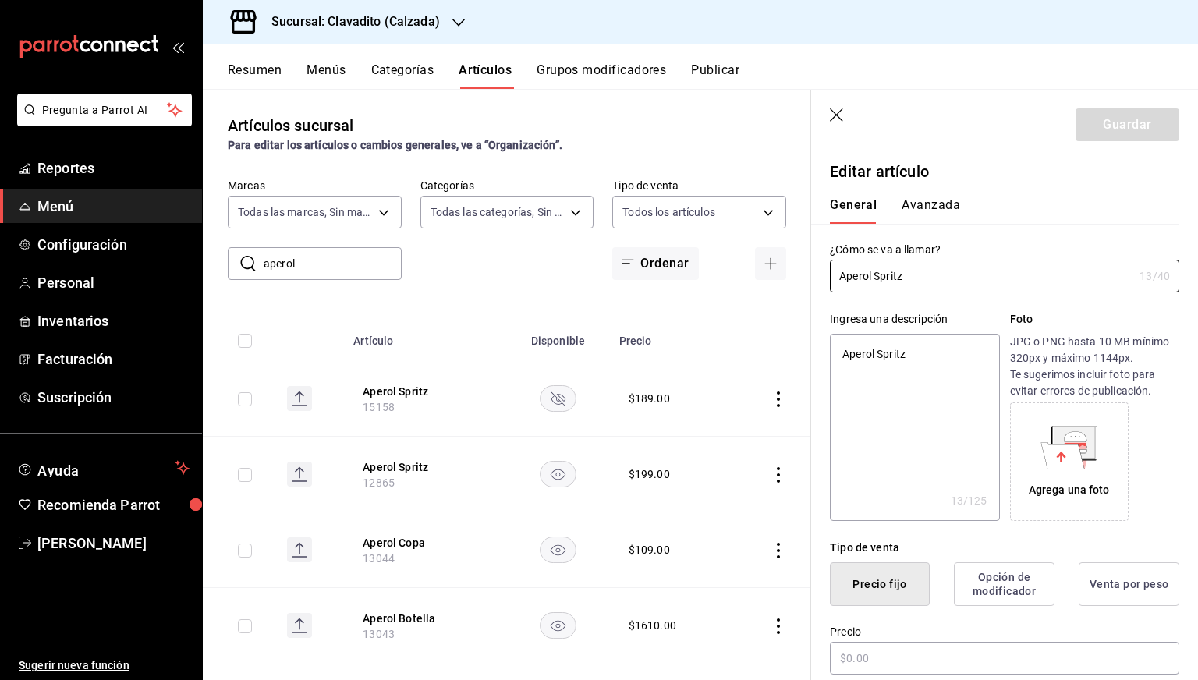
type textarea "x"
type input "$199.00"
type textarea "x"
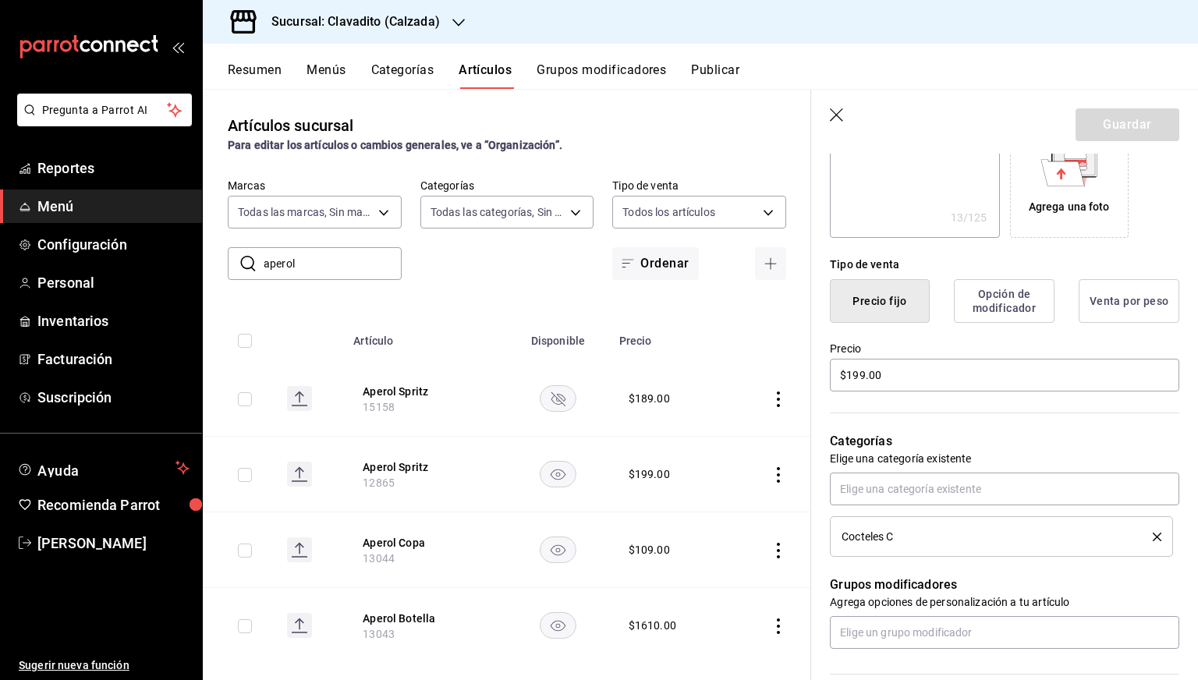
scroll to position [298, 0]
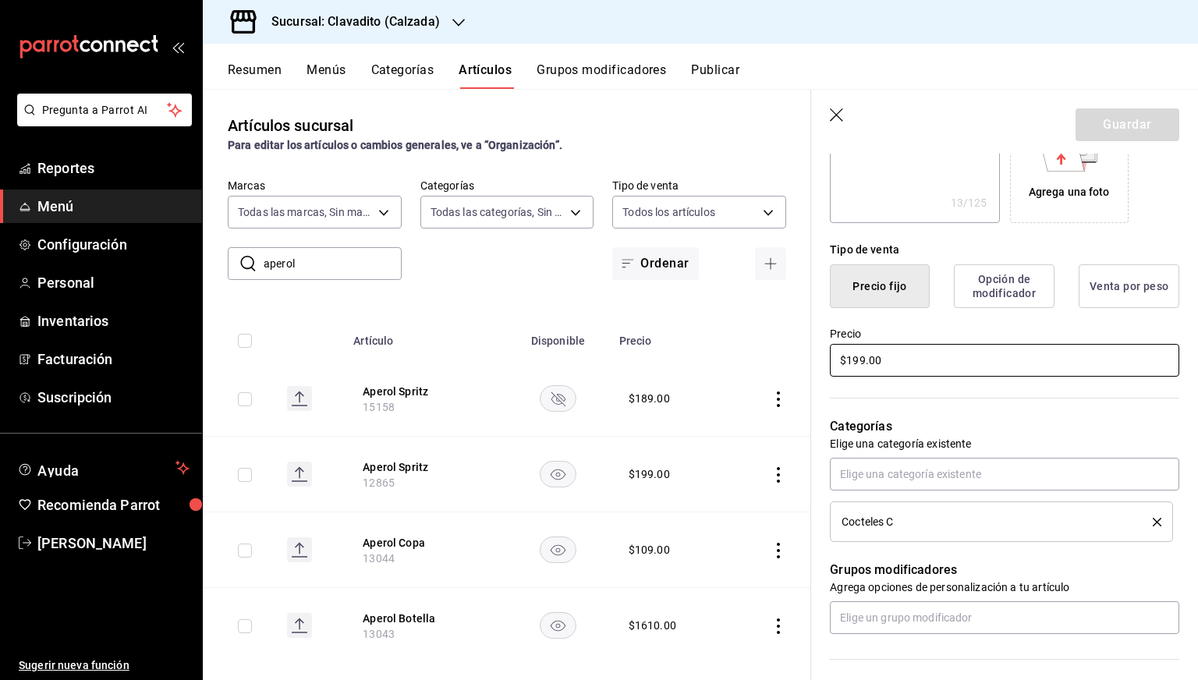
click at [858, 363] on input "$199.00" at bounding box center [1005, 360] width 350 height 33
type input "$19.00"
type textarea "x"
type input "$189.00"
click at [1124, 128] on button "Guardar" at bounding box center [1128, 124] width 104 height 33
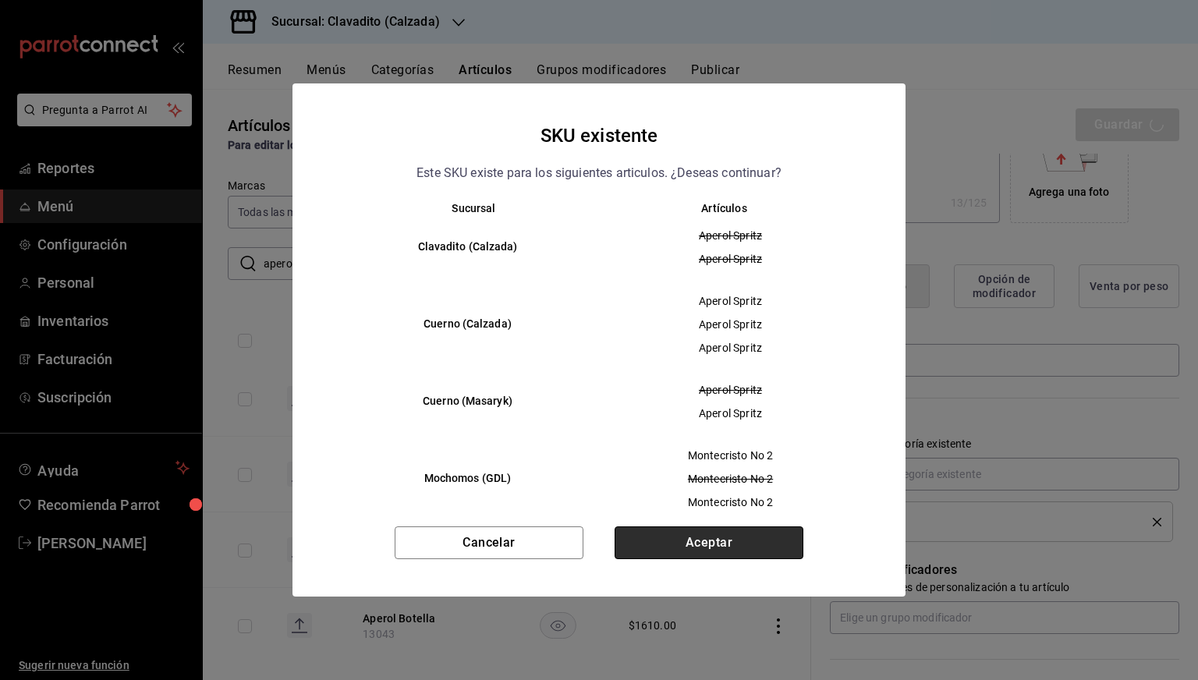
click at [684, 531] on button "Aceptar" at bounding box center [709, 543] width 189 height 33
type textarea "x"
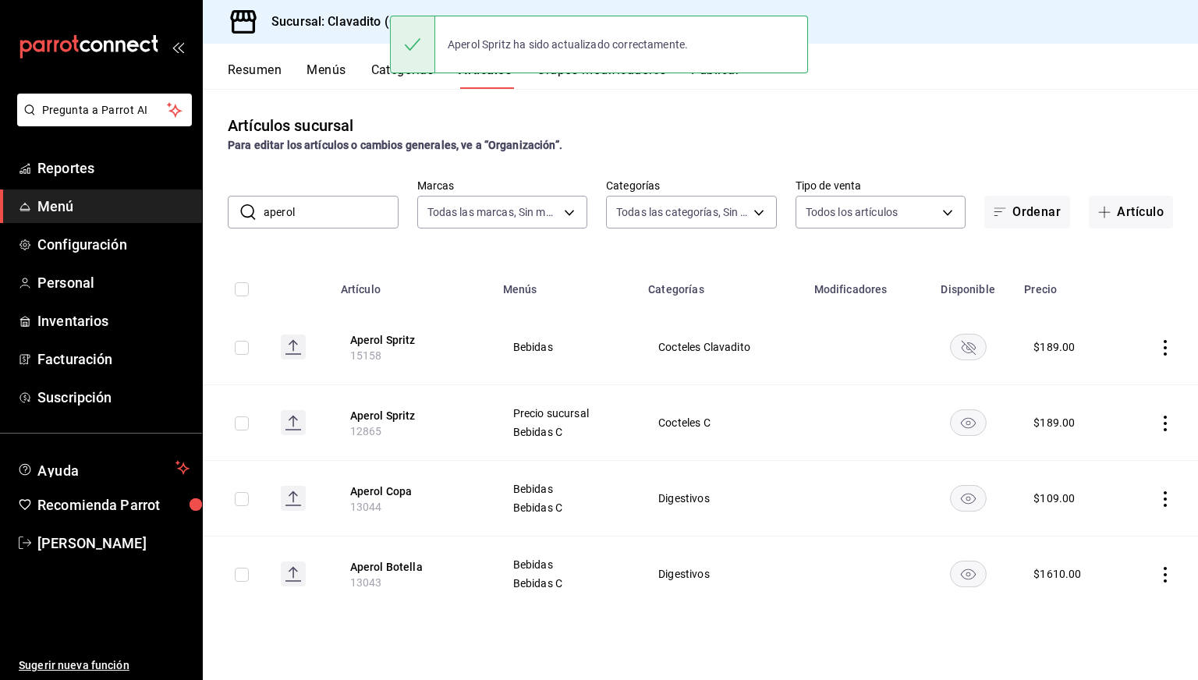
click at [353, 212] on input "aperol" at bounding box center [331, 212] width 135 height 31
click at [353, 212] on input "a" at bounding box center [331, 212] width 135 height 31
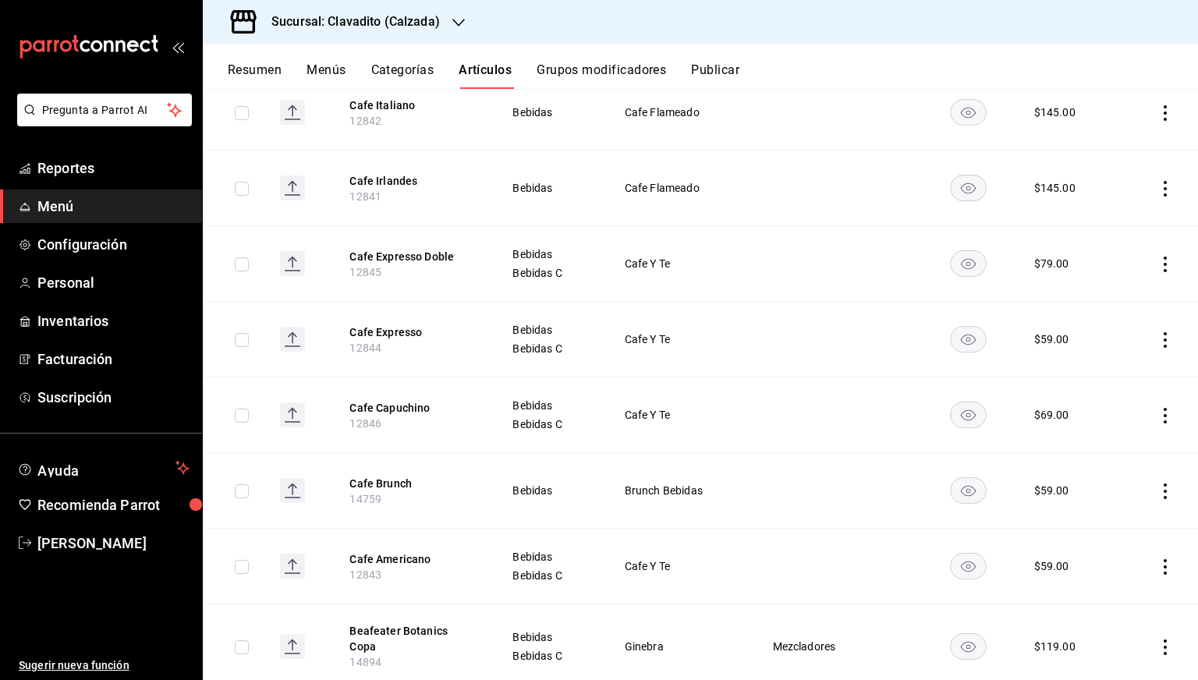
scroll to position [314, 0]
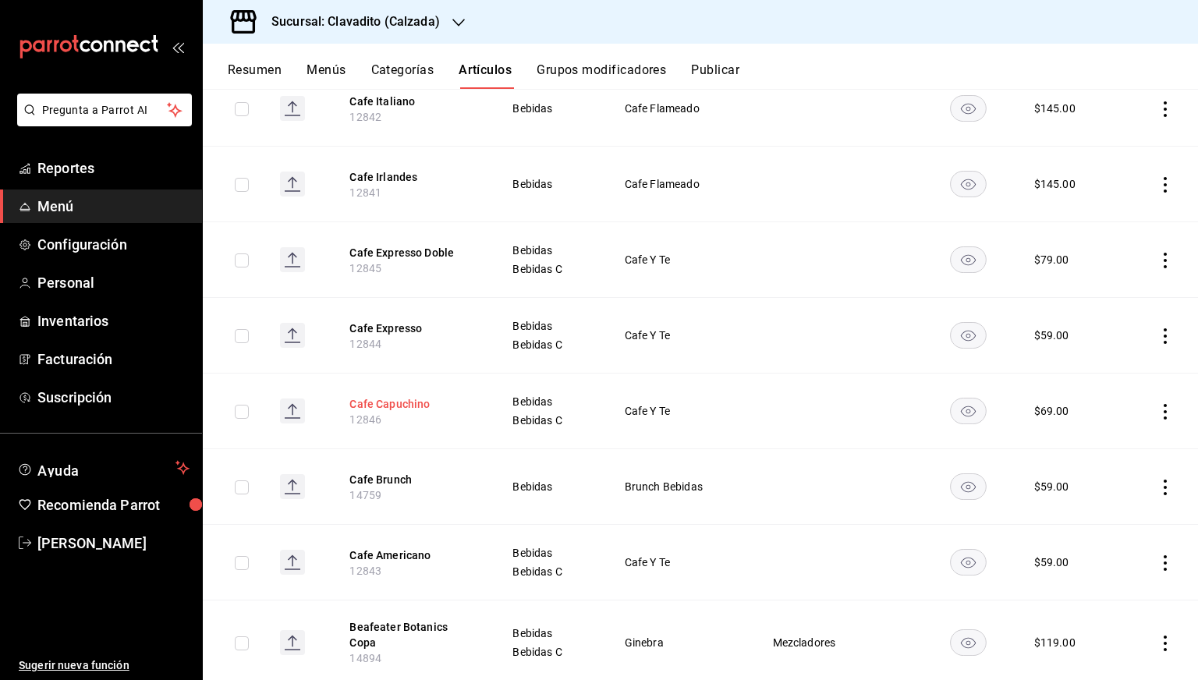
type input "afe"
click at [399, 396] on button "Cafe Capuchino" at bounding box center [412, 404] width 125 height 16
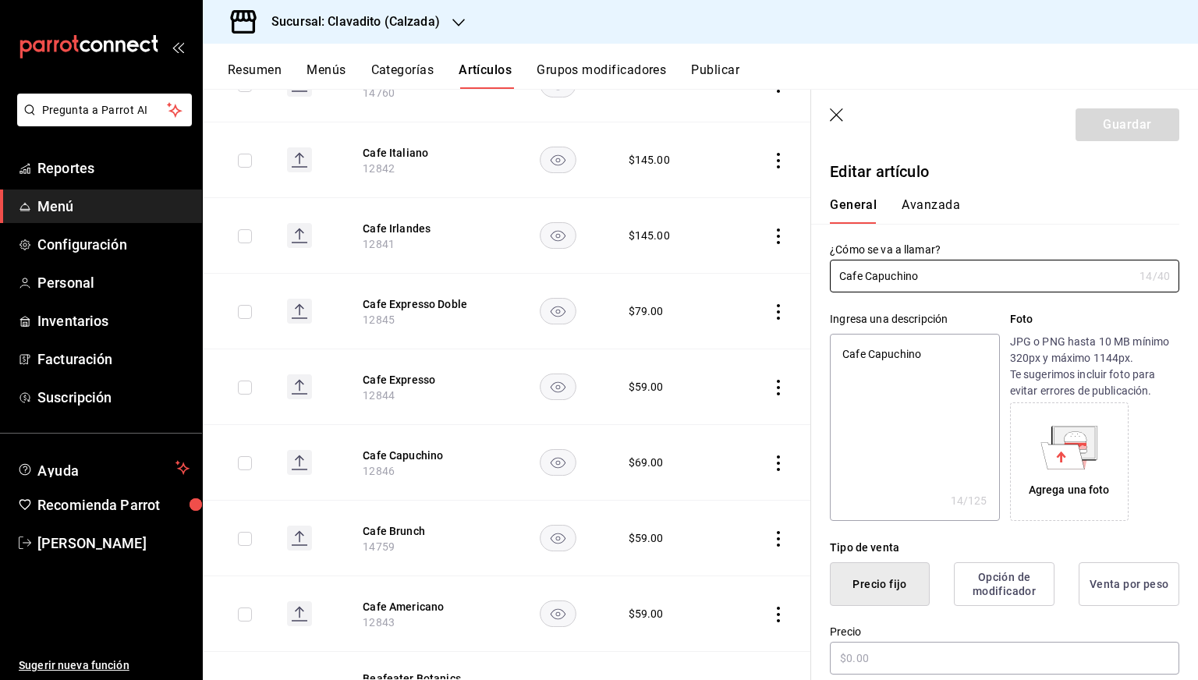
type textarea "x"
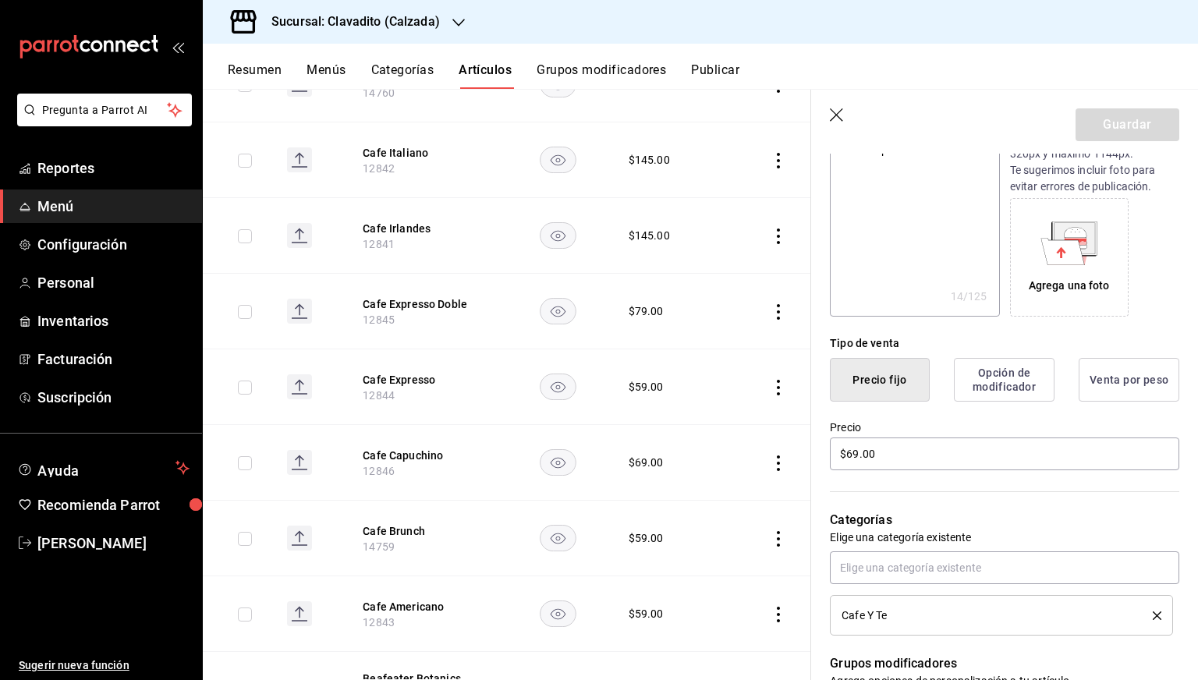
scroll to position [205, 0]
click at [856, 452] on input "$69.00" at bounding box center [1005, 453] width 350 height 33
type input "$6.00"
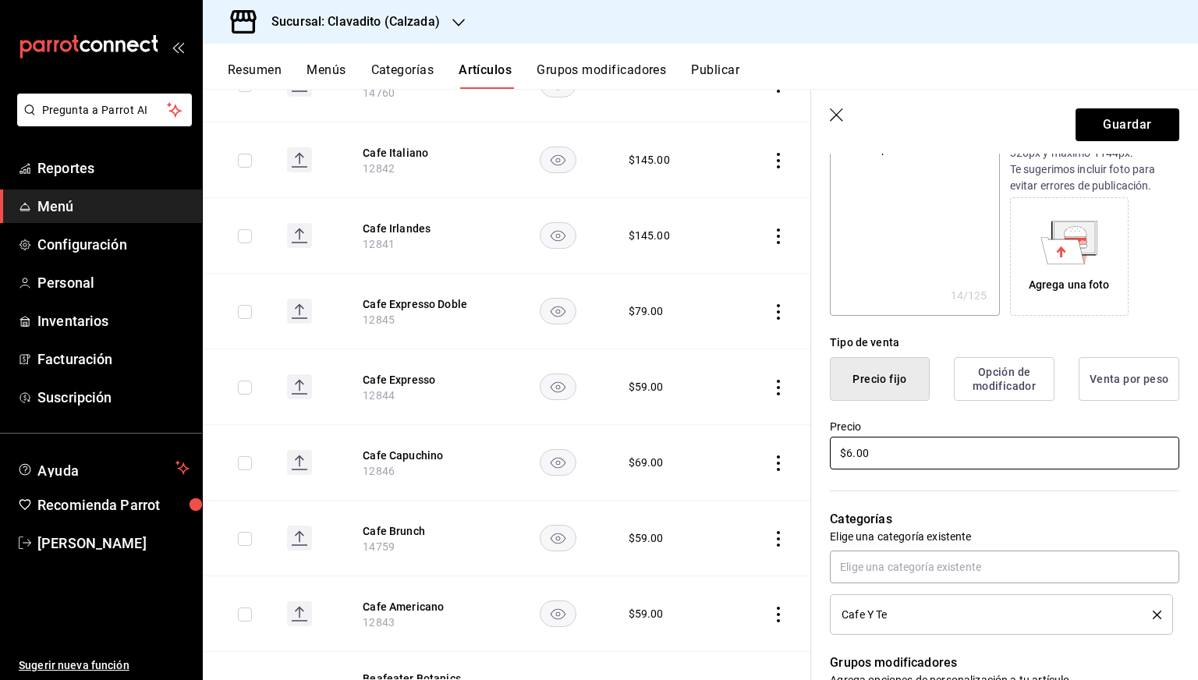
type textarea "x"
type input "$60.00"
click at [1081, 126] on button "Guardar" at bounding box center [1128, 124] width 104 height 33
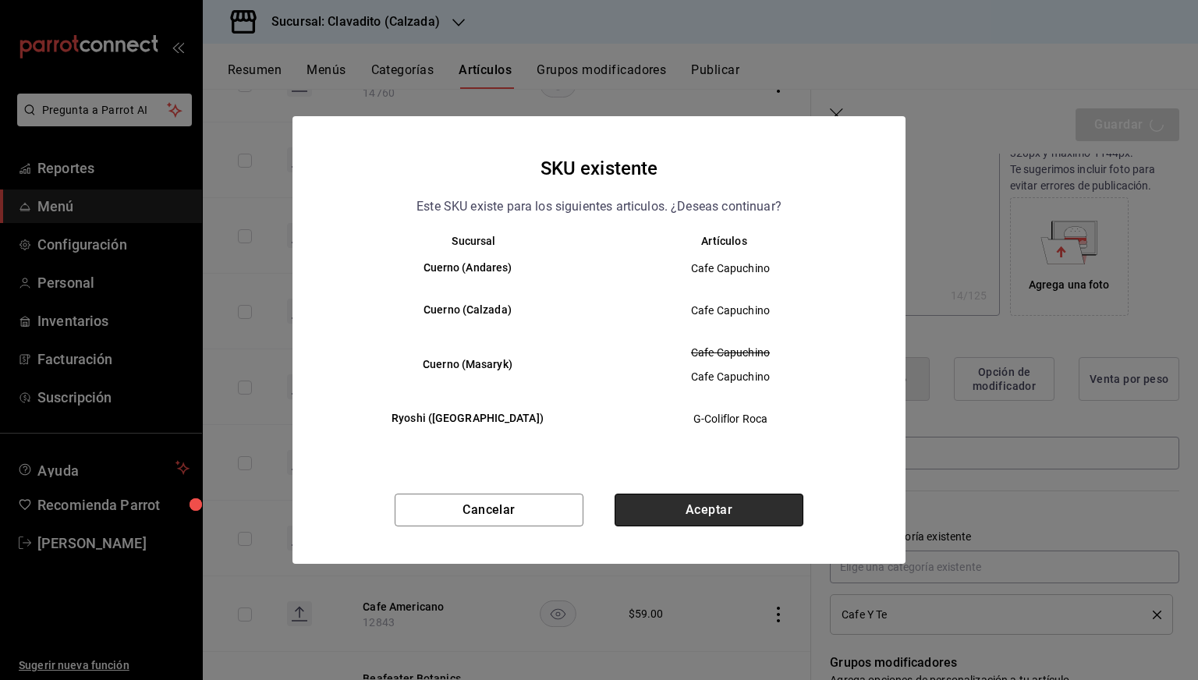
click at [690, 515] on button "Aceptar" at bounding box center [709, 510] width 189 height 33
type textarea "x"
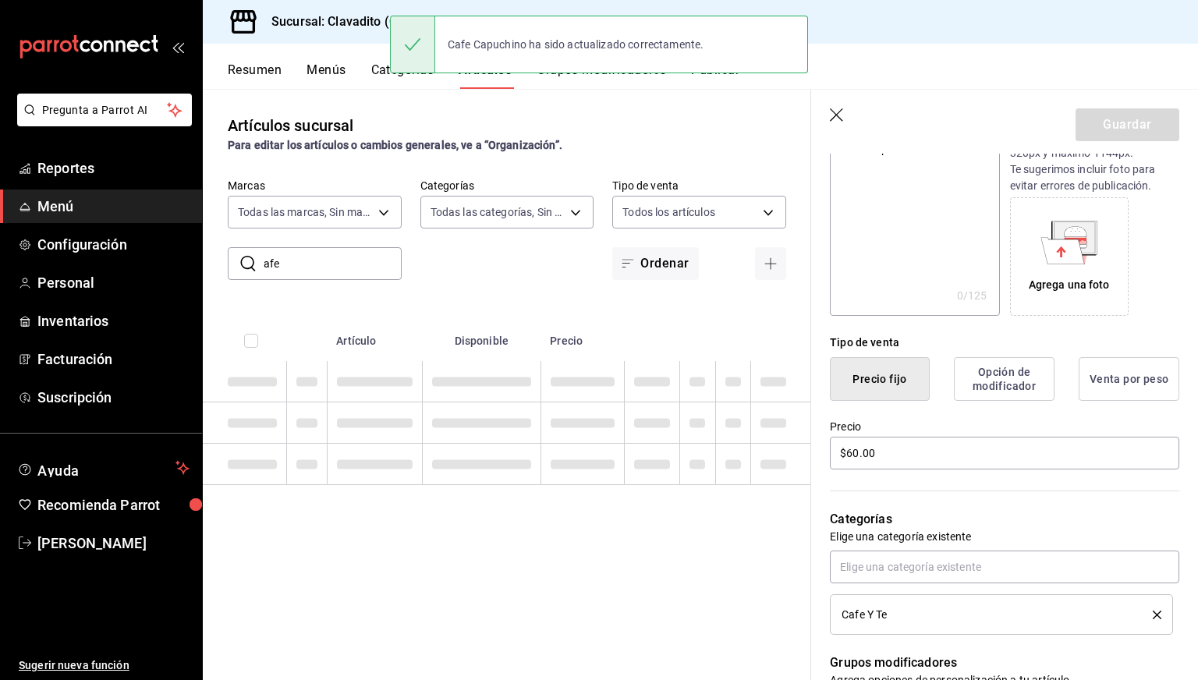
type textarea "x"
type input "AR-1758563316502"
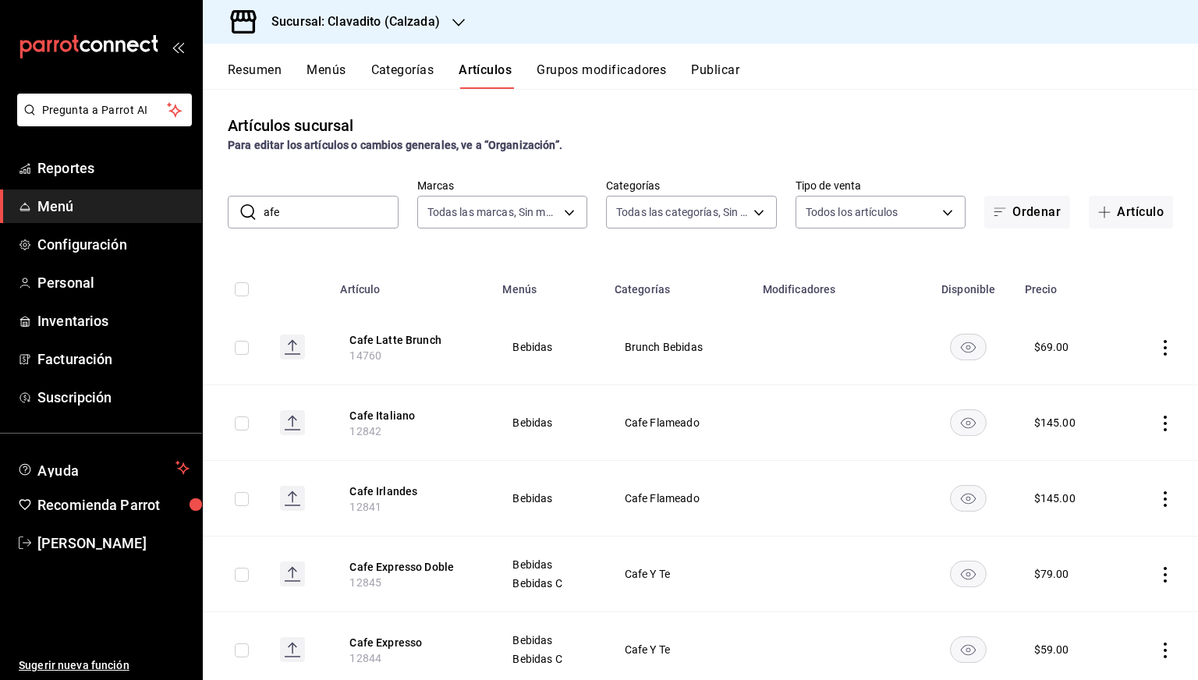
click at [303, 210] on input "afe" at bounding box center [331, 212] width 135 height 31
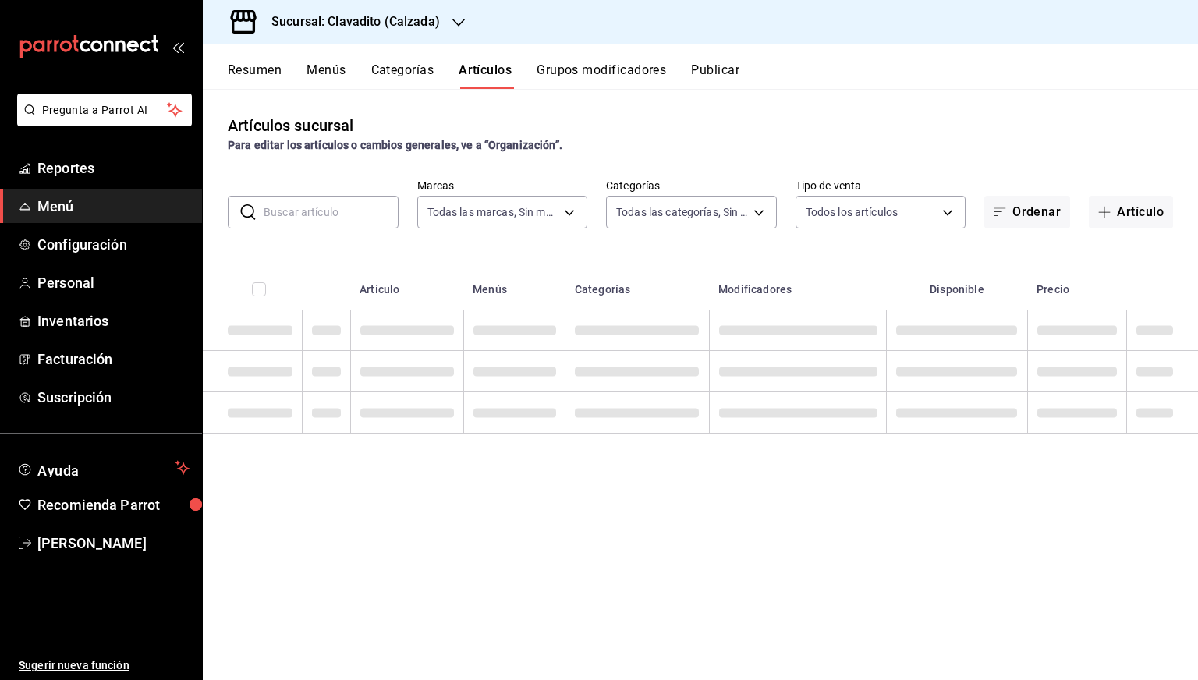
click at [356, 7] on div "Sucursal: Clavadito (Calzada)" at bounding box center [343, 22] width 256 height 44
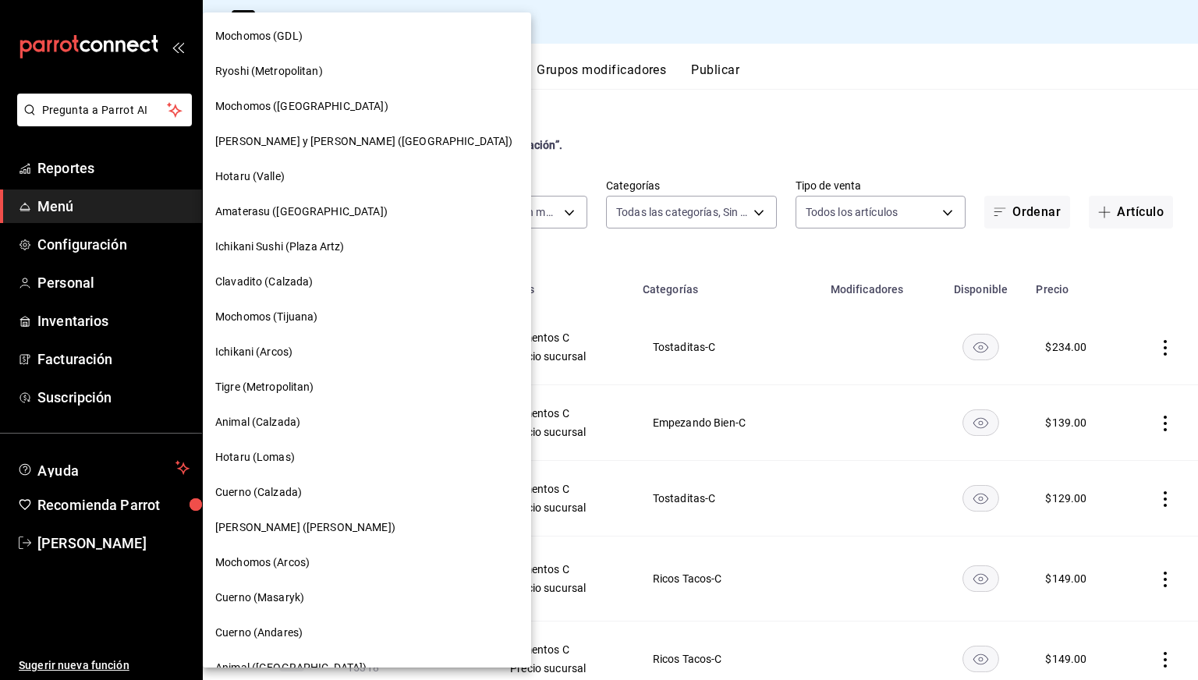
click at [538, 29] on div at bounding box center [599, 340] width 1198 height 680
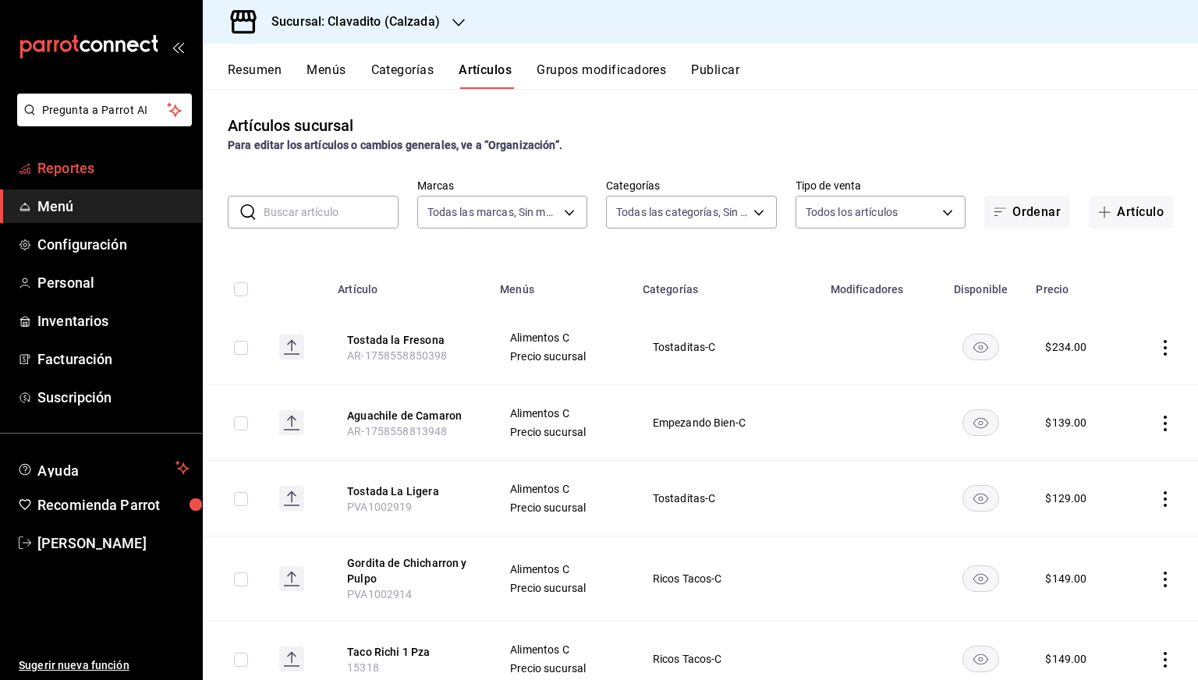
click at [84, 169] on span "Reportes" at bounding box center [113, 168] width 152 height 21
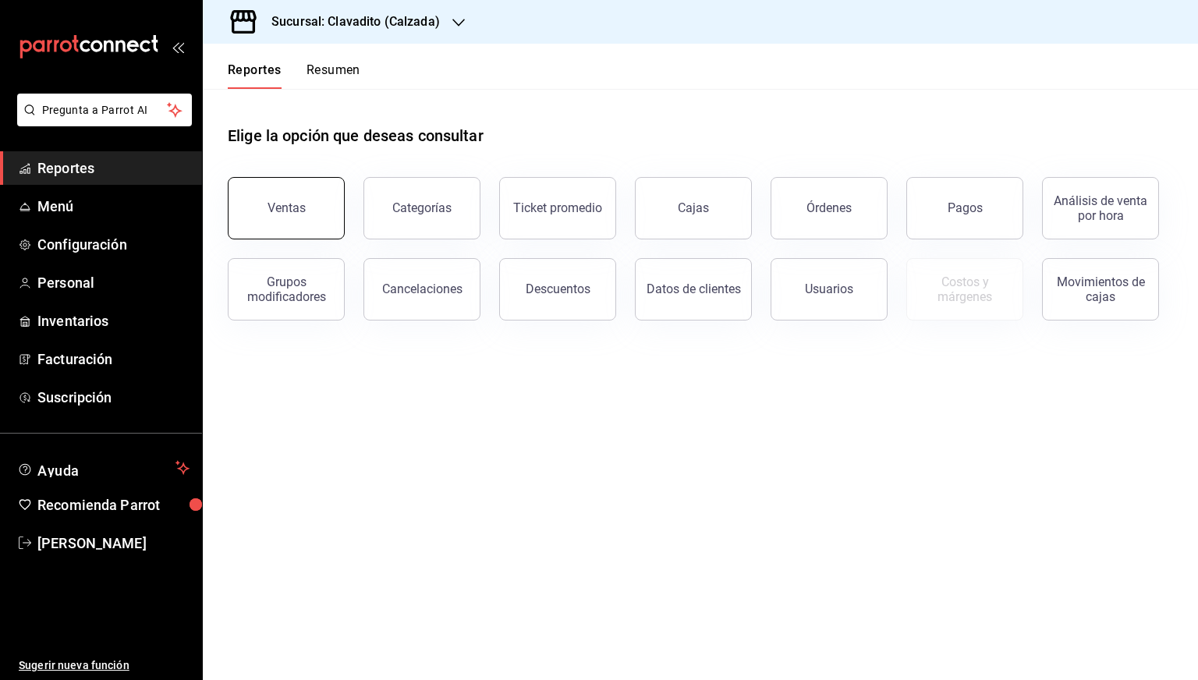
click at [296, 215] on button "Ventas" at bounding box center [286, 208] width 117 height 62
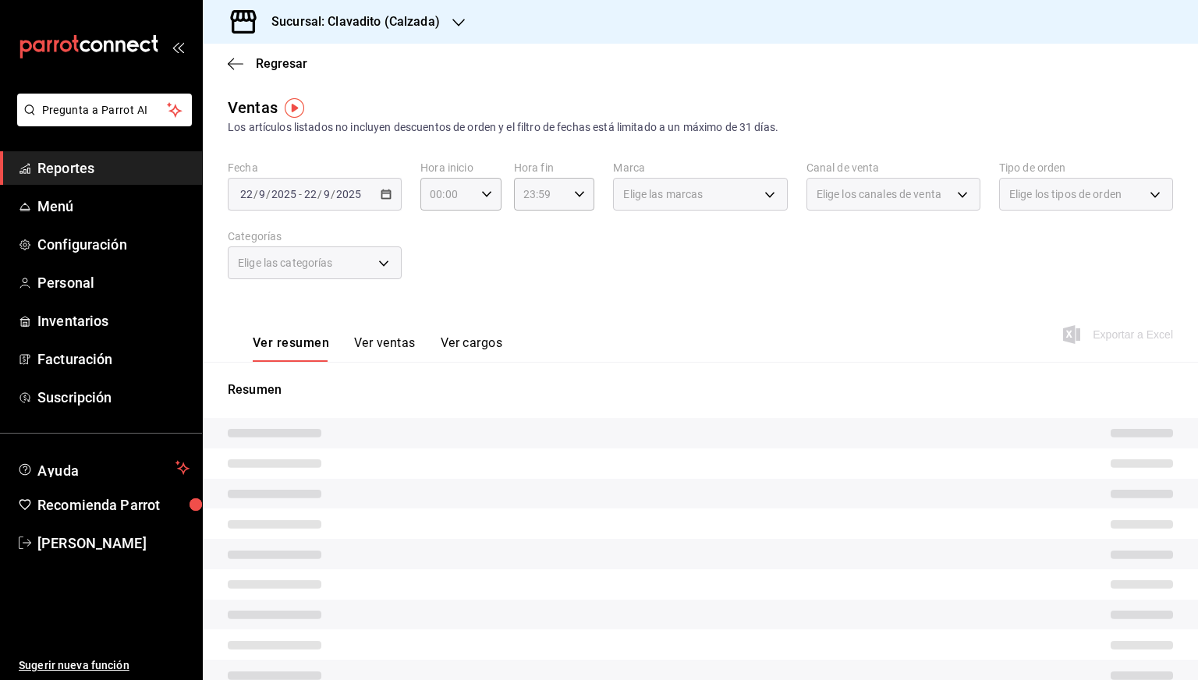
click at [376, 193] on div "[DATE] [DATE] - [DATE] [DATE]" at bounding box center [315, 194] width 174 height 33
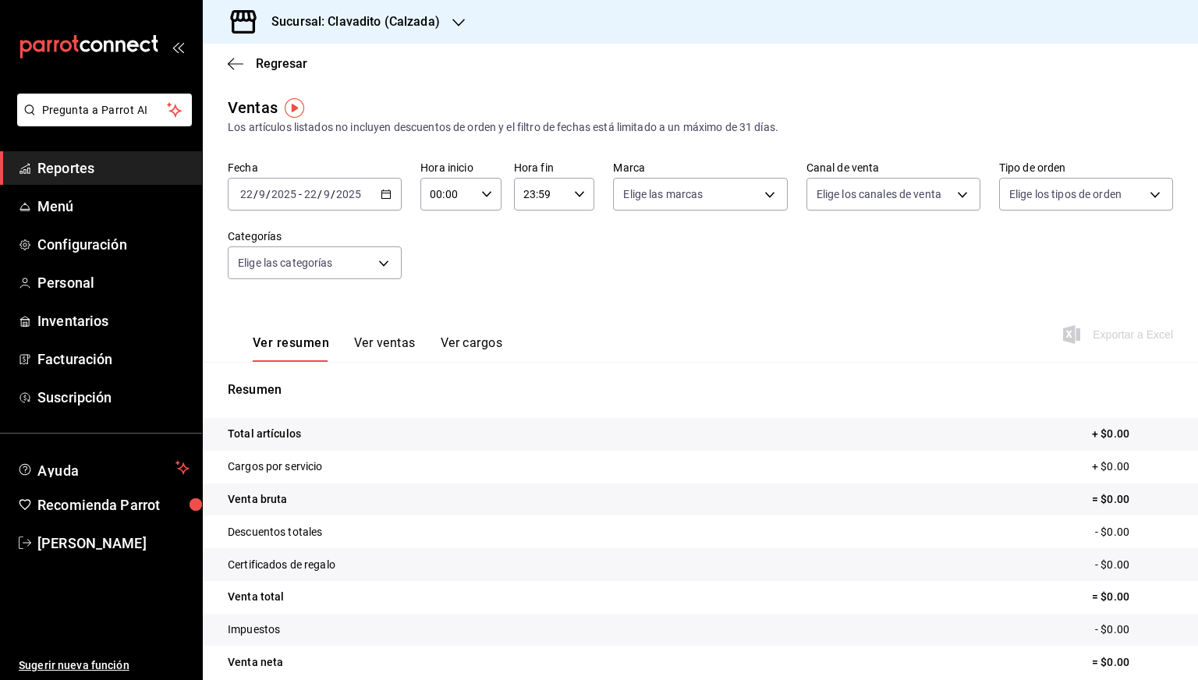
click at [385, 197] on icon "button" at bounding box center [386, 194] width 11 height 11
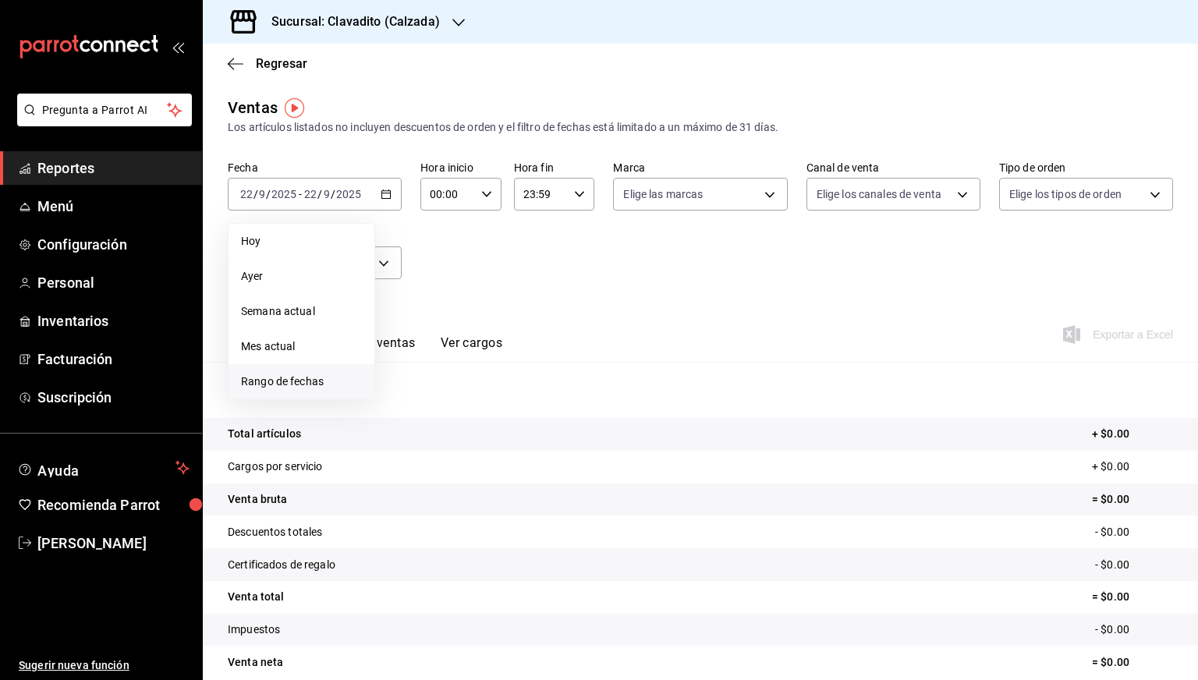
click at [308, 381] on span "Rango de fechas" at bounding box center [301, 382] width 121 height 16
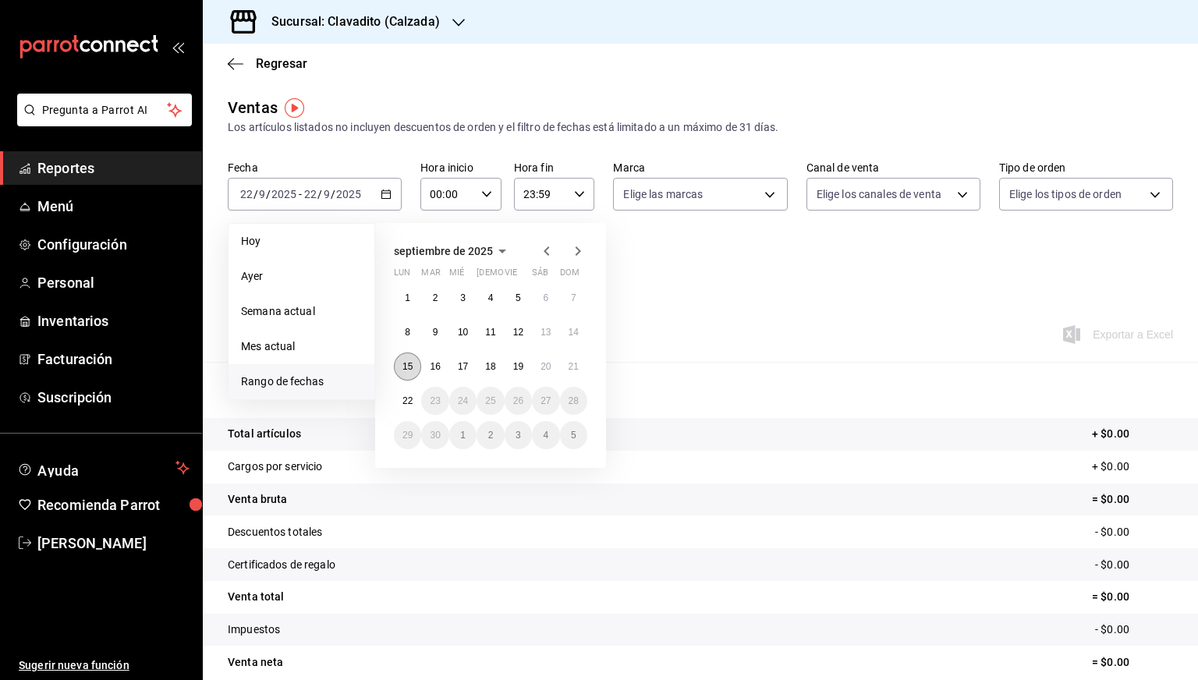
click at [416, 366] on button "15" at bounding box center [407, 367] width 27 height 28
click at [411, 392] on button "22" at bounding box center [407, 401] width 27 height 28
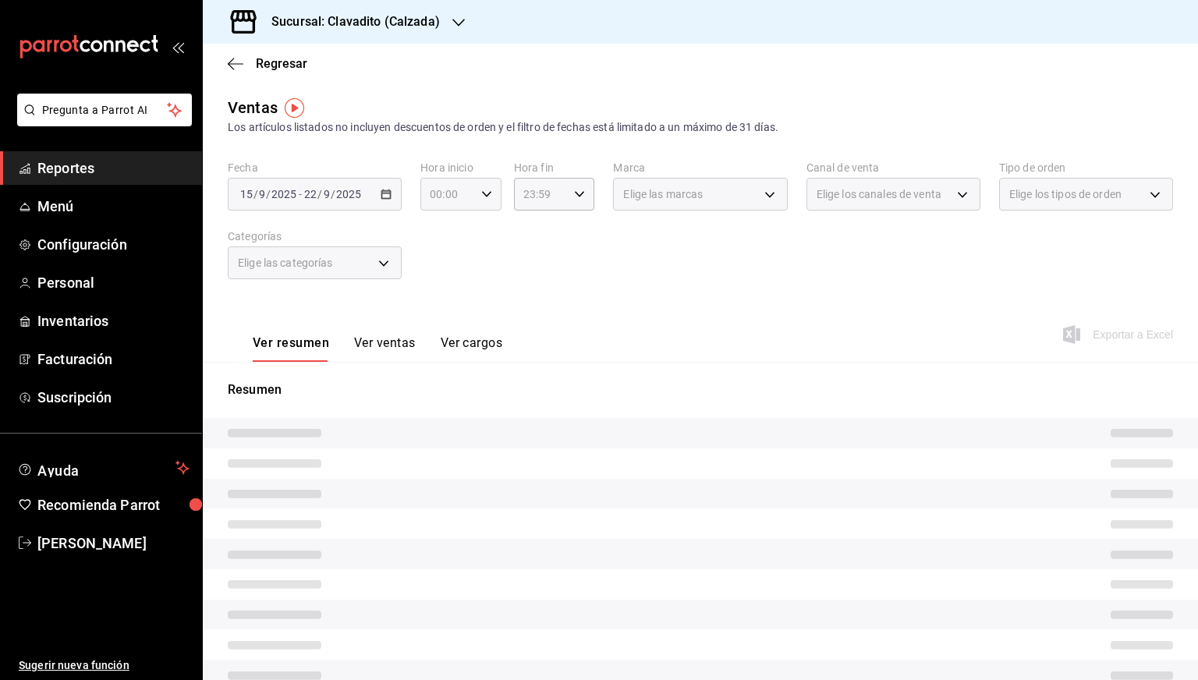
click at [484, 194] on \(Stroke\) "button" at bounding box center [486, 193] width 9 height 5
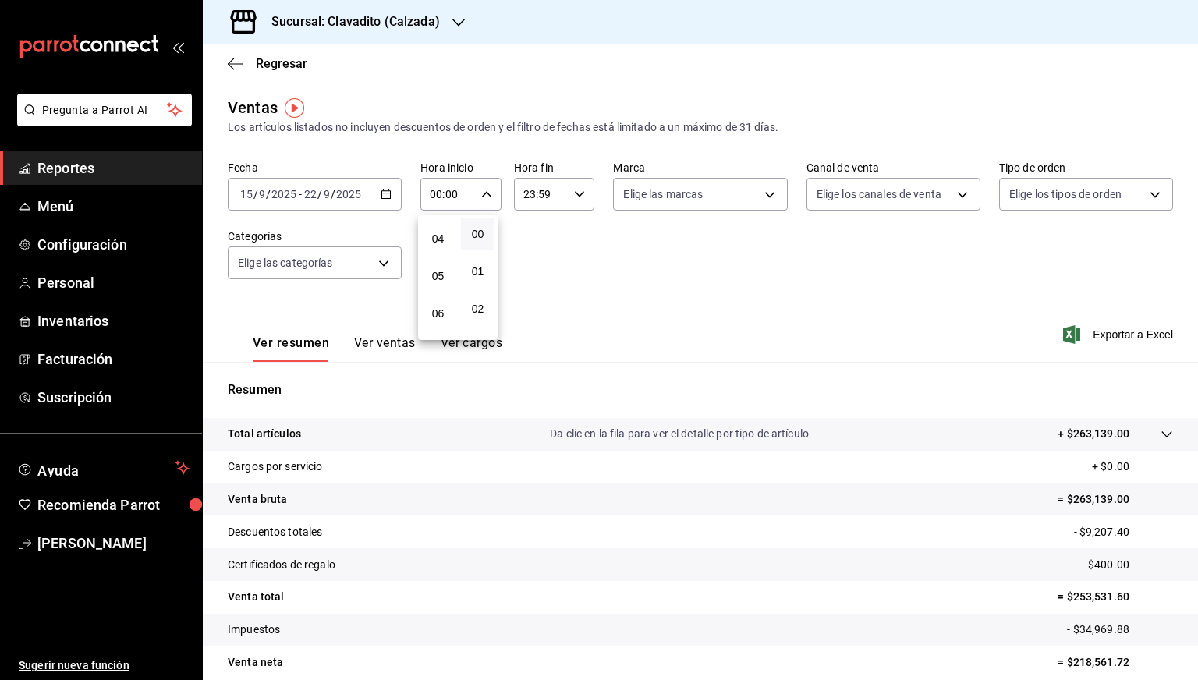
scroll to position [147, 0]
click at [442, 290] on button "05" at bounding box center [438, 274] width 34 height 31
type input "05:00"
click at [571, 202] on div at bounding box center [599, 340] width 1198 height 680
click at [574, 198] on icon "button" at bounding box center [579, 194] width 11 height 11
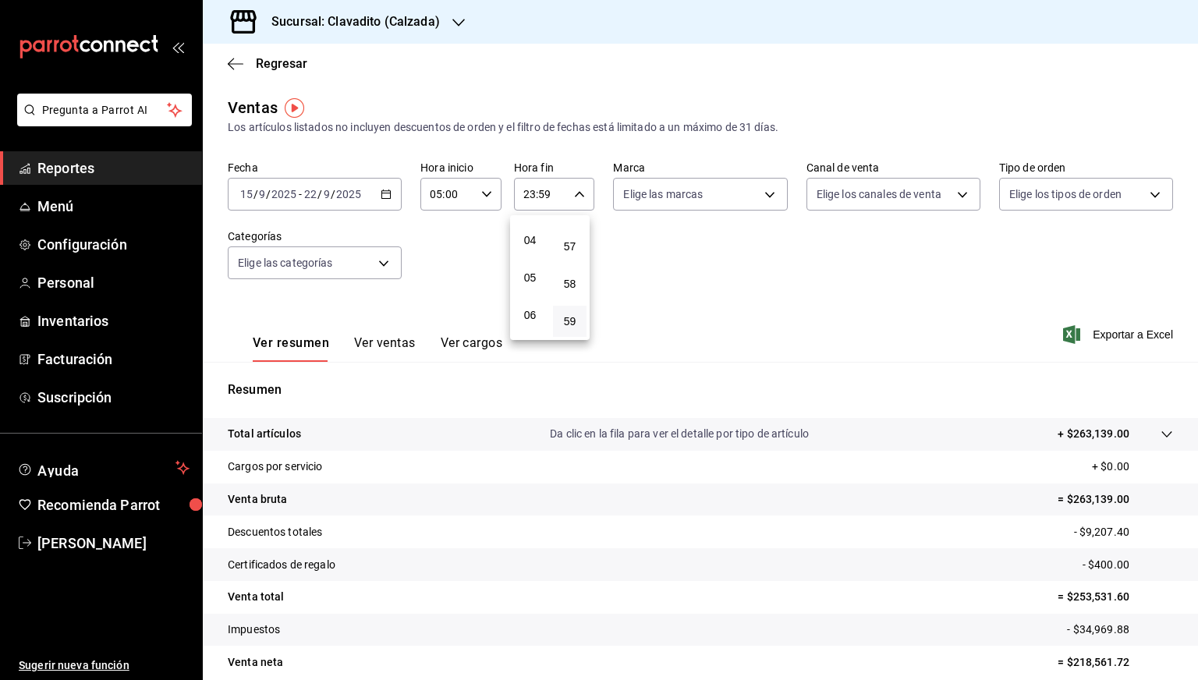
scroll to position [144, 0]
click at [531, 283] on span "05" at bounding box center [530, 277] width 15 height 12
click at [576, 232] on span "00" at bounding box center [570, 234] width 15 height 12
type input "05:00"
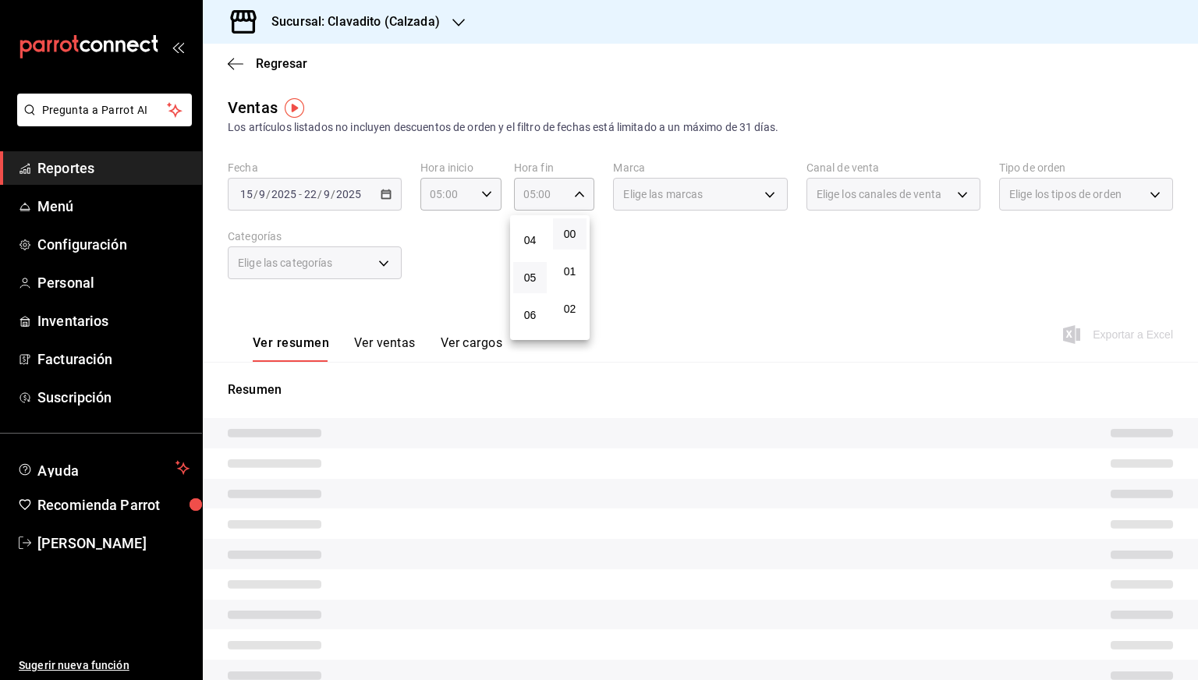
click at [784, 318] on div at bounding box center [599, 340] width 1198 height 680
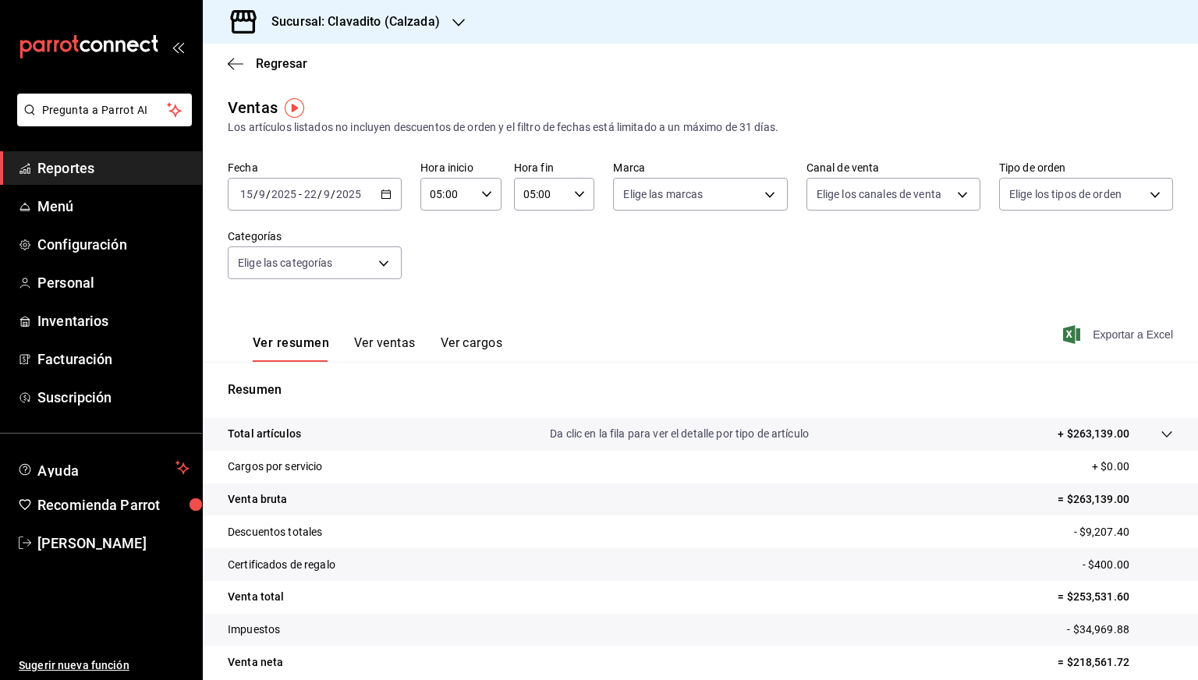
click at [1102, 339] on span "Exportar a Excel" at bounding box center [1119, 334] width 107 height 19
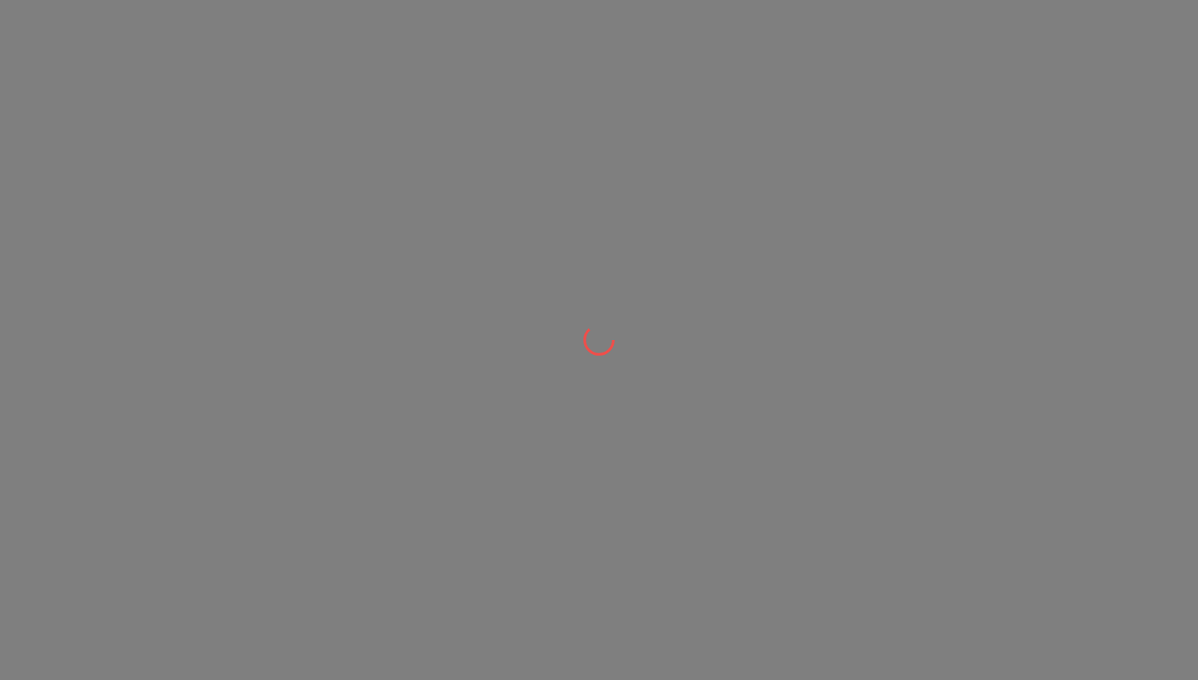
click at [357, 0] on div at bounding box center [599, 0] width 1198 height 0
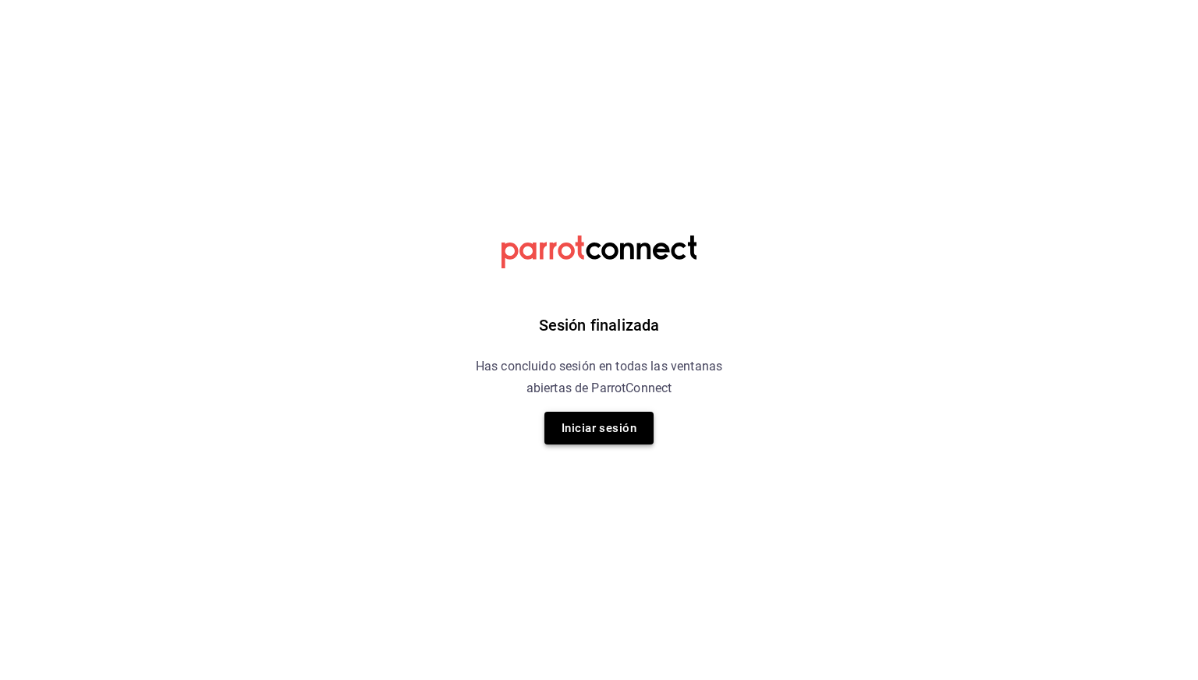
click at [587, 422] on button "Iniciar sesión" at bounding box center [599, 428] width 109 height 33
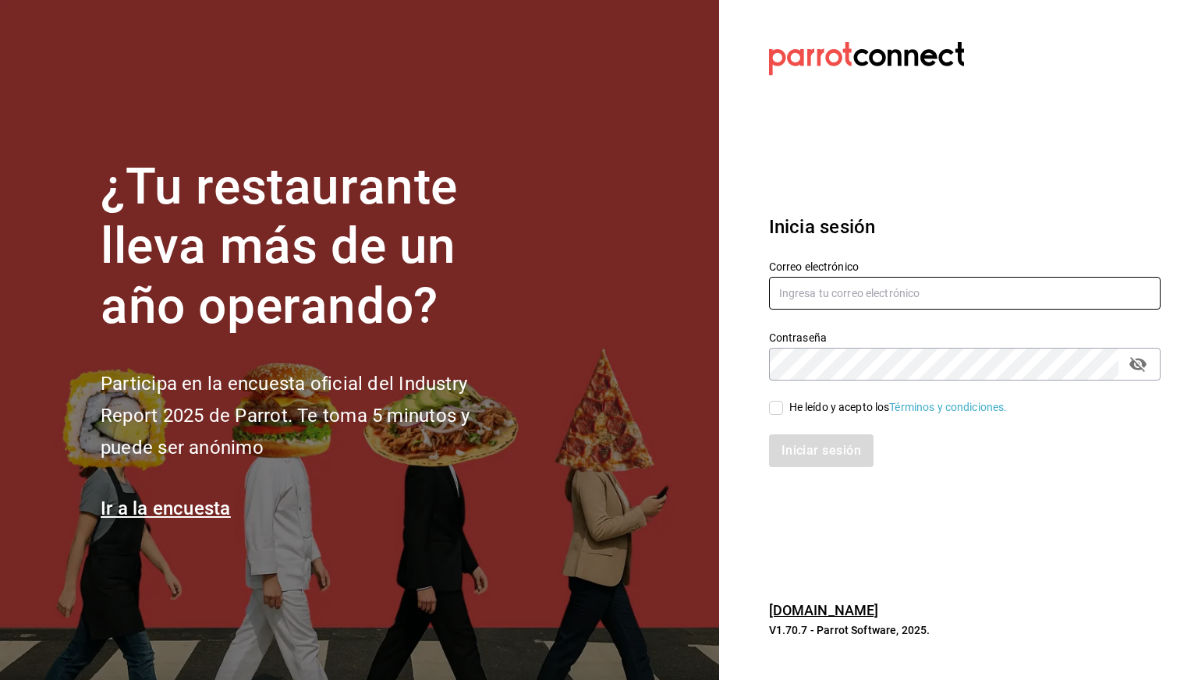
type input "[EMAIL_ADDRESS][PERSON_NAME][DOMAIN_NAME]"
click at [769, 403] on input "He leído y acepto los Términos y condiciones." at bounding box center [776, 408] width 14 height 14
checkbox input "true"
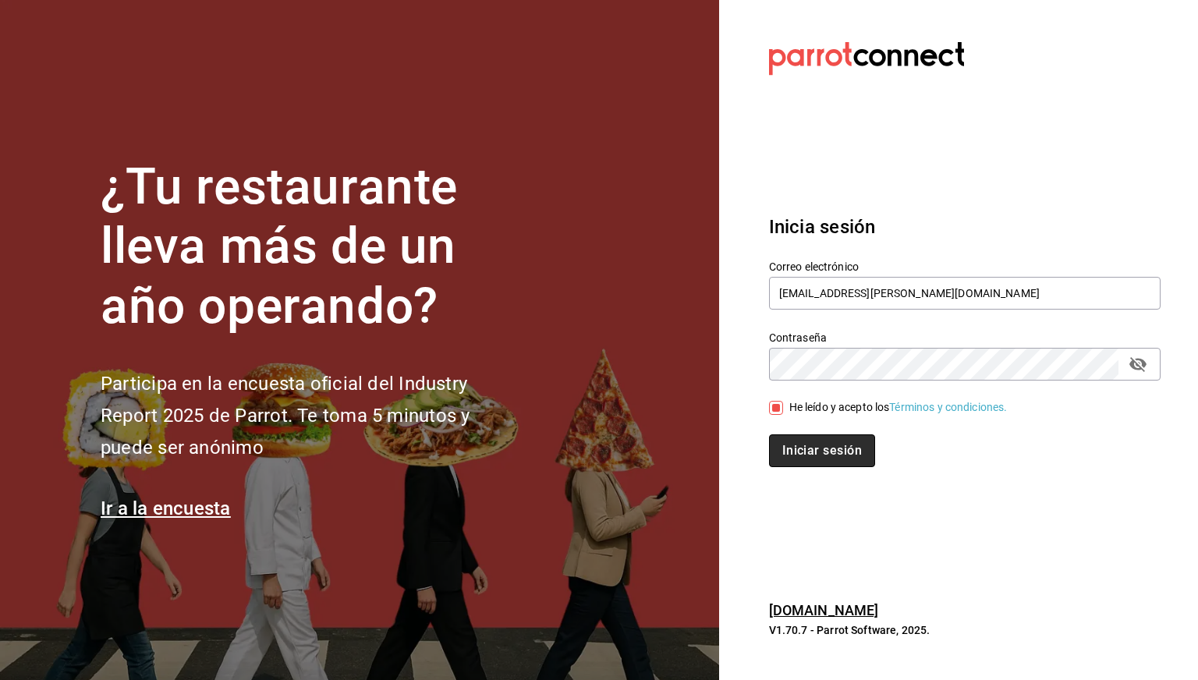
click at [795, 452] on button "Iniciar sesión" at bounding box center [822, 451] width 106 height 33
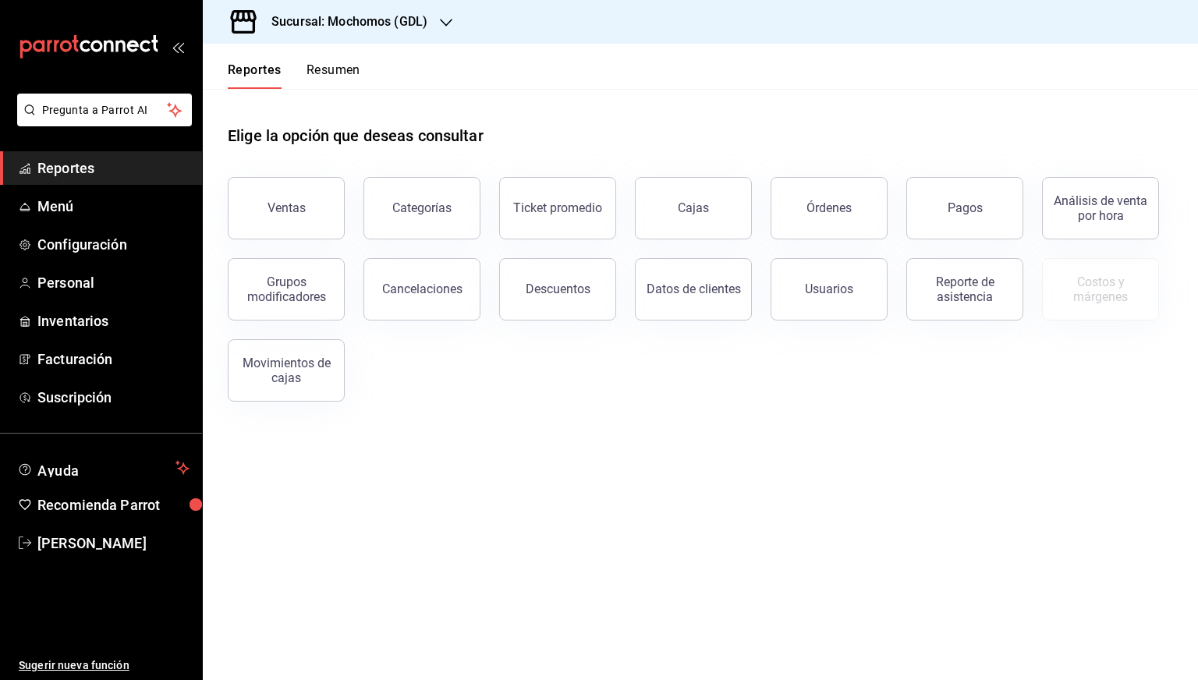
click at [373, 31] on div "Sucursal: Mochomos (GDL)" at bounding box center [336, 22] width 243 height 44
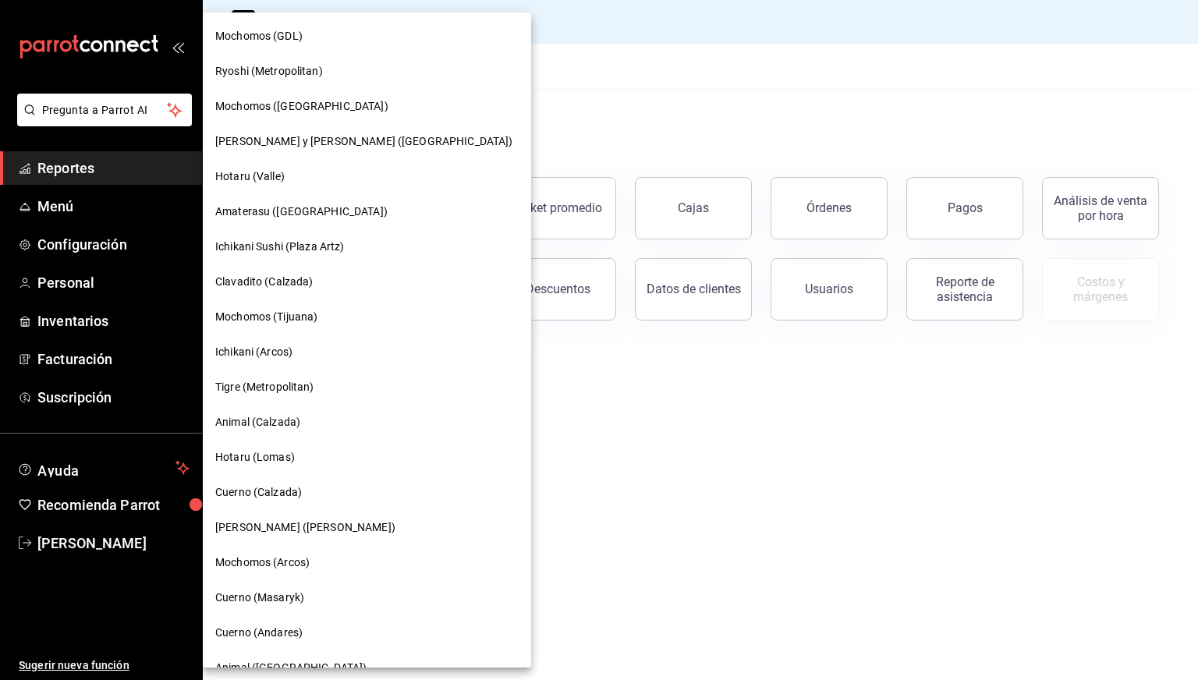
click at [648, 109] on div at bounding box center [599, 340] width 1198 height 680
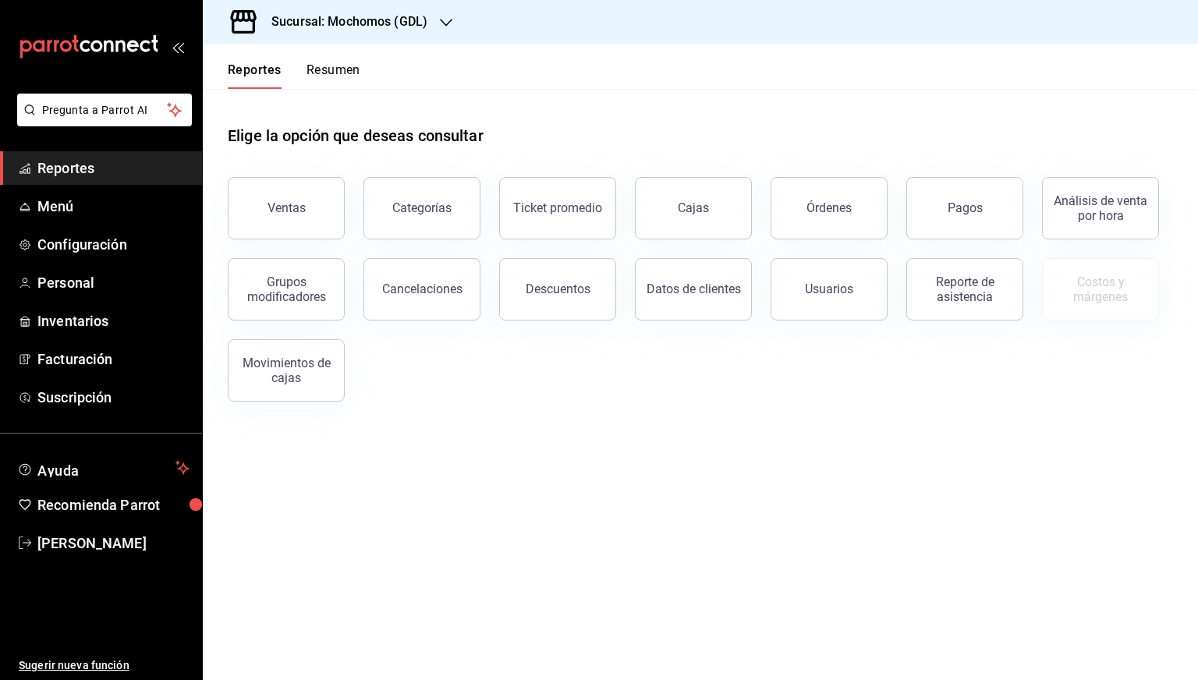
click at [393, 23] on h3 "Sucursal: Mochomos (GDL)" at bounding box center [343, 21] width 169 height 19
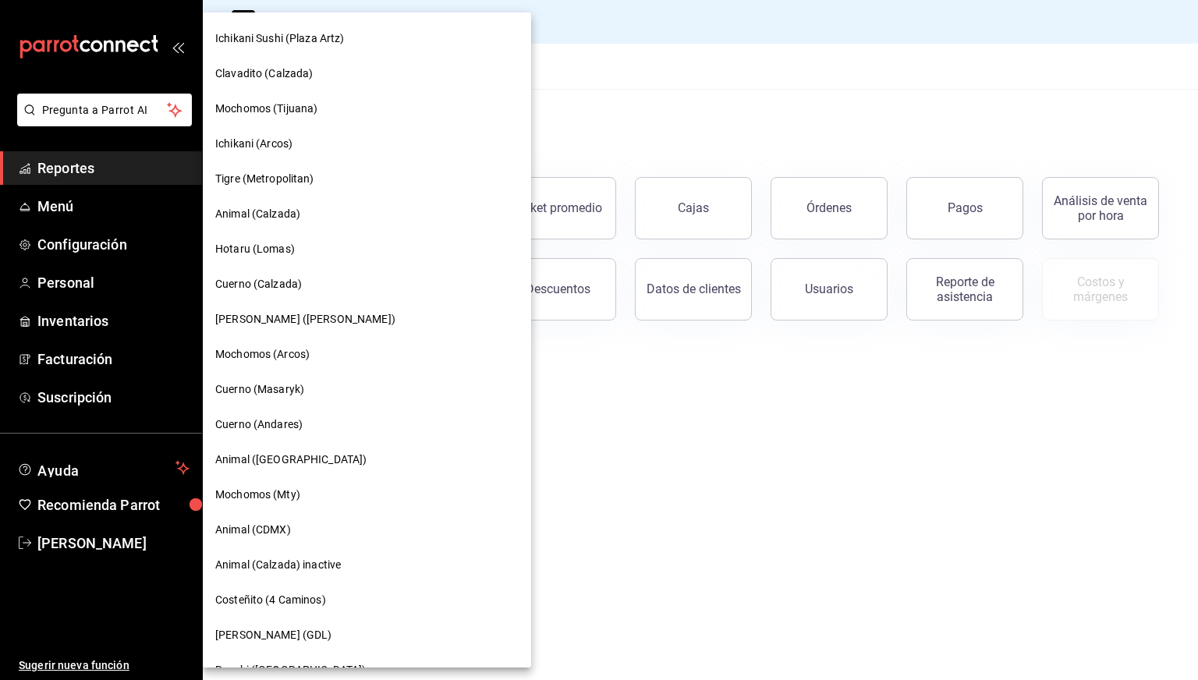
scroll to position [209, 0]
click at [275, 384] on span "Cuerno (Masaryk)" at bounding box center [259, 389] width 89 height 16
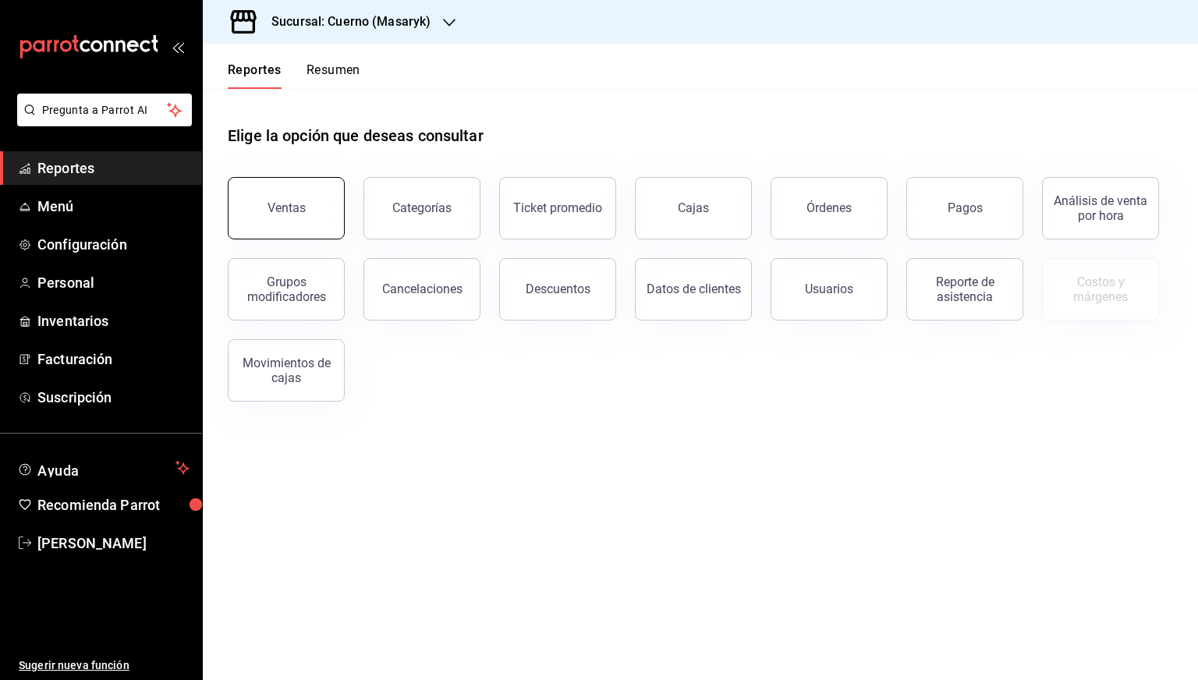
click at [256, 218] on button "Ventas" at bounding box center [286, 208] width 117 height 62
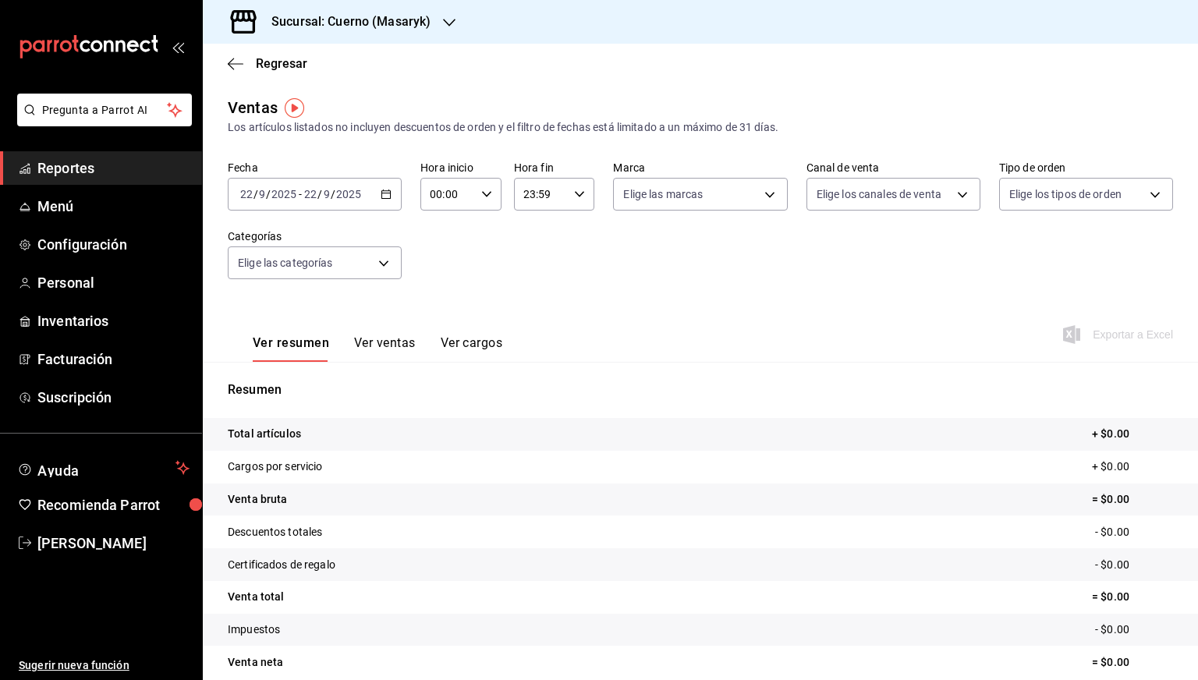
click at [381, 189] on icon "button" at bounding box center [386, 194] width 11 height 11
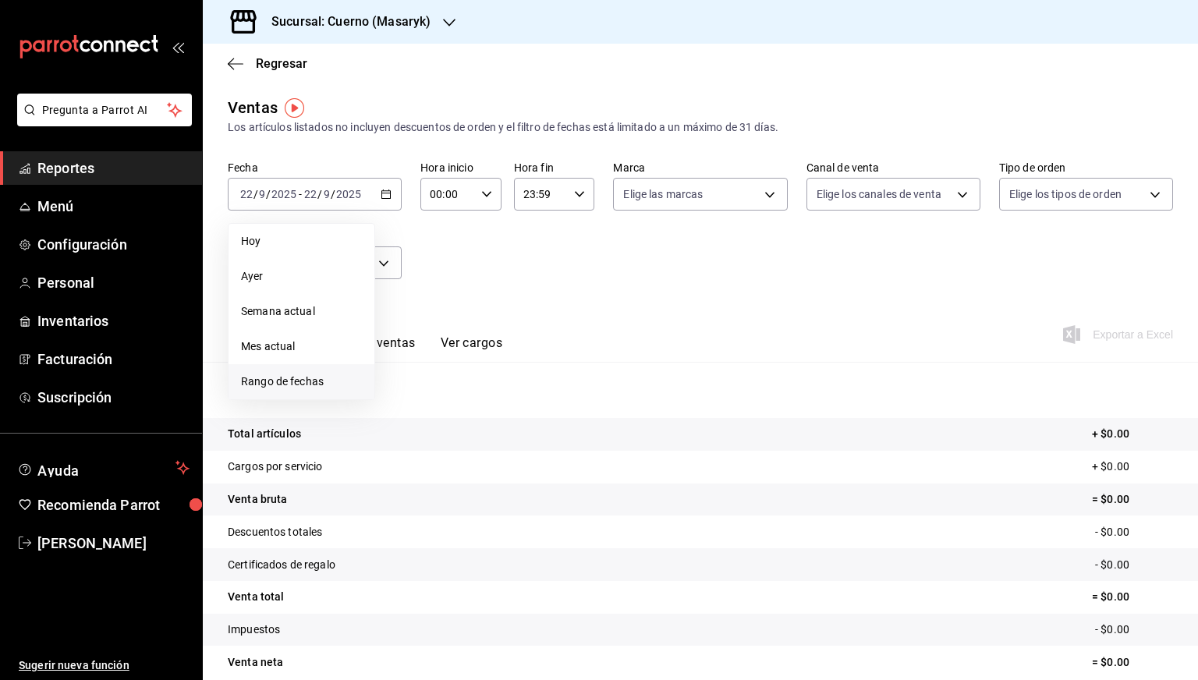
click at [275, 381] on span "Rango de fechas" at bounding box center [301, 382] width 121 height 16
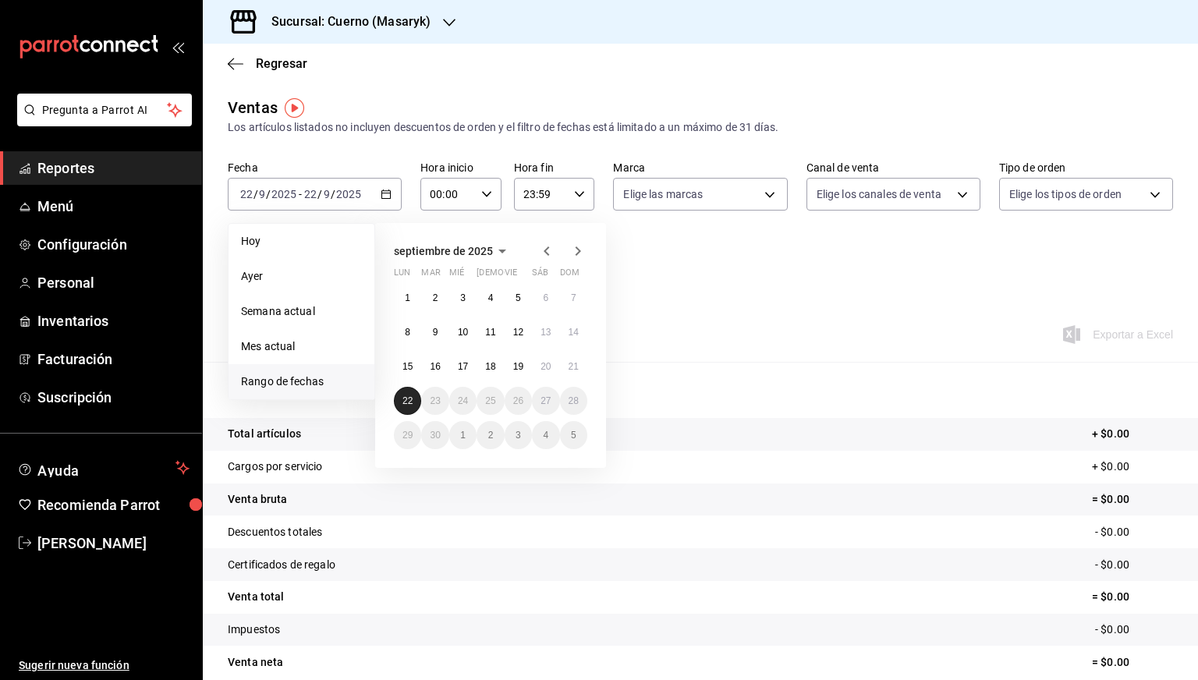
click at [406, 401] on abbr "22" at bounding box center [408, 401] width 10 height 11
click at [410, 371] on button "15" at bounding box center [407, 367] width 27 height 28
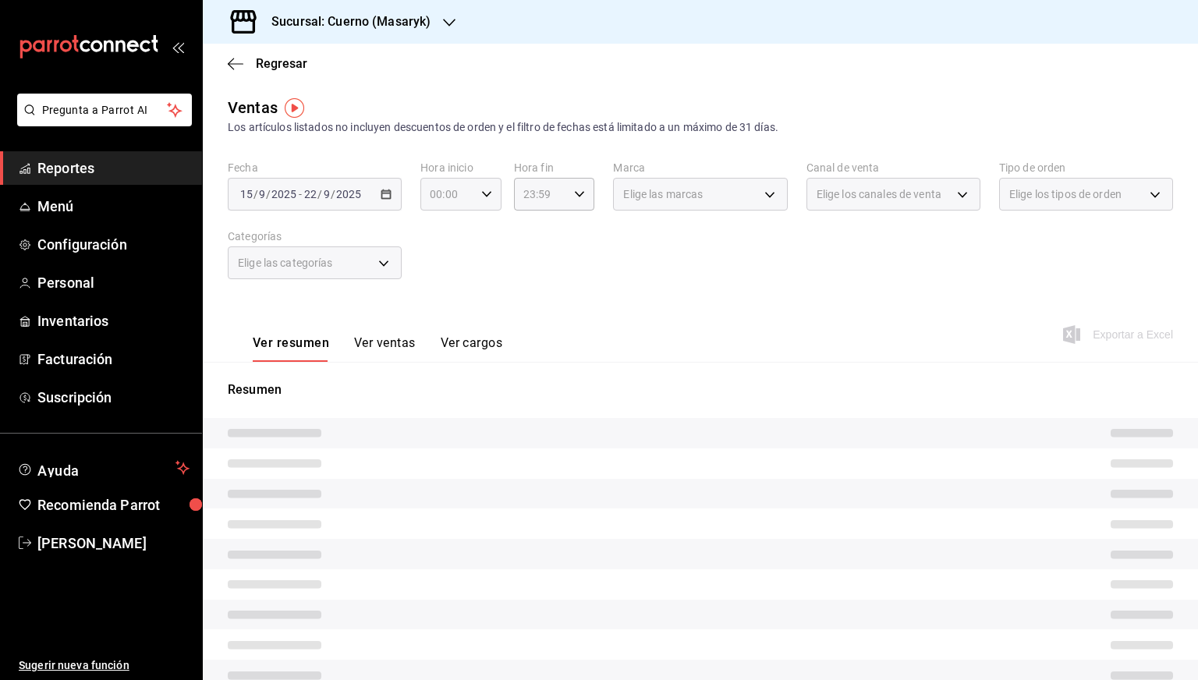
click at [489, 187] on div "00:00 Hora inicio" at bounding box center [461, 194] width 81 height 33
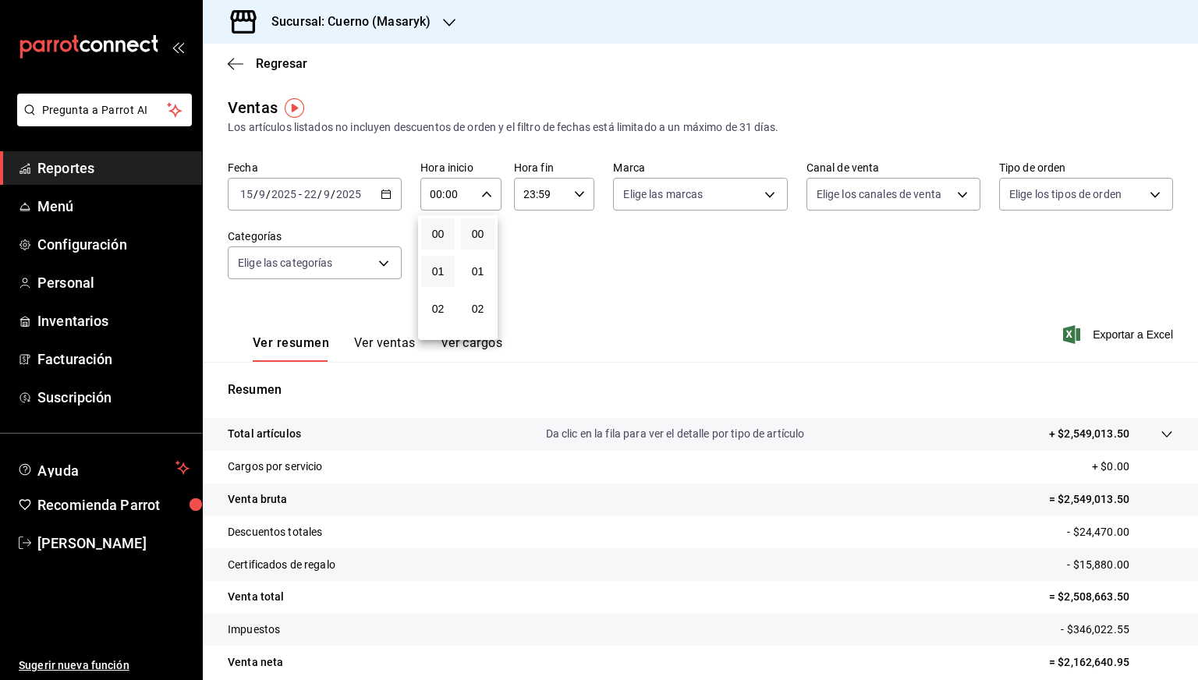
scroll to position [112, 0]
click at [438, 313] on span "05" at bounding box center [438, 309] width 15 height 12
type input "05:00"
click at [565, 204] on div at bounding box center [599, 340] width 1198 height 680
click at [574, 197] on icon "button" at bounding box center [579, 194] width 11 height 11
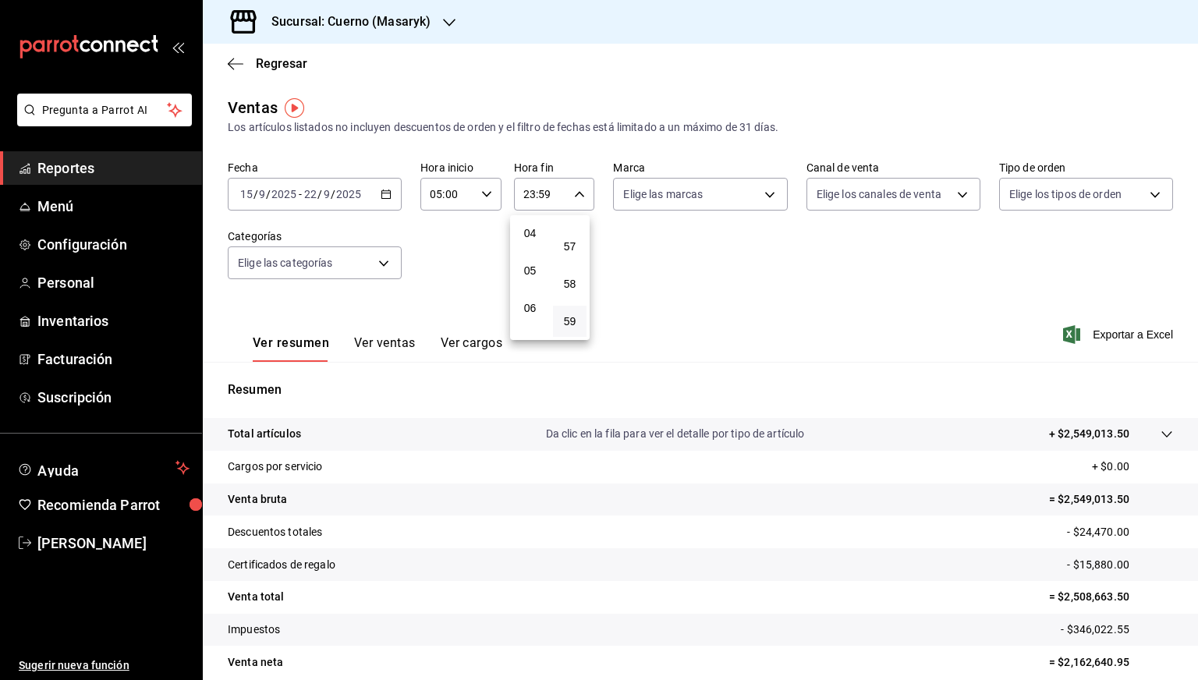
scroll to position [147, 0]
click at [529, 283] on button "05" at bounding box center [530, 273] width 34 height 31
click at [568, 251] on div "00" at bounding box center [570, 233] width 40 height 37
click at [569, 238] on span "00" at bounding box center [570, 234] width 15 height 12
type input "05:00"
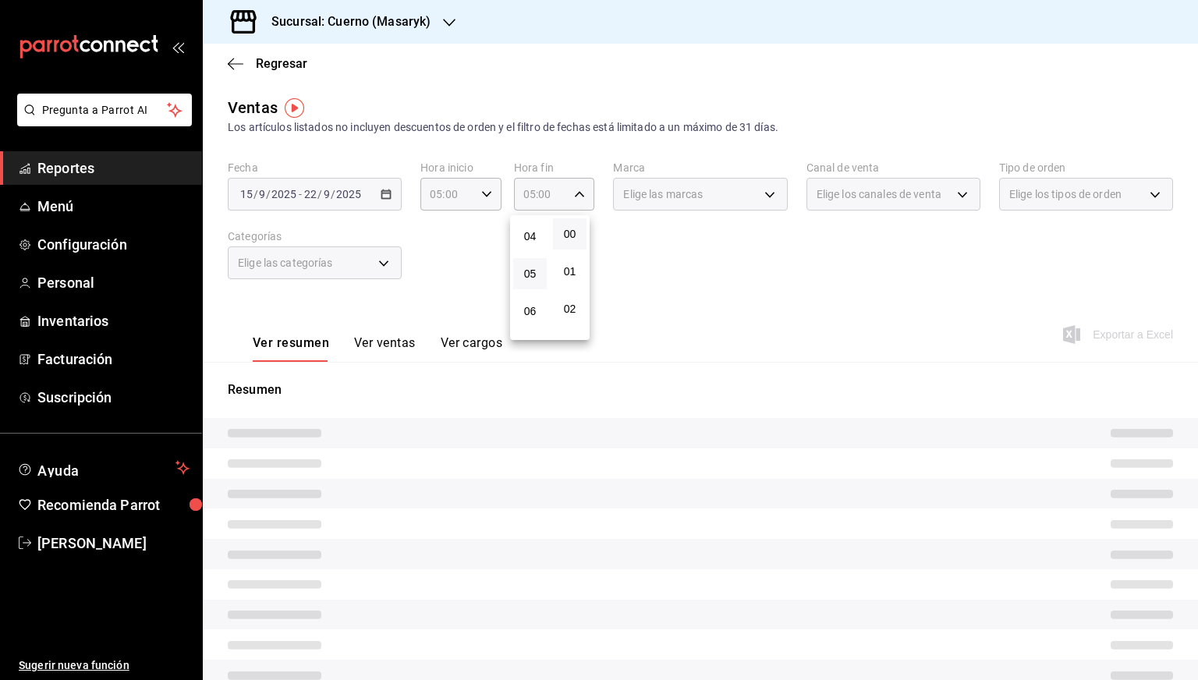
click at [641, 253] on div at bounding box center [599, 340] width 1198 height 680
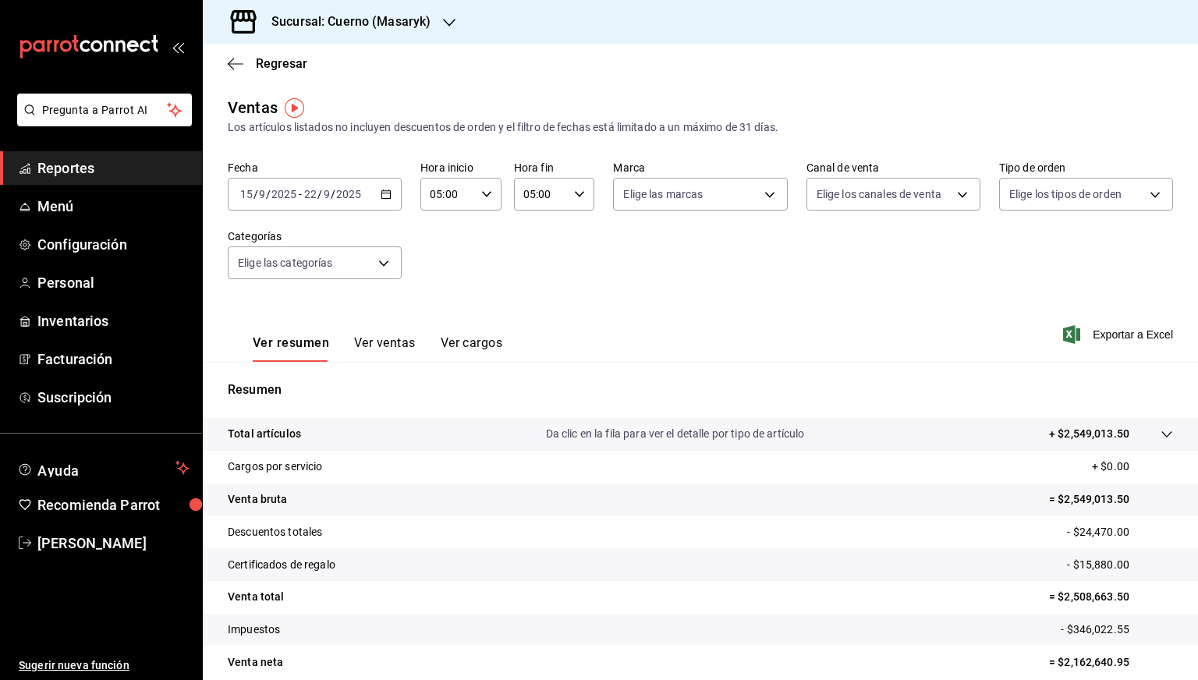
click at [1121, 349] on div "Ver resumen Ver ventas Ver cargos Exportar a Excel" at bounding box center [700, 330] width 995 height 64
click at [1108, 333] on span "Exportar a Excel" at bounding box center [1119, 334] width 107 height 19
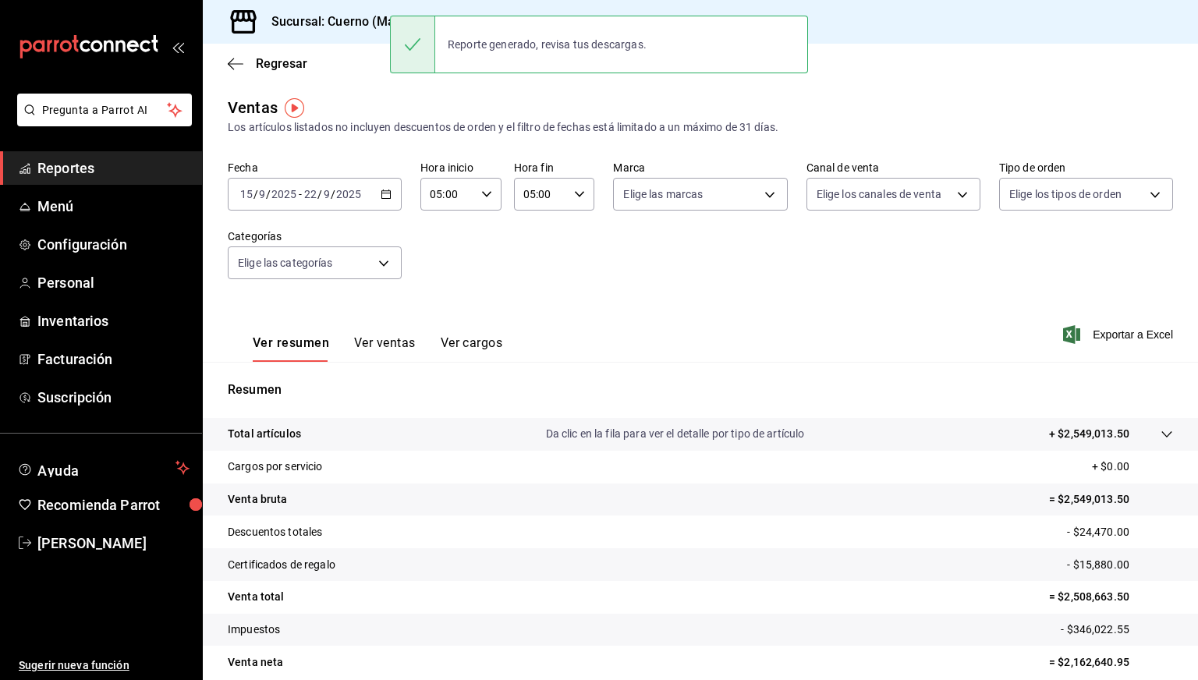
click at [560, 241] on div "Fecha [DATE] [DATE] - [DATE] [DATE] Hora inicio 05:00 Hora inicio Hora fin 05:0…" at bounding box center [701, 229] width 946 height 137
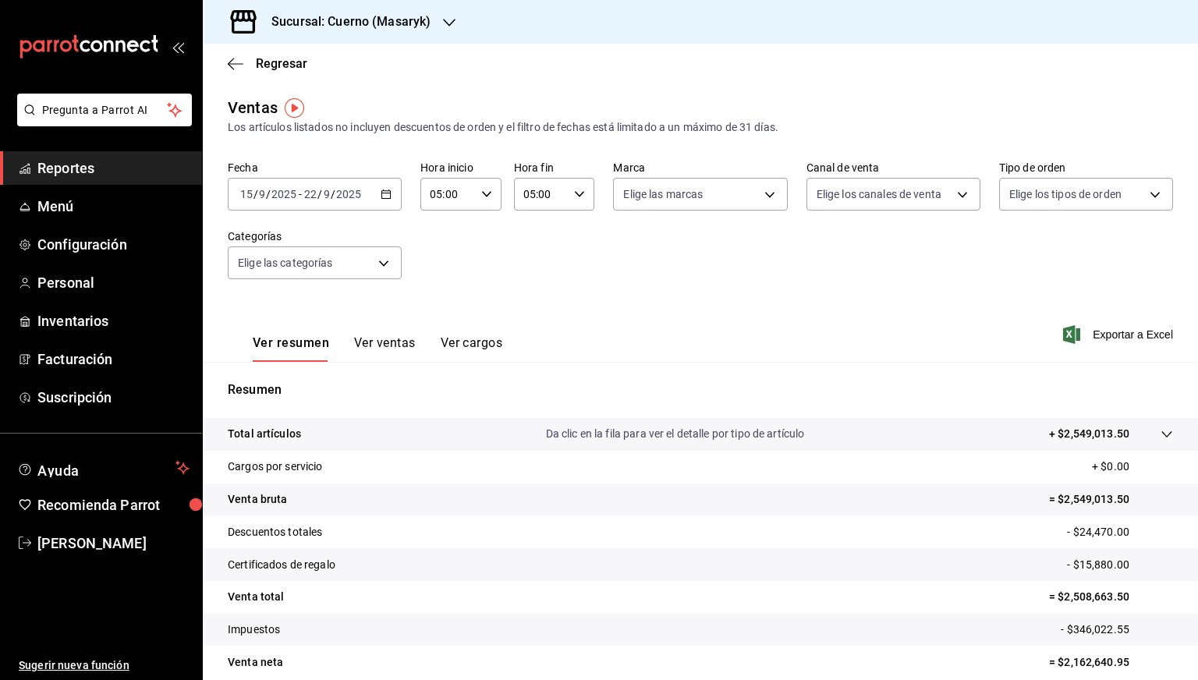
click at [380, 44] on div "Regresar" at bounding box center [700, 64] width 995 height 40
click at [371, 35] on div "Sucursal: Cuerno (Masaryk)" at bounding box center [338, 22] width 247 height 44
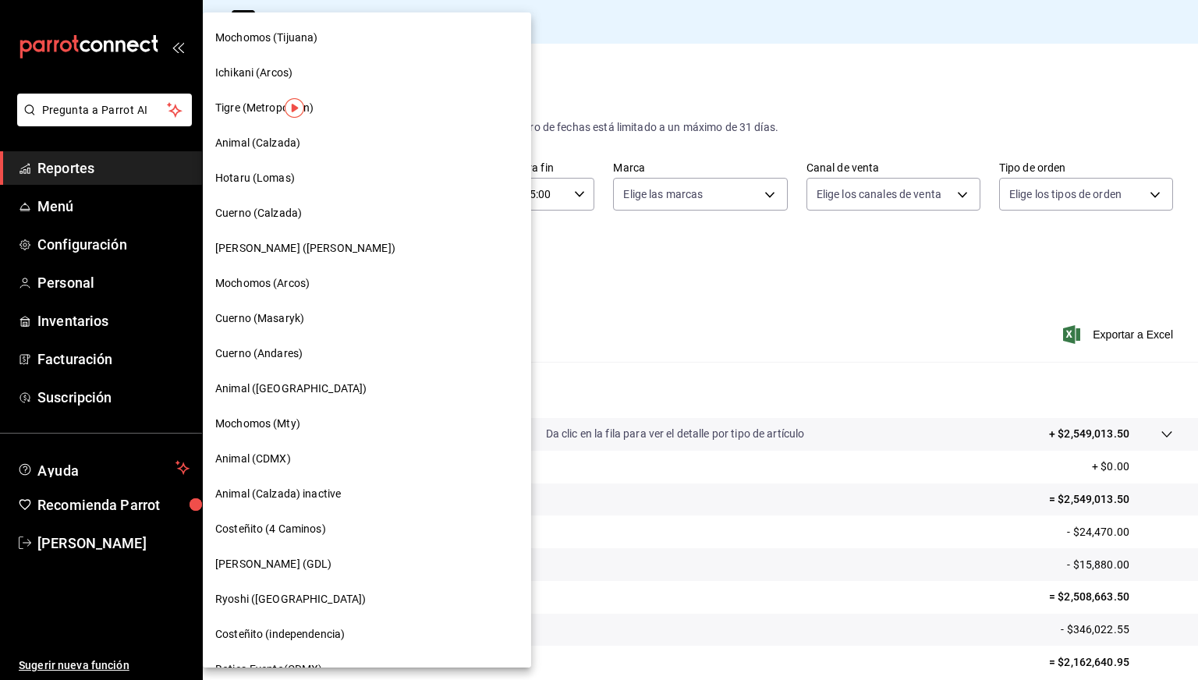
scroll to position [280, 0]
click at [279, 350] on span "Cuerno (Andares)" at bounding box center [258, 353] width 87 height 16
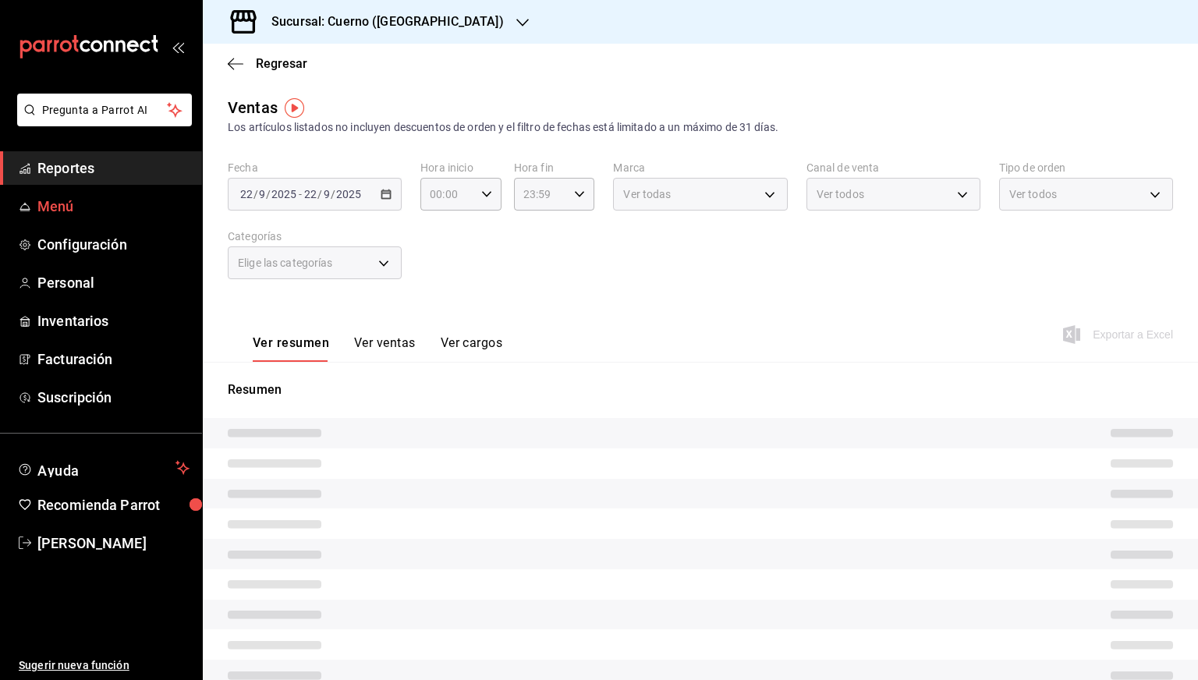
click at [60, 211] on span "Menú" at bounding box center [113, 206] width 152 height 21
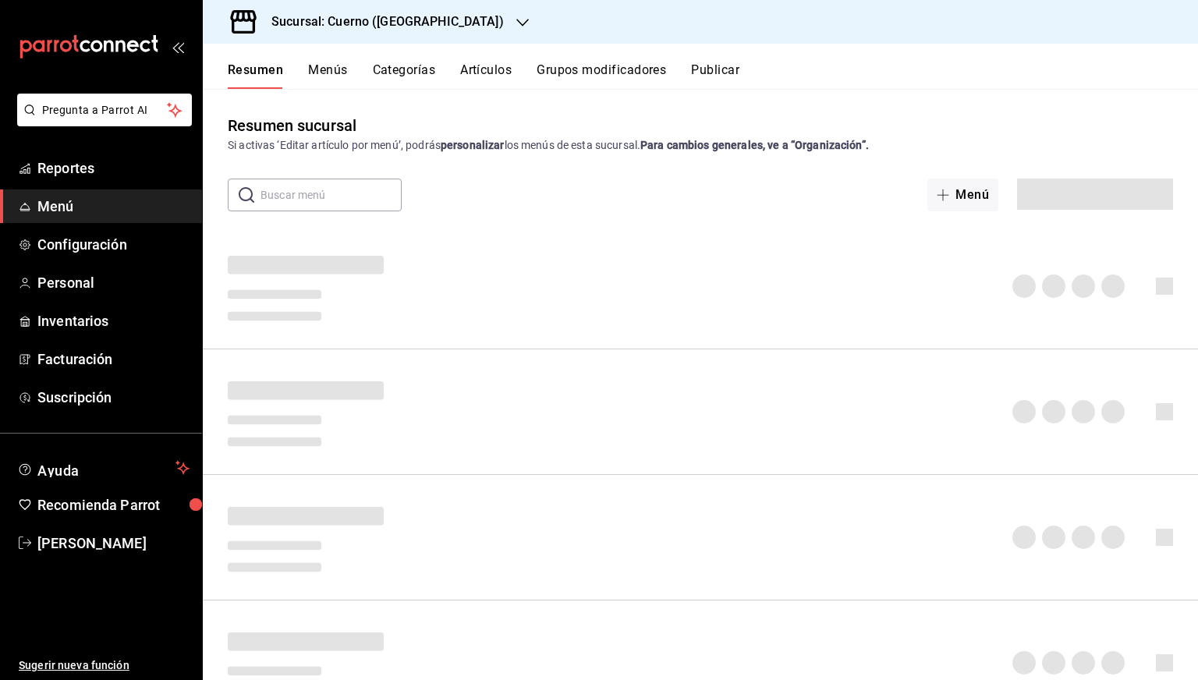
click at [471, 79] on button "Artículos" at bounding box center [485, 75] width 51 height 27
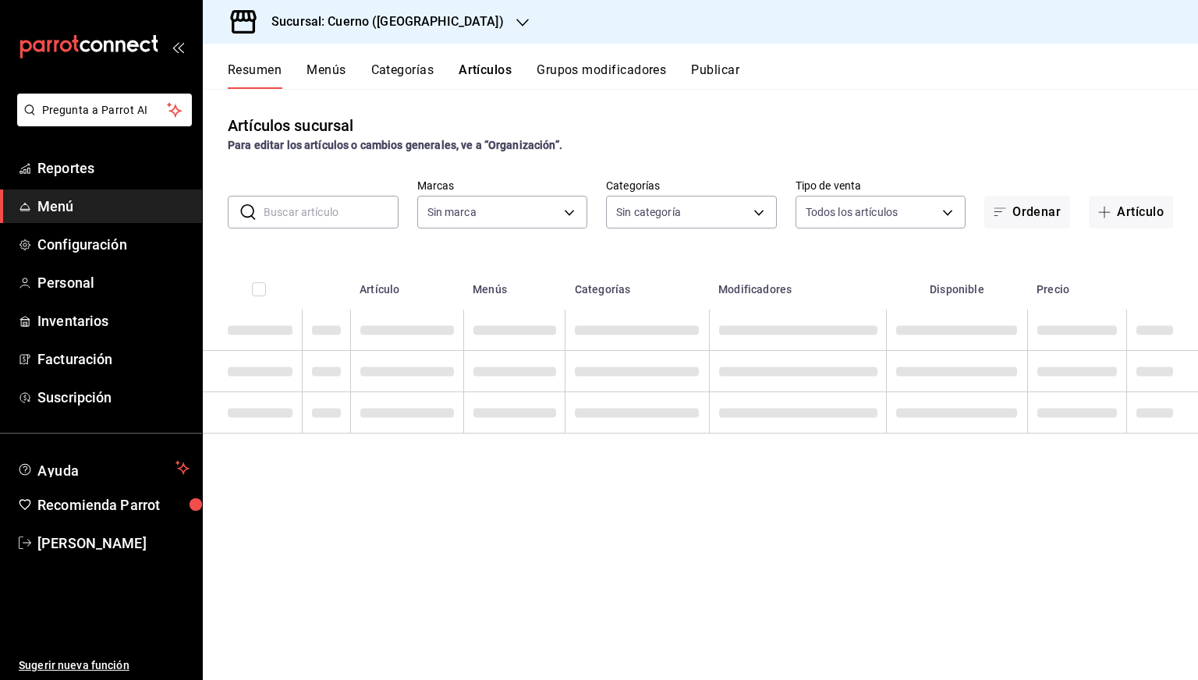
click at [300, 212] on input "text" at bounding box center [331, 212] width 135 height 31
paste input "Ve Chandon Garden Spritz 187Ml"
type input "Ve Chandon Garden Spritz 187Ml"
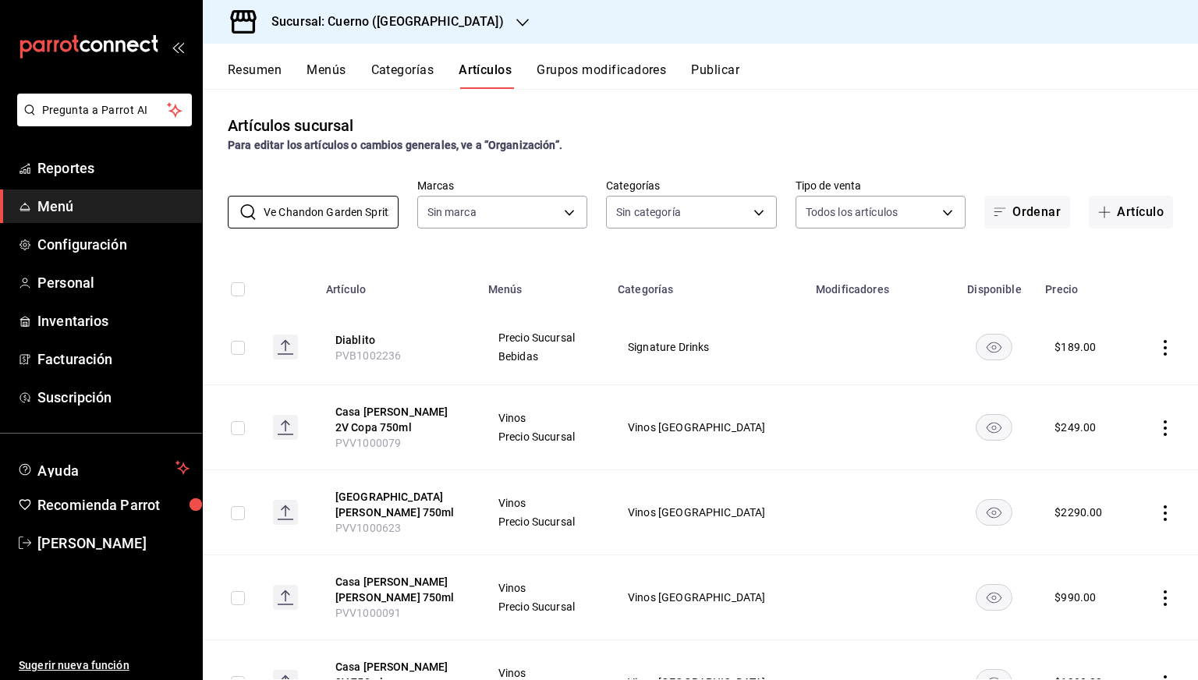
type input "a99b9eb1-d5e4-4ca6-a53e-4c42022e859a,8d843363-7b8b-4002-90a0-c01944697fe5,d20f9…"
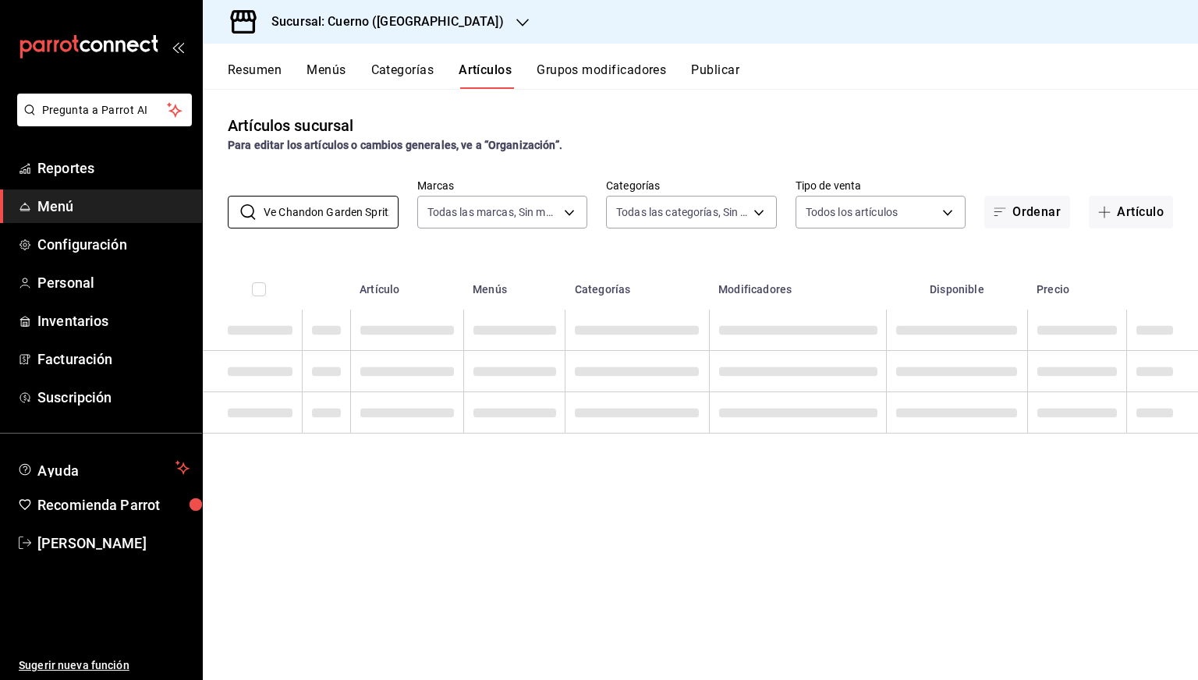
type input "c9e961b9-bc29-480f-a65c-324ff110f526"
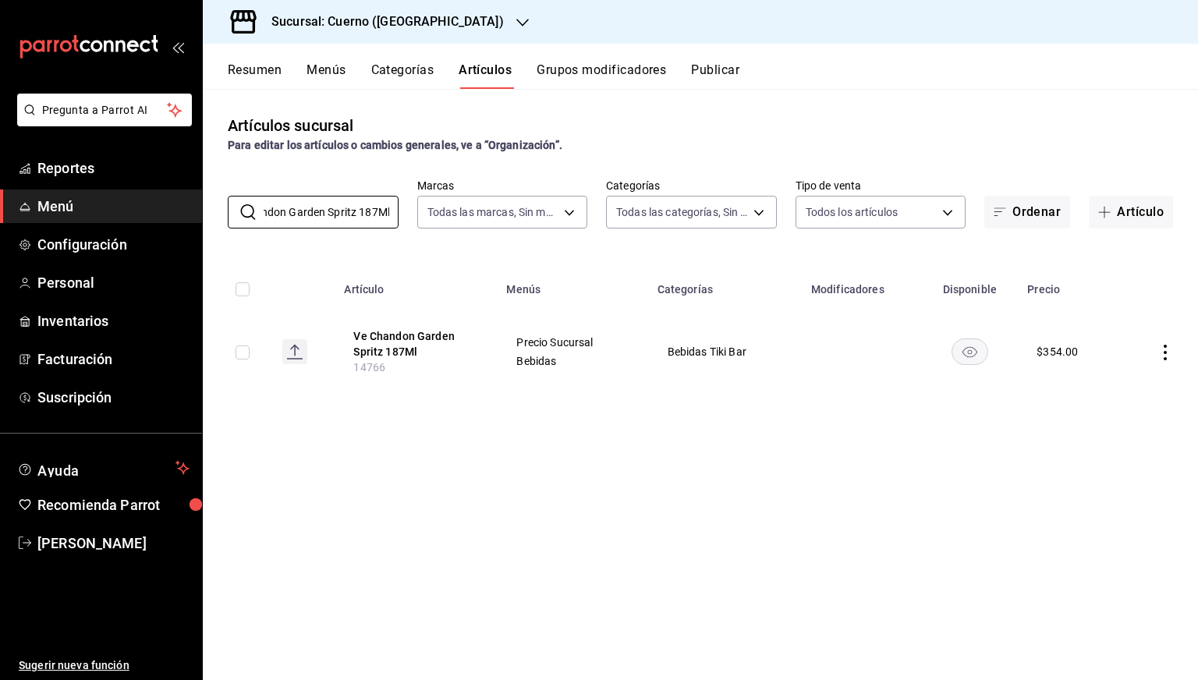
type input "Ve Chandon Garden Spritz 187Ml"
click at [243, 350] on input "checkbox" at bounding box center [243, 353] width 14 height 14
checkbox input "true"
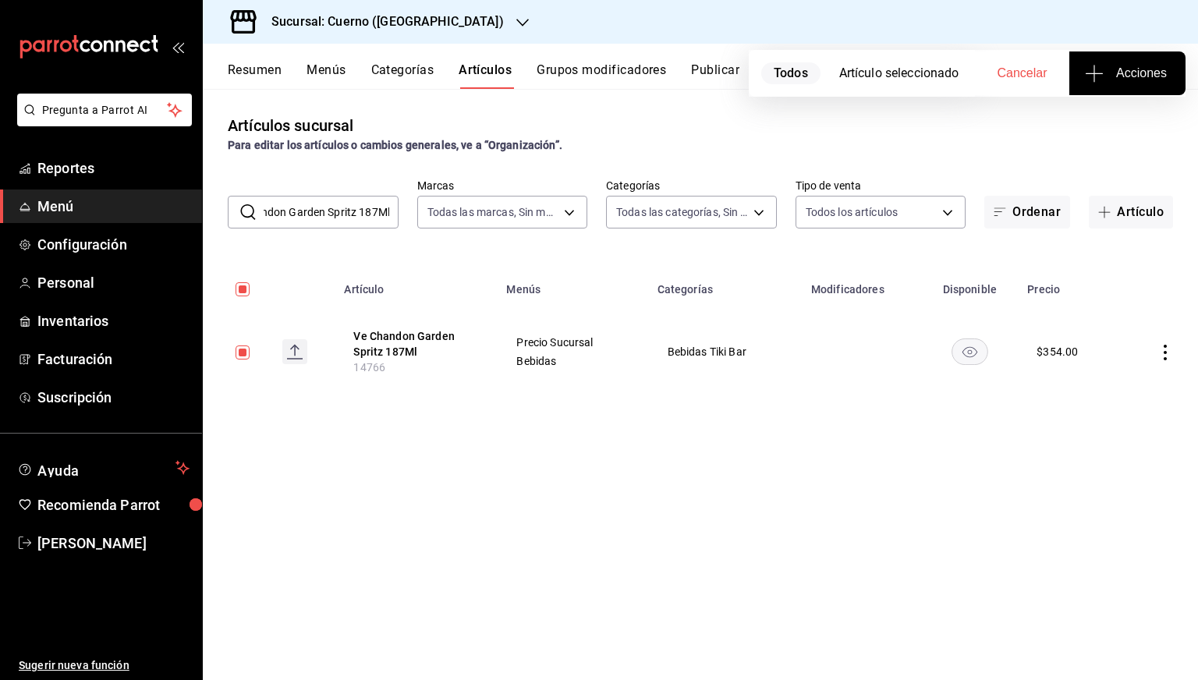
scroll to position [0, 0]
click at [463, 296] on th "Artículo" at bounding box center [416, 285] width 162 height 50
click at [240, 289] on input "checkbox" at bounding box center [243, 289] width 14 height 14
checkbox input "false"
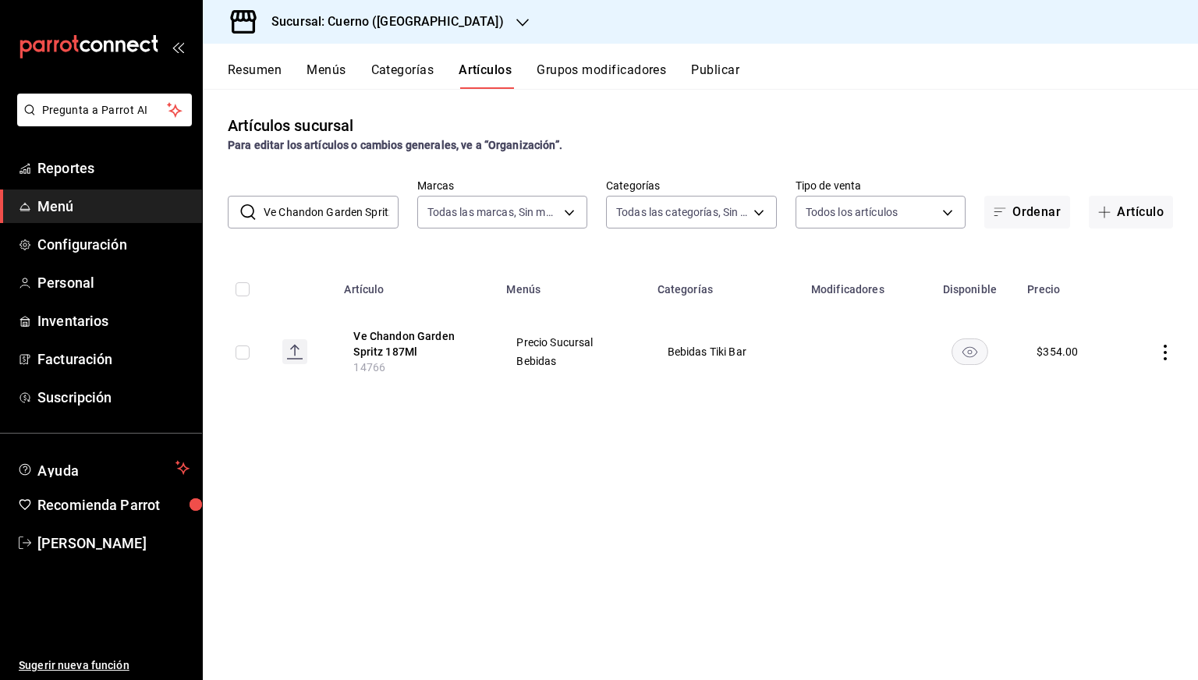
click at [335, 299] on th "Artículo" at bounding box center [416, 285] width 162 height 50
click at [242, 358] on input "checkbox" at bounding box center [243, 353] width 14 height 14
checkbox input "true"
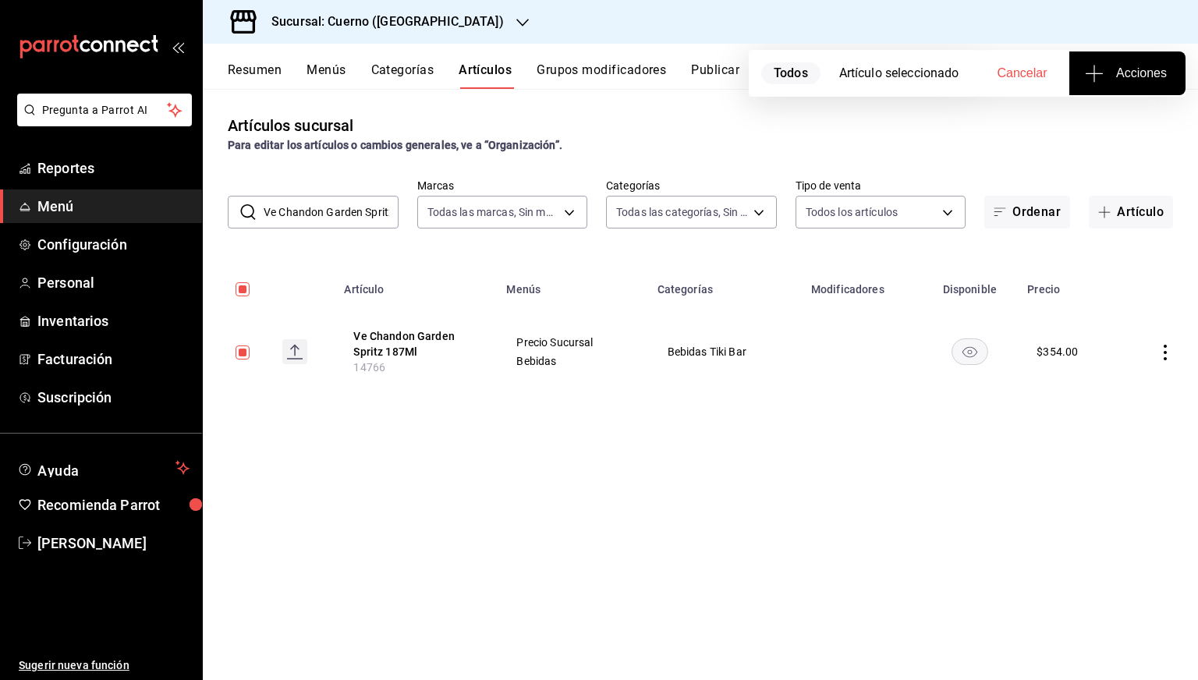
click at [1120, 62] on button "Acciones" at bounding box center [1128, 73] width 116 height 44
click at [1115, 126] on span "Agregar tipo" at bounding box center [1127, 122] width 92 height 16
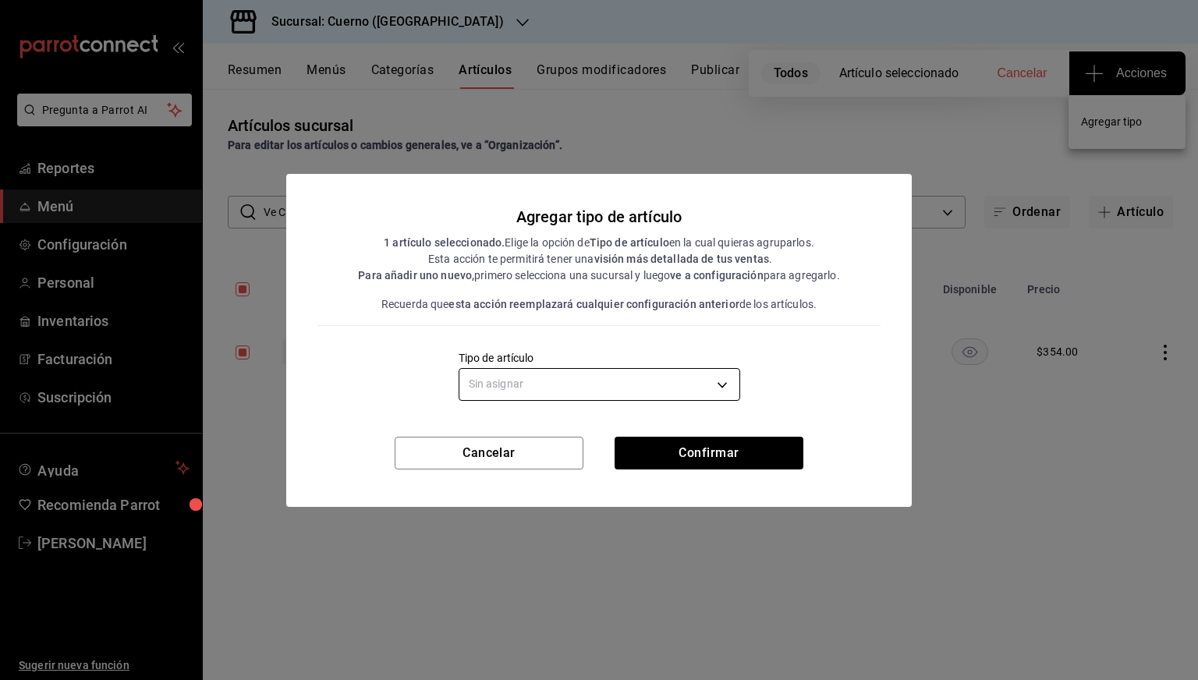
click at [728, 387] on body "Pregunta a Parrot AI Reportes Menú Configuración Personal Inventarios Facturaci…" at bounding box center [599, 340] width 1198 height 680
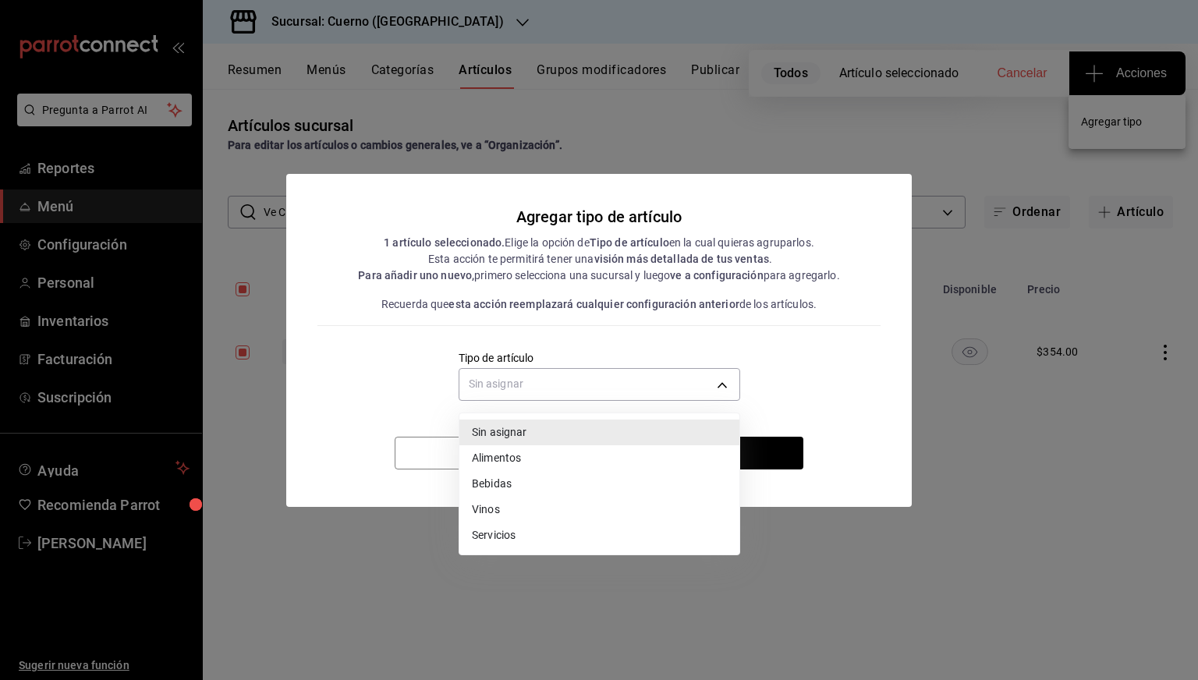
click at [502, 518] on li "Vinos" at bounding box center [600, 510] width 280 height 26
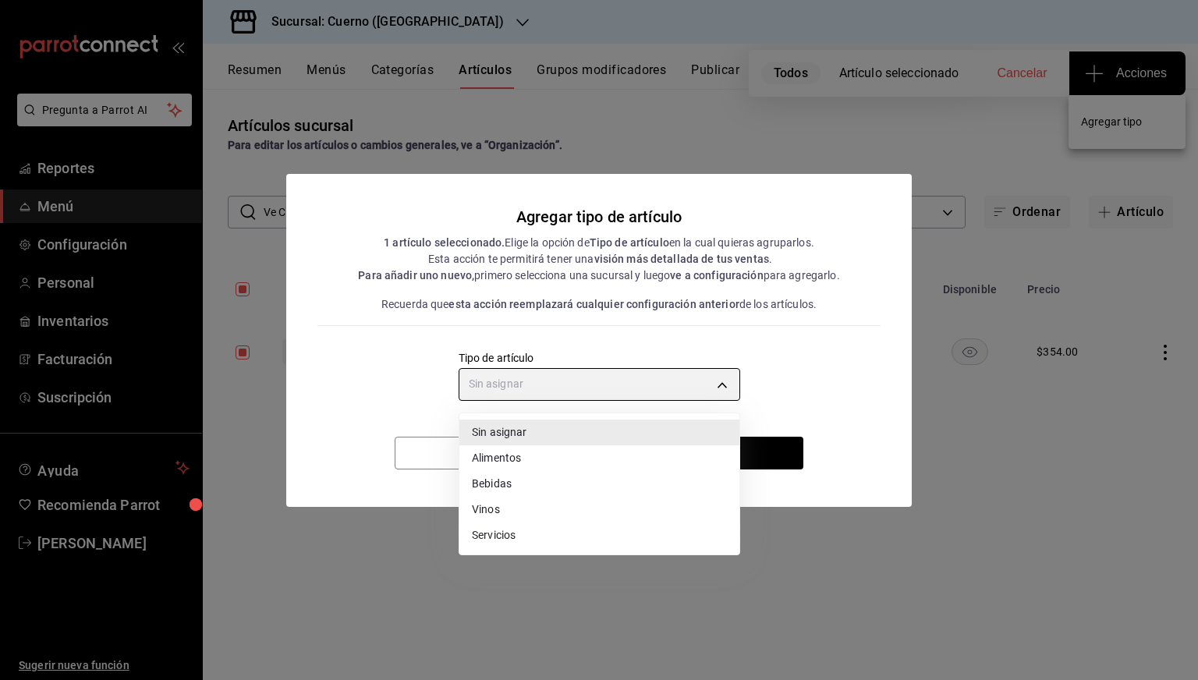
type input "e1bdedcf-fa1f-443e-b5b9-5cb10ad40228"
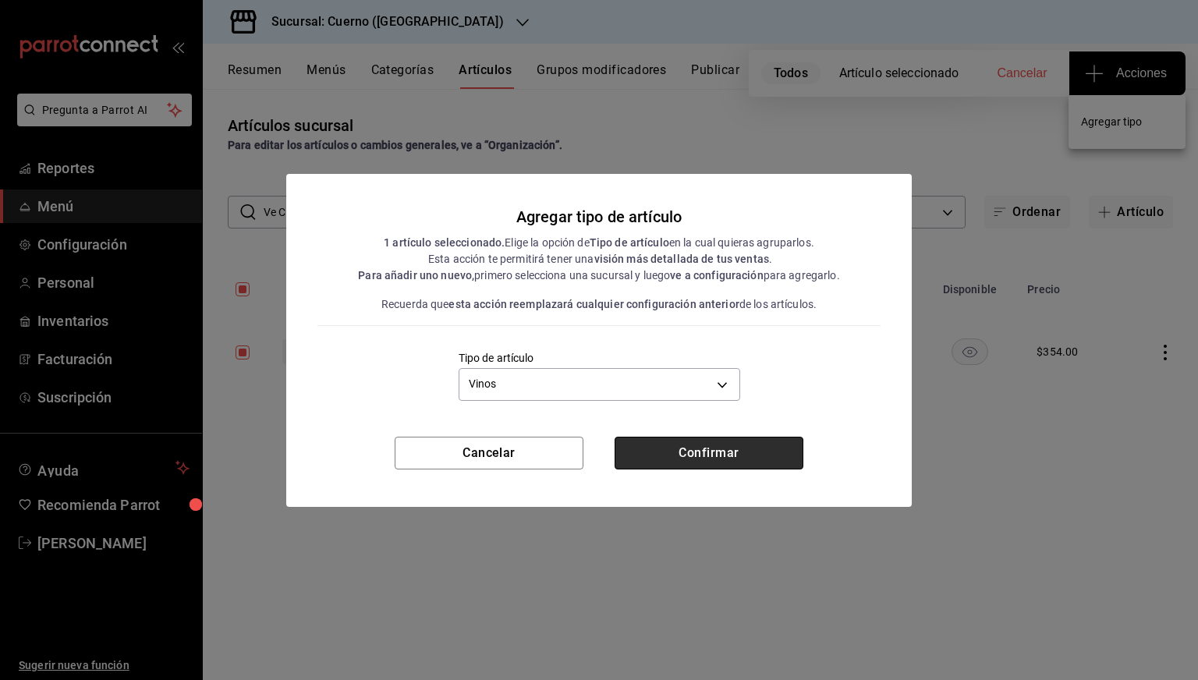
click at [698, 440] on button "Confirmar" at bounding box center [709, 453] width 189 height 33
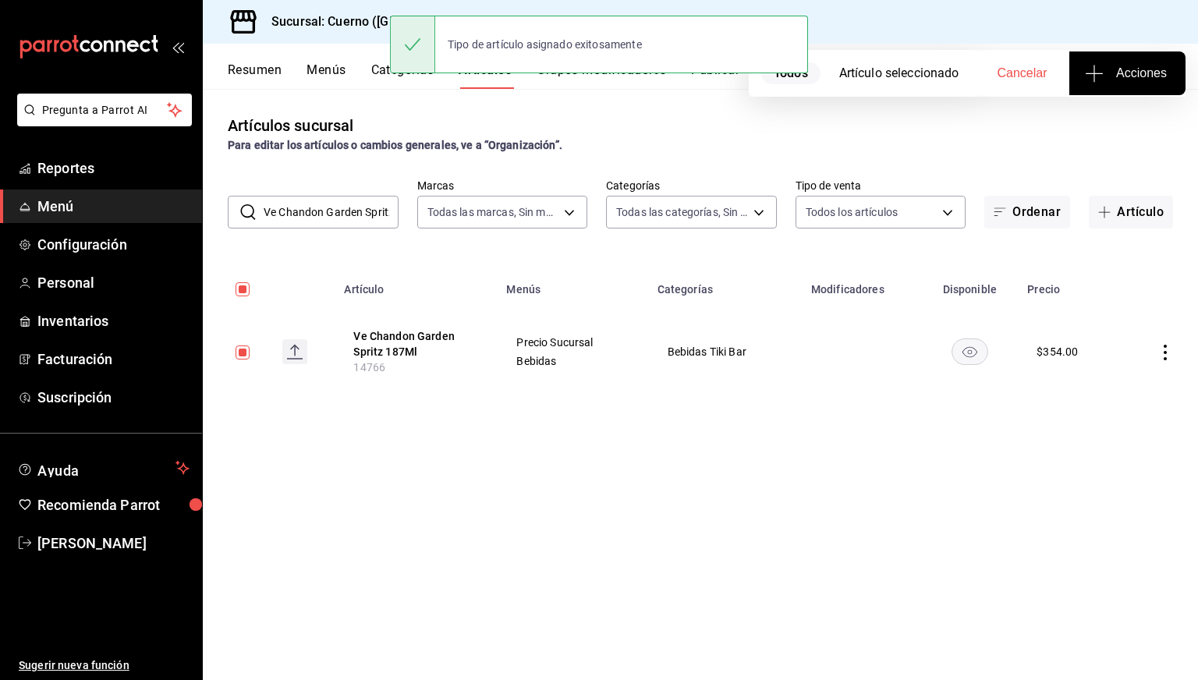
click at [245, 289] on input "checkbox" at bounding box center [243, 289] width 14 height 14
checkbox input "false"
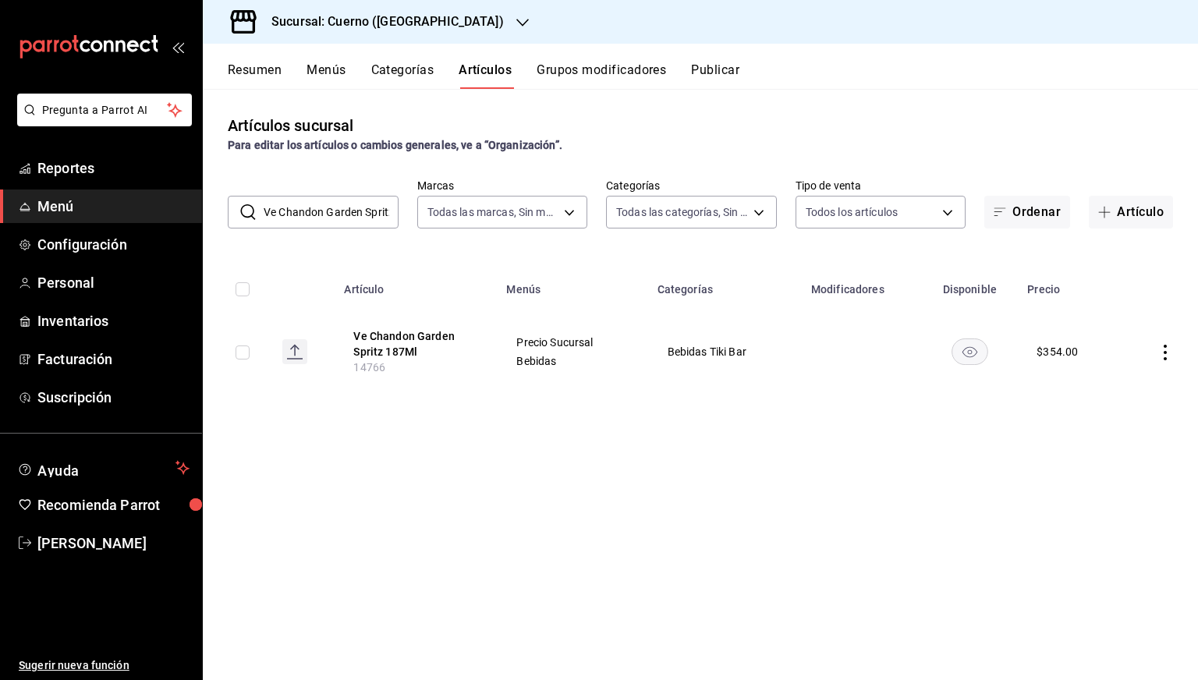
click at [314, 16] on h3 "Sucursal: Cuerno ([GEOGRAPHIC_DATA])" at bounding box center [381, 21] width 245 height 19
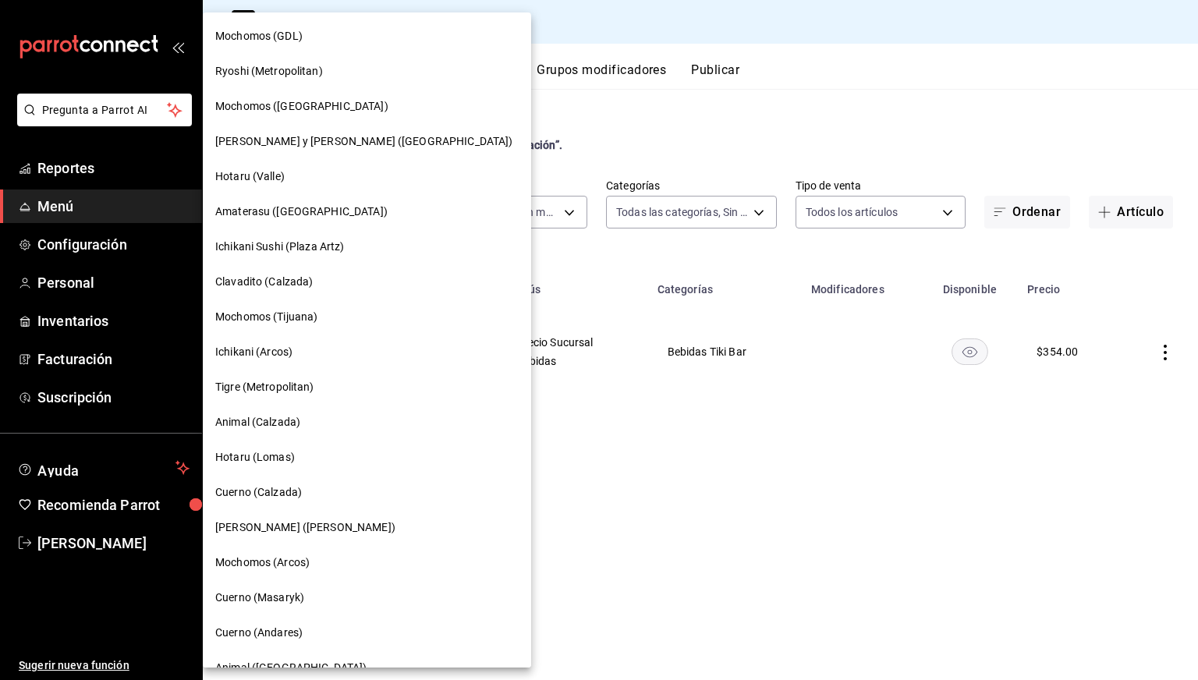
click at [276, 211] on span "Amaterasu ([GEOGRAPHIC_DATA])" at bounding box center [301, 212] width 172 height 16
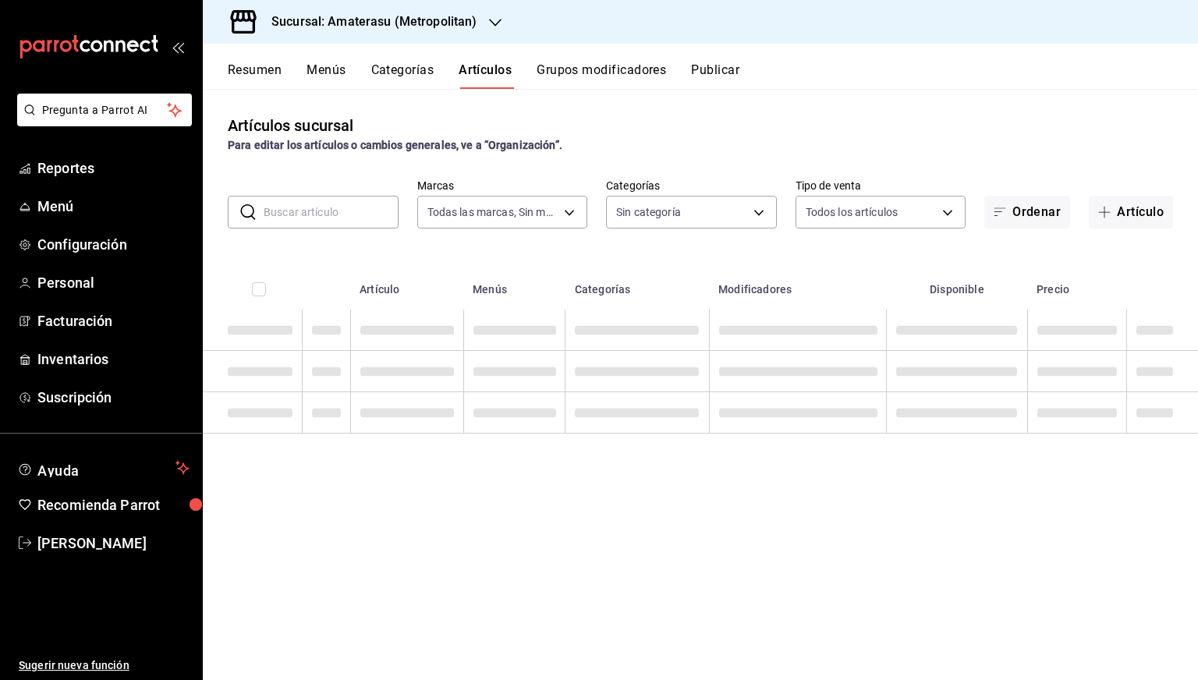
type input "e4cd7fcb-d45b-43ae-a99f-ad4ccfcd9032,f3afaab8-8c3d-4e49-a299-af9bdf6027b2"
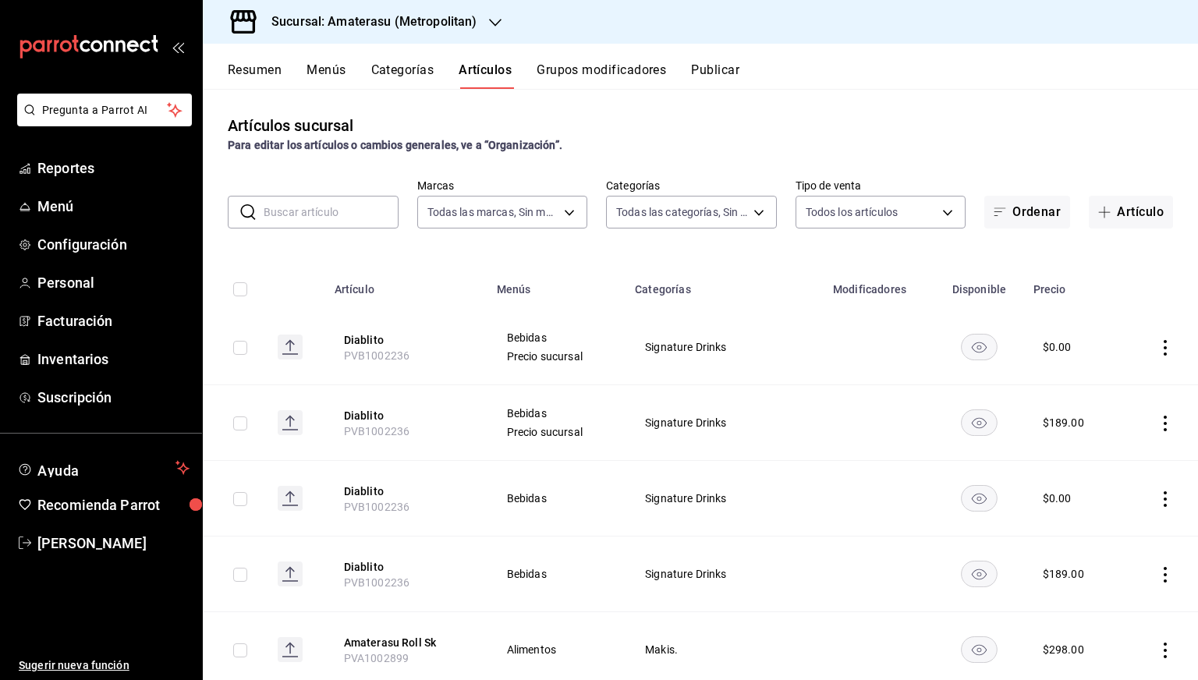
type input "087d9878-8a04-48ff-ab24-0b3ef0fdf69f,f9a59ea1-282a-4f27-8dee-44d2a5bc8fe2,3473a…"
click at [48, 142] on li "Pregunta a Parrot AI" at bounding box center [101, 123] width 190 height 58
click at [56, 167] on span "Reportes" at bounding box center [113, 168] width 152 height 21
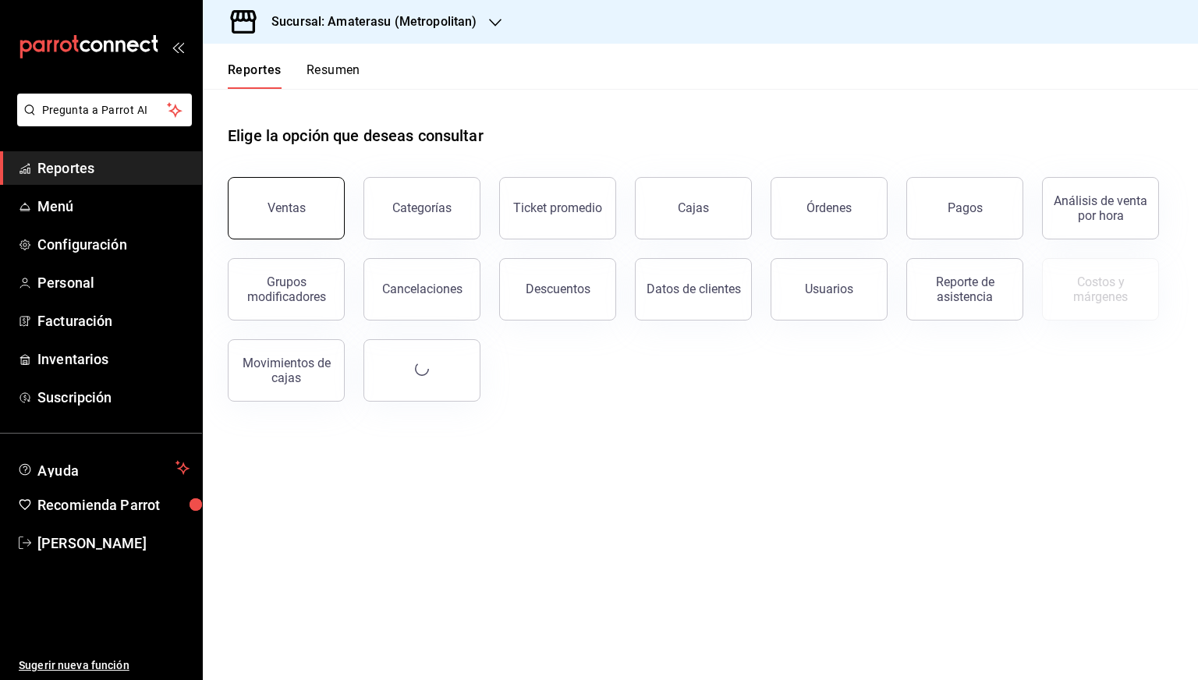
click at [286, 226] on button "Ventas" at bounding box center [286, 208] width 117 height 62
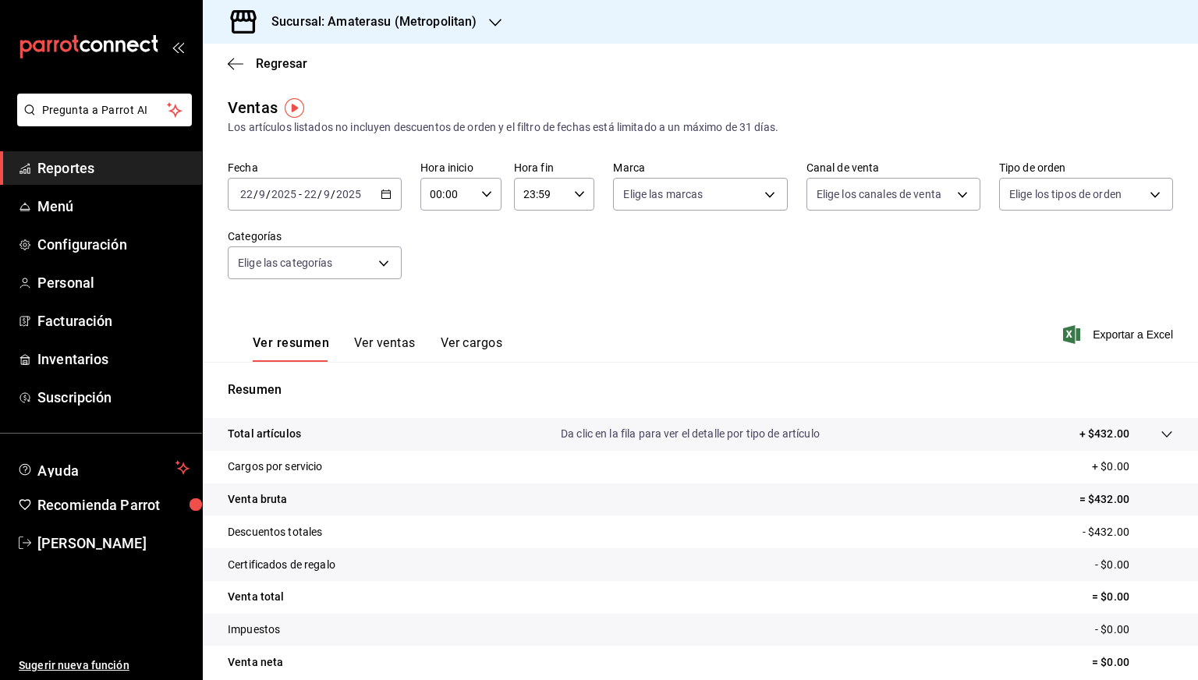
click at [384, 191] on icon "button" at bounding box center [386, 194] width 11 height 11
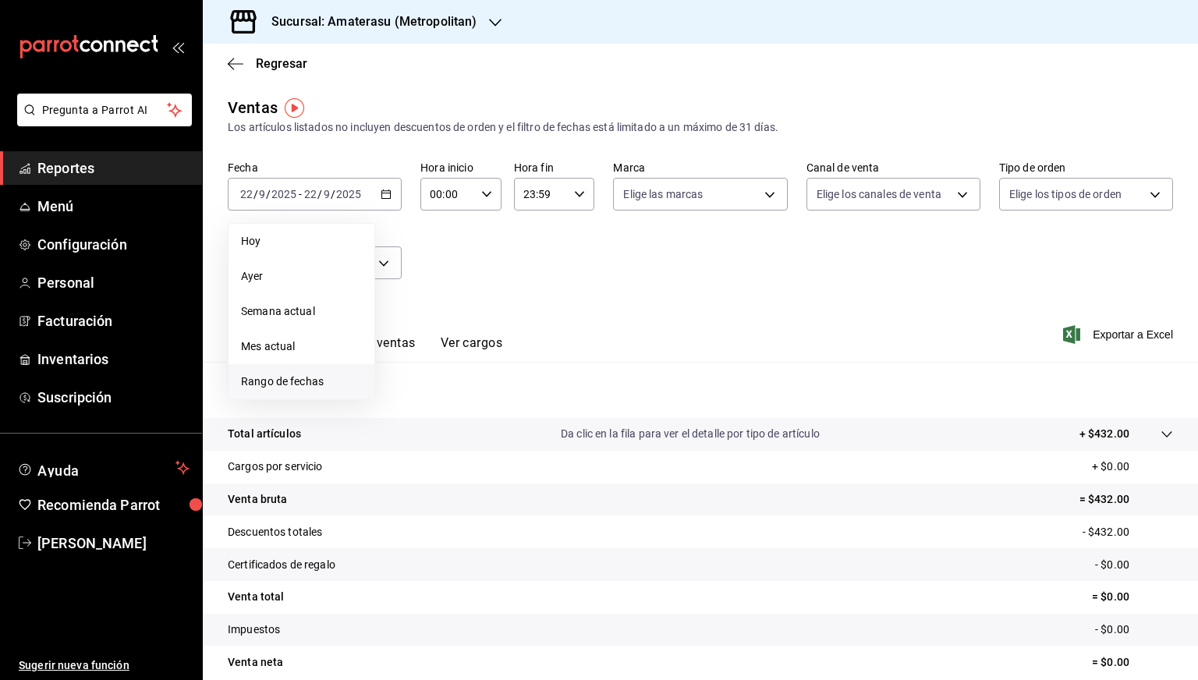
click at [280, 383] on span "Rango de fechas" at bounding box center [301, 382] width 121 height 16
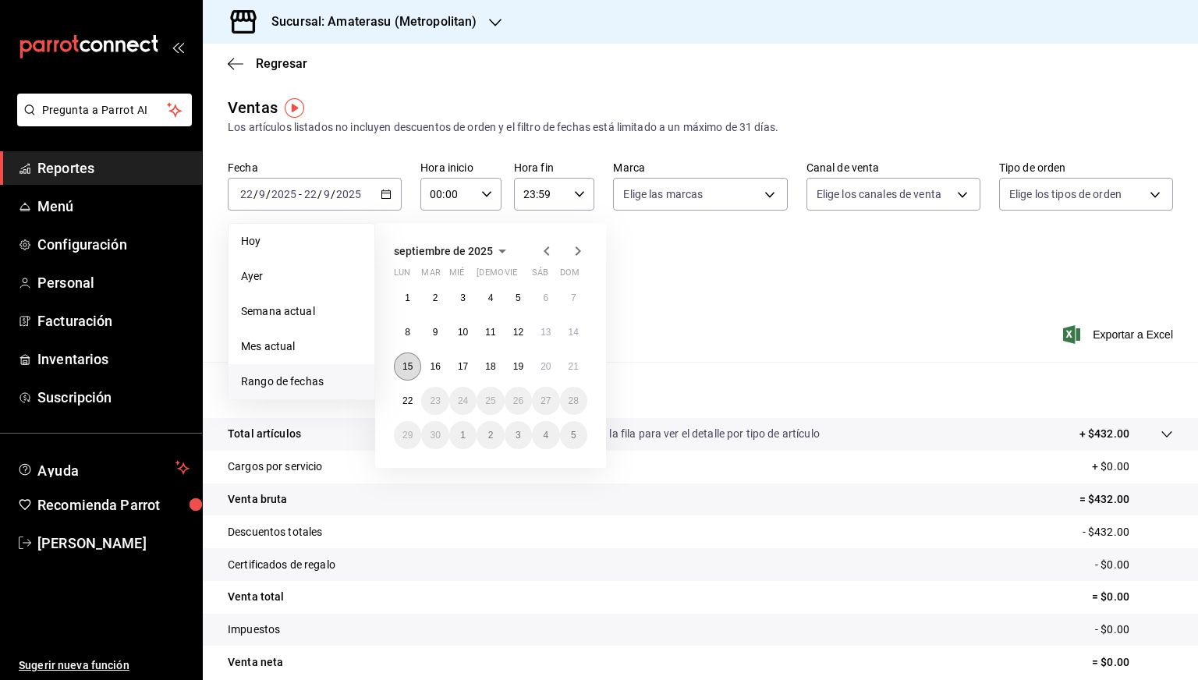
click at [413, 363] on button "15" at bounding box center [407, 367] width 27 height 28
click at [411, 398] on abbr "22" at bounding box center [408, 401] width 10 height 11
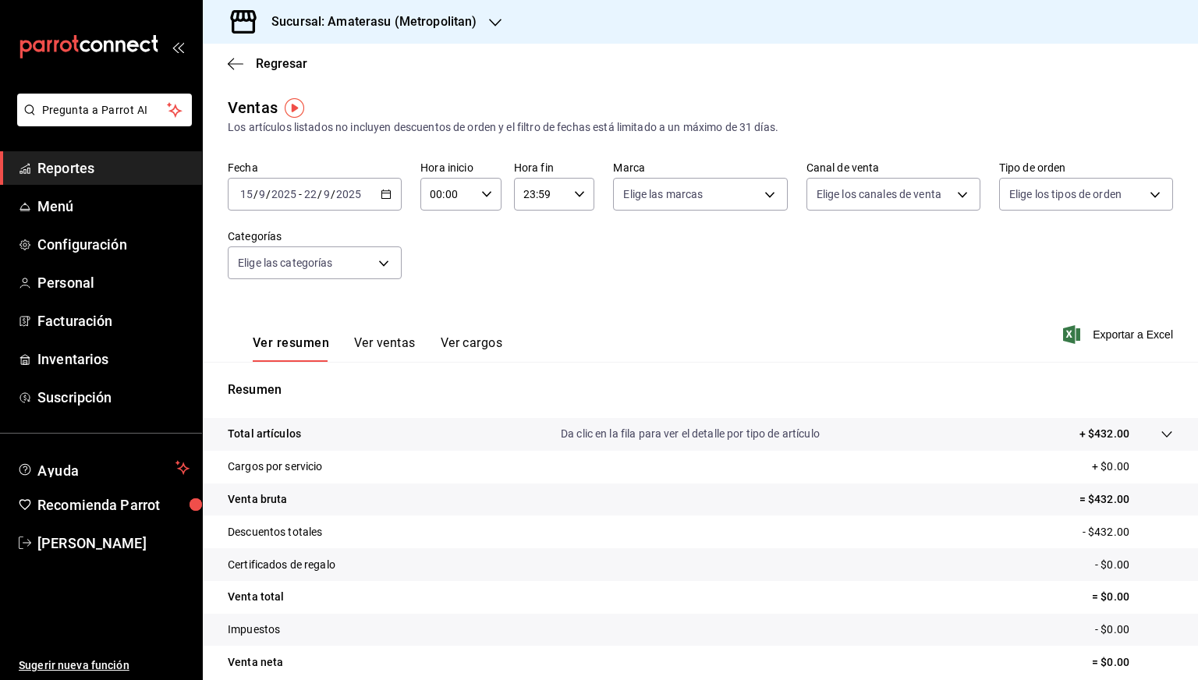
click at [492, 201] on div "00:00 Hora inicio" at bounding box center [461, 194] width 81 height 33
click at [433, 294] on button "05" at bounding box center [438, 301] width 34 height 31
type input "05:00"
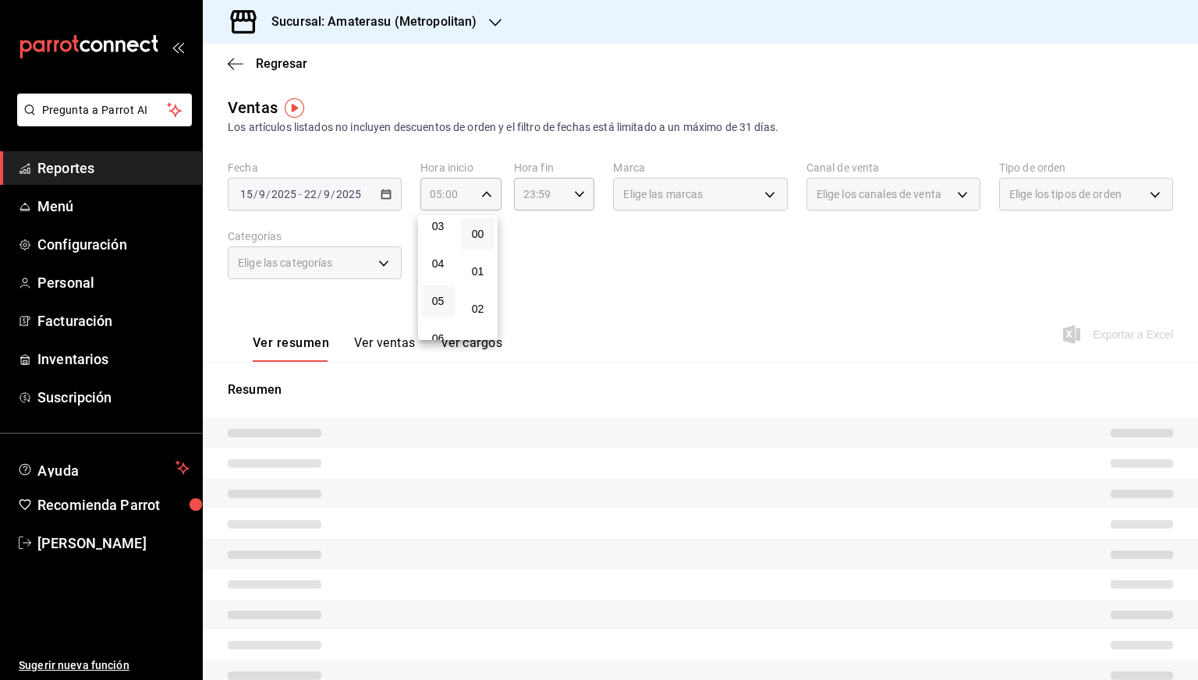
click at [565, 197] on div at bounding box center [599, 340] width 1198 height 680
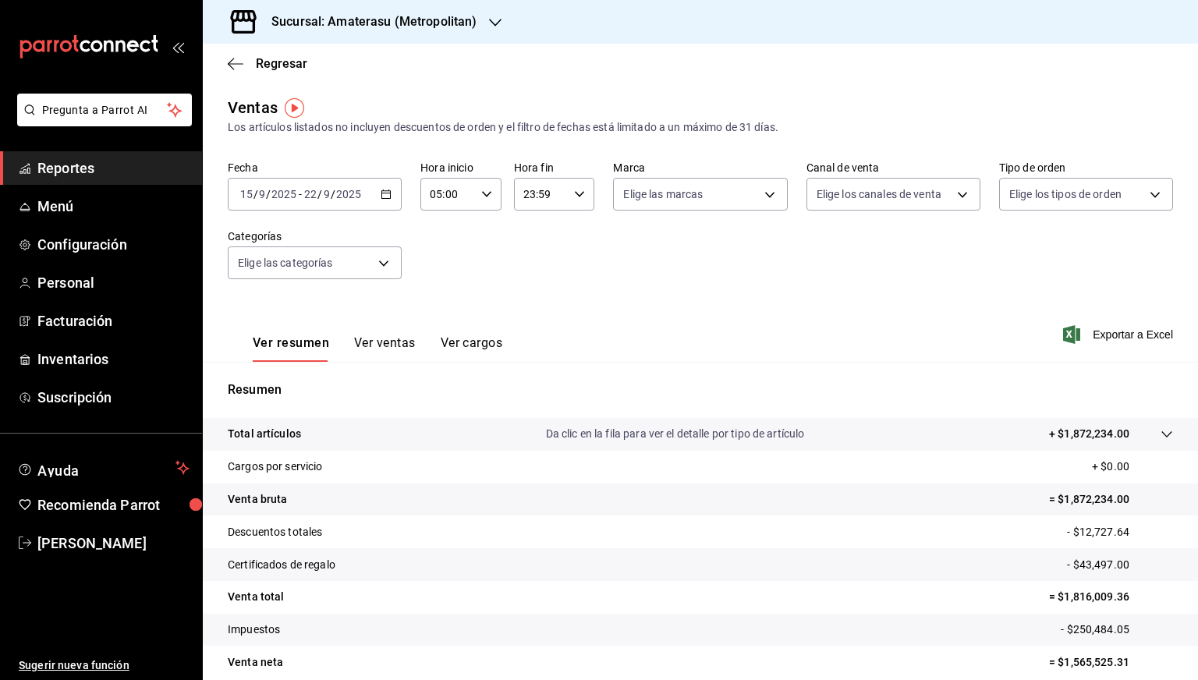
click at [568, 196] on div "23:59 Hora fin" at bounding box center [554, 194] width 81 height 33
click at [525, 281] on span "05" at bounding box center [530, 274] width 15 height 12
click at [571, 242] on button "00" at bounding box center [570, 233] width 34 height 31
type input "05:00"
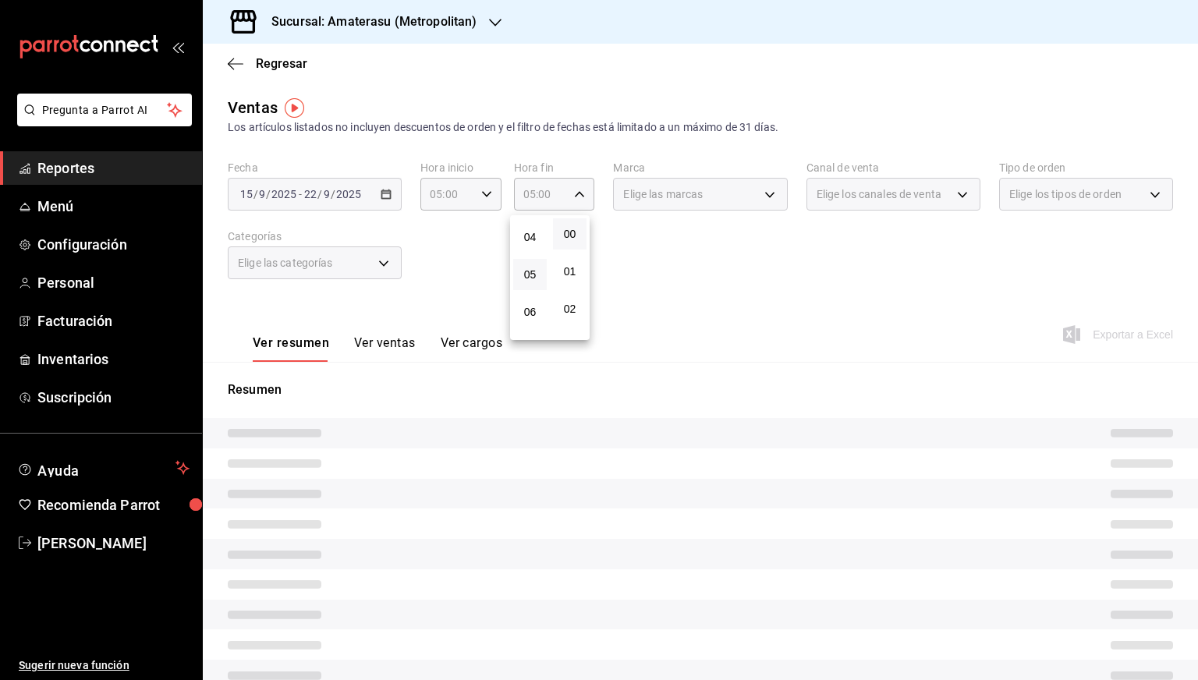
click at [749, 275] on div at bounding box center [599, 340] width 1198 height 680
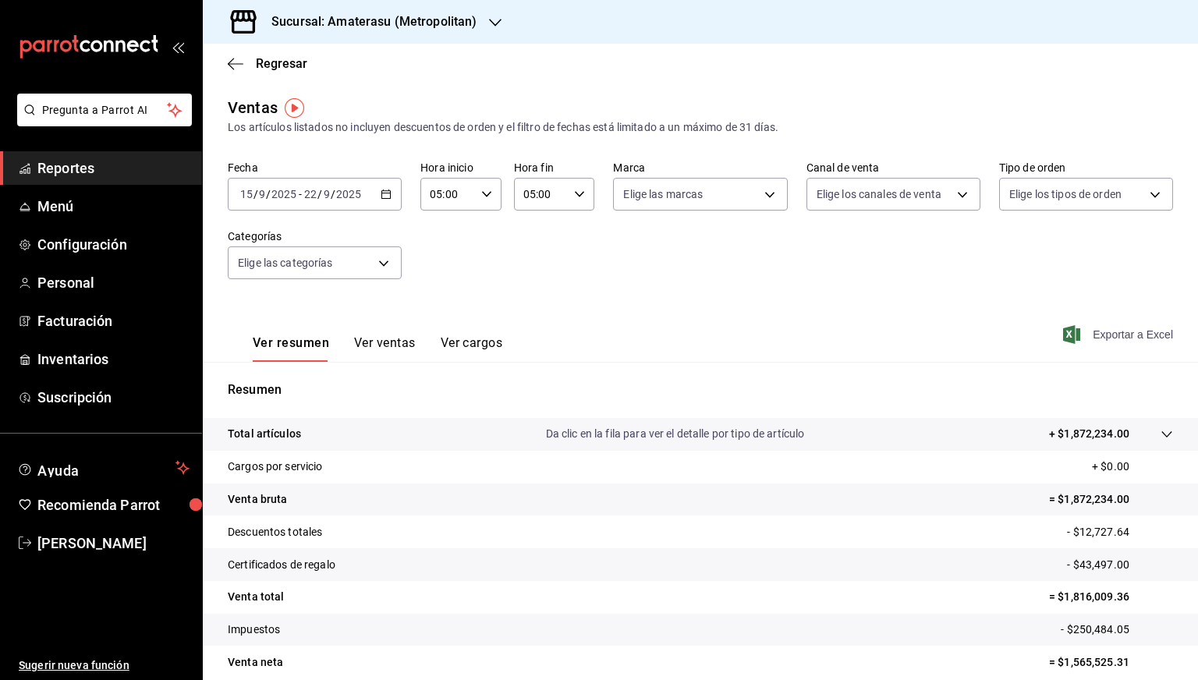
click at [1112, 332] on span "Exportar a Excel" at bounding box center [1119, 334] width 107 height 19
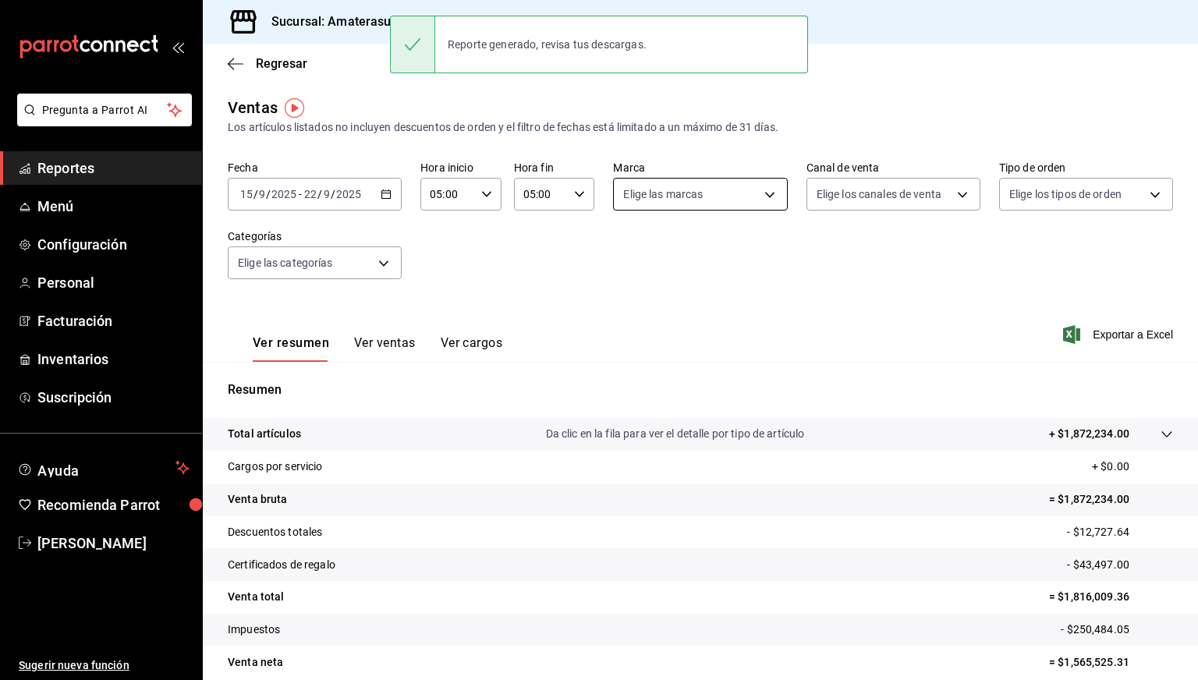
click at [764, 192] on body "Pregunta a Parrot AI Reportes Menú Configuración Personal Facturación Inventari…" at bounding box center [599, 340] width 1198 height 680
click at [671, 342] on span "Sky Bar - Metropolitan" at bounding box center [713, 342] width 124 height 16
type input "f3afaab8-8c3d-4e49-a299-af9bdf6027b2"
checkbox input "true"
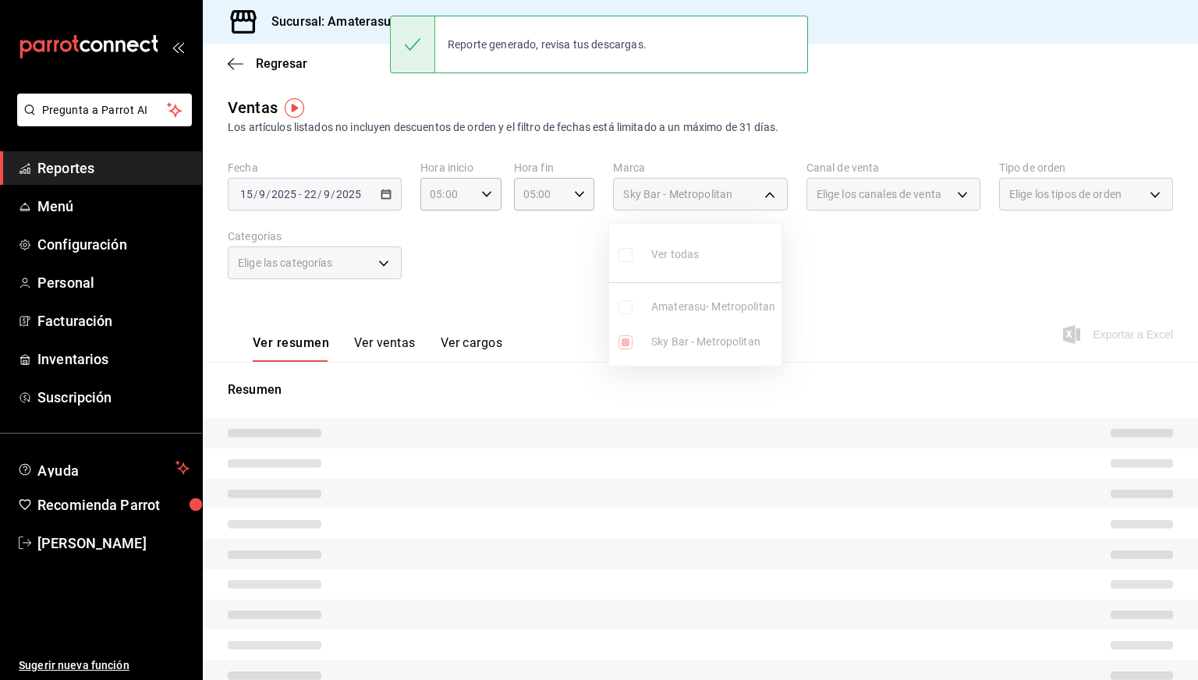
click at [878, 285] on div at bounding box center [599, 340] width 1198 height 680
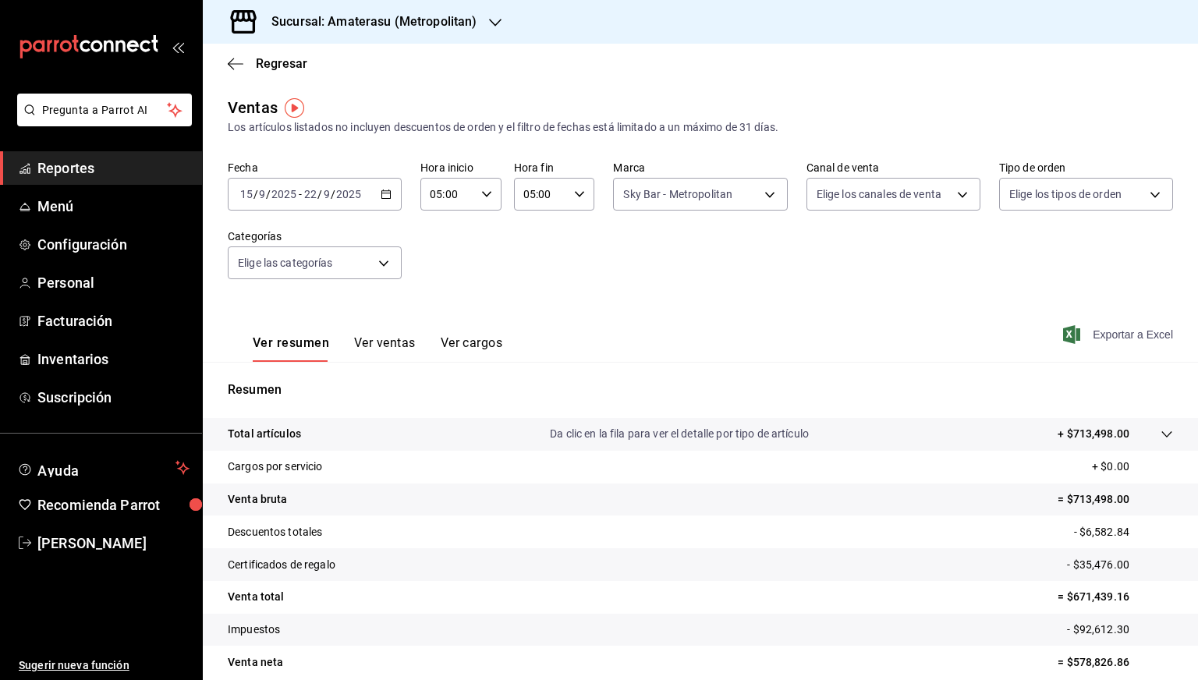
click at [1116, 335] on span "Exportar a Excel" at bounding box center [1119, 334] width 107 height 19
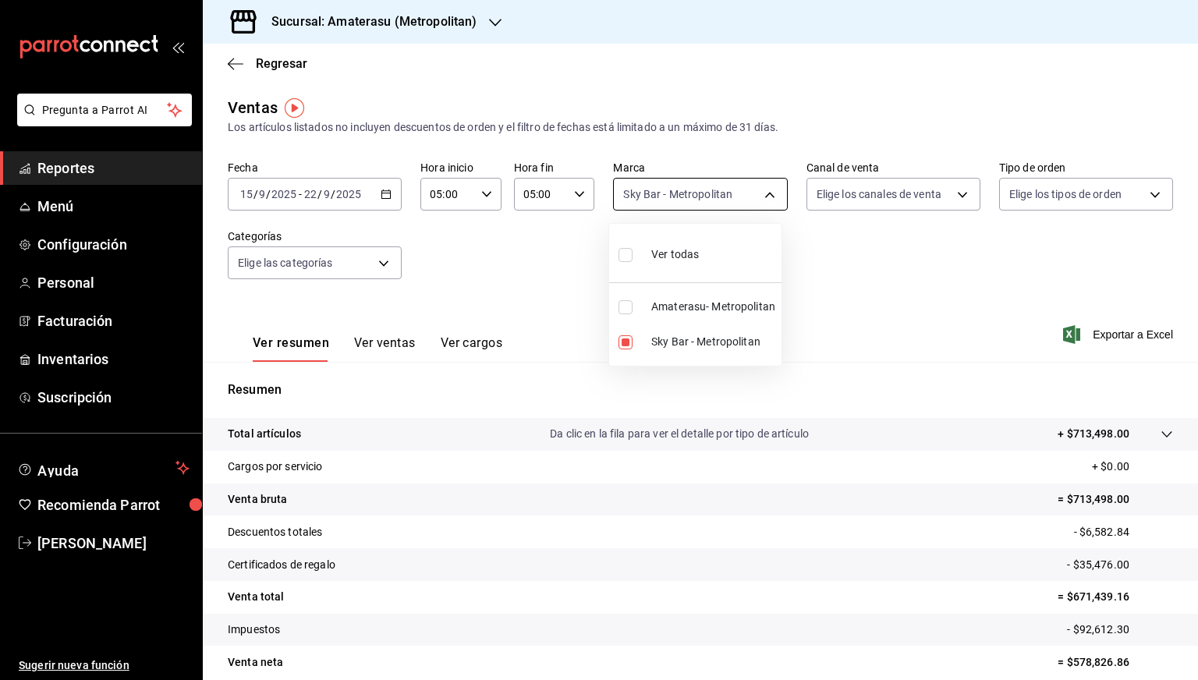
click at [762, 197] on body "Pregunta a Parrot AI Reportes Menú Configuración Personal Facturación Inventari…" at bounding box center [599, 340] width 1198 height 680
click at [762, 197] on div at bounding box center [599, 340] width 1198 height 680
click at [744, 203] on body "Pregunta a Parrot AI Reportes Menú Configuración Personal Facturación Inventari…" at bounding box center [599, 340] width 1198 height 680
click at [681, 254] on span "Ver todas" at bounding box center [675, 255] width 48 height 16
type input "e4cd7fcb-d45b-43ae-a99f-ad4ccfcd9032,f3afaab8-8c3d-4e49-a299-af9bdf6027b2"
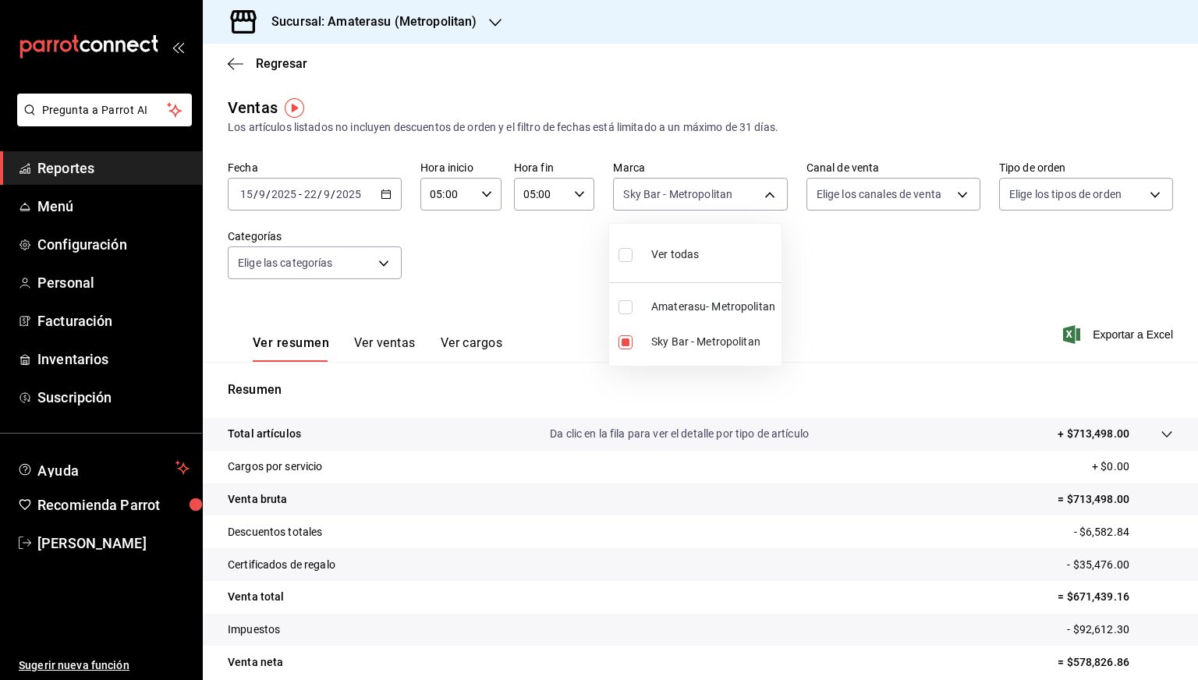
checkbox input "true"
click at [827, 294] on div at bounding box center [599, 340] width 1198 height 680
